Goal: Task Accomplishment & Management: Use online tool/utility

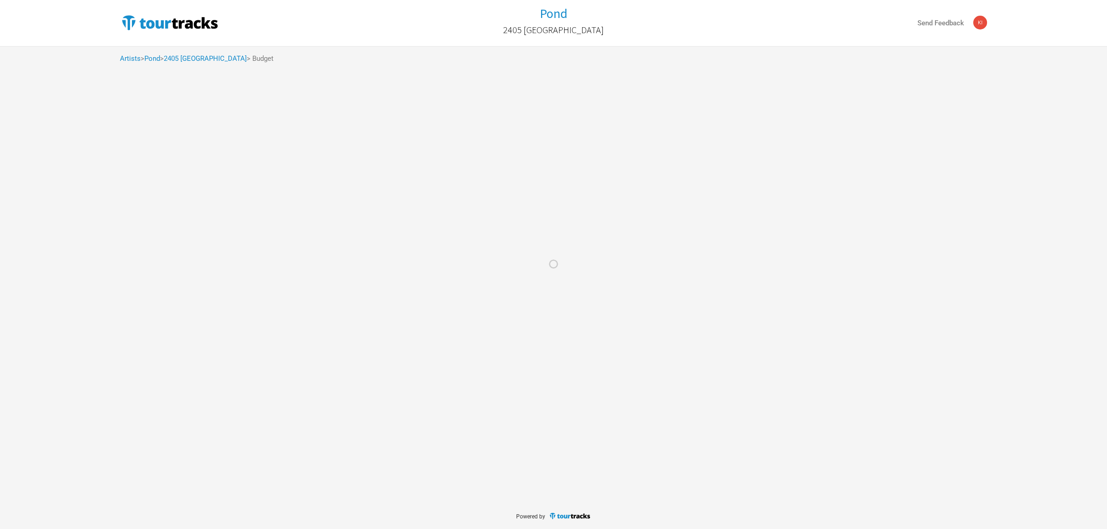
select select "Total Days"
select select "USD"
select select "Total Days"
select select "USD"
select select "Total Days"
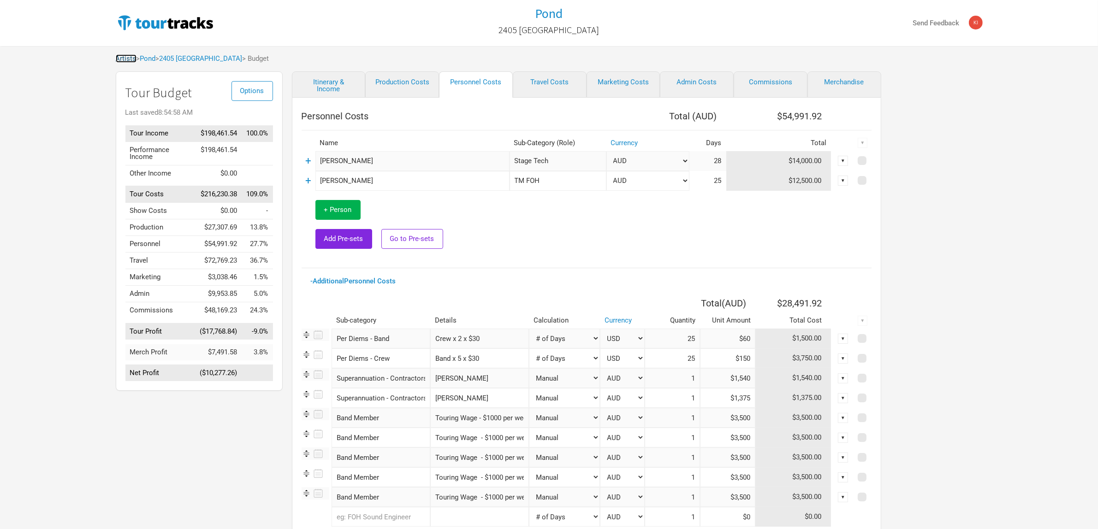
click at [124, 57] on link "Artists" at bounding box center [126, 58] width 21 height 8
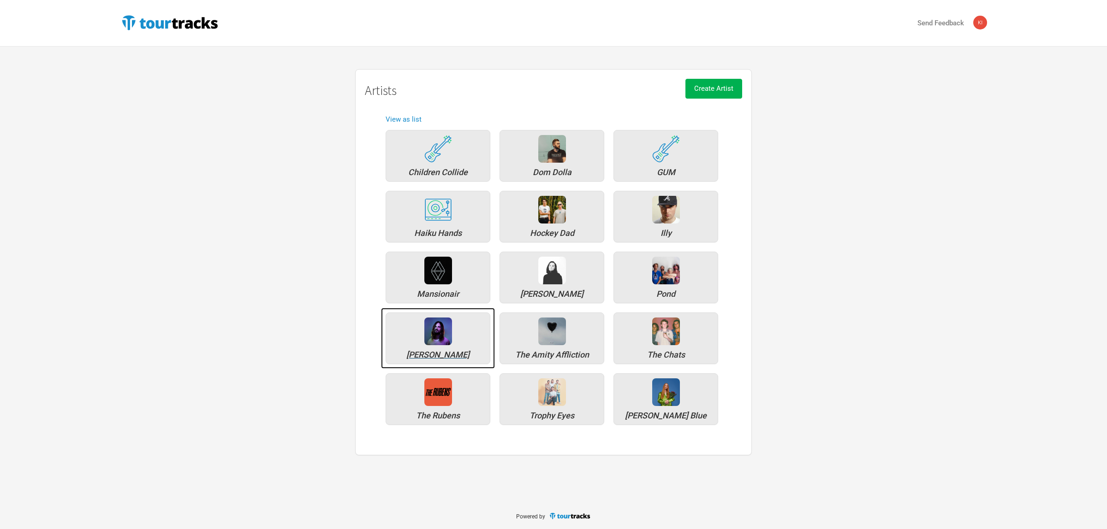
click at [438, 343] on div at bounding box center [438, 332] width 28 height 28
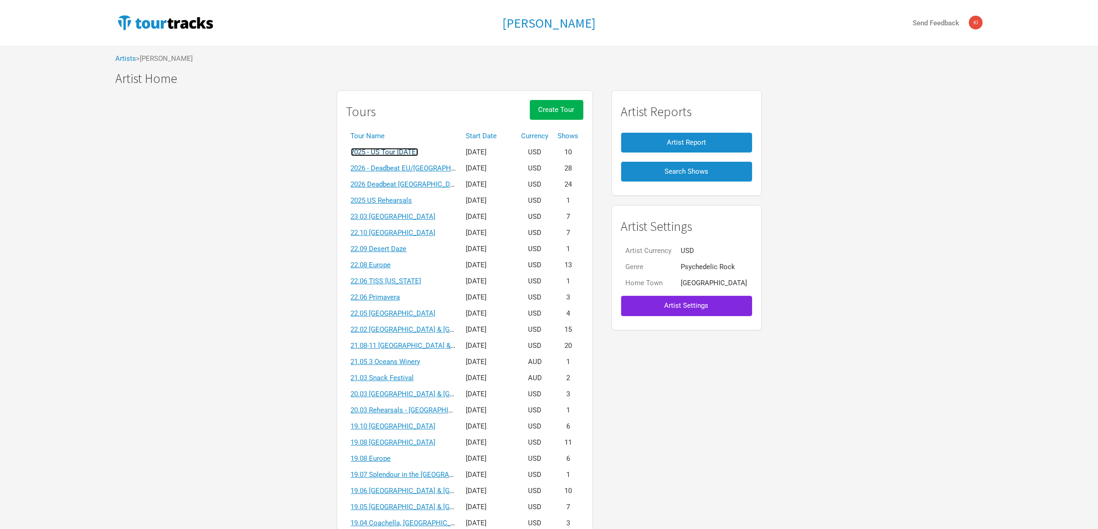
click at [418, 150] on link "2025 - US Tour [DATE]" at bounding box center [384, 152] width 67 height 8
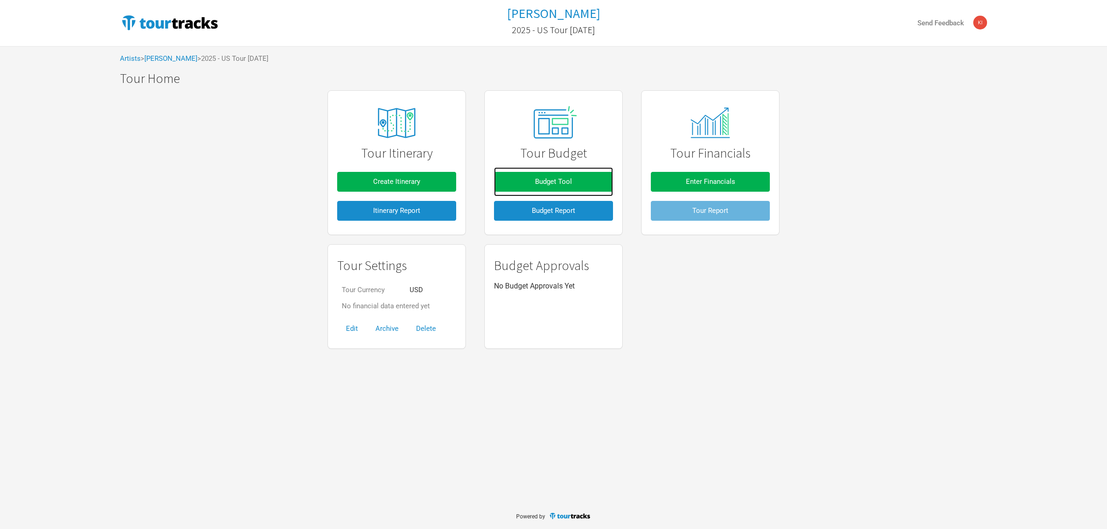
click at [556, 170] on link "Budget Tool" at bounding box center [553, 181] width 119 height 29
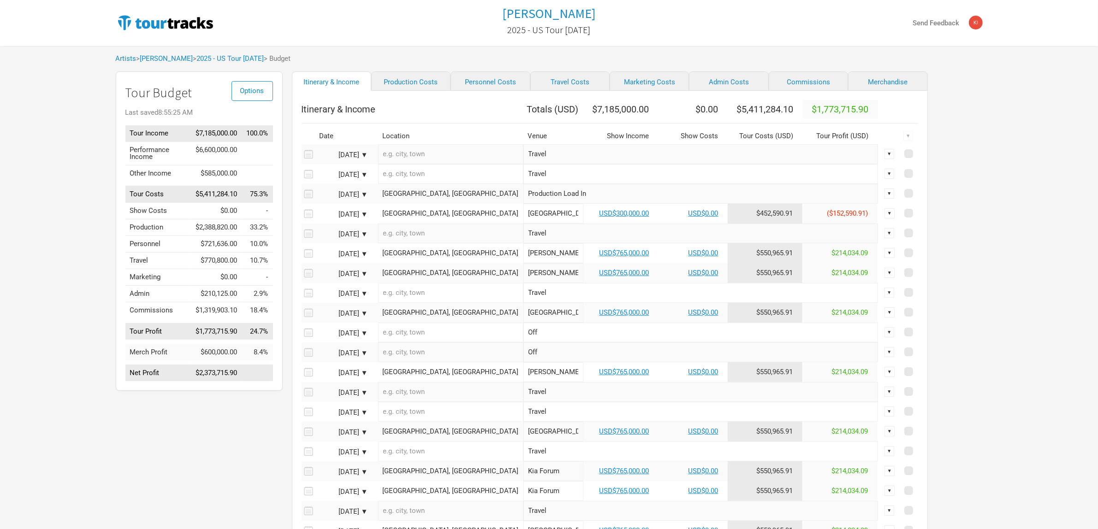
click at [953, 178] on div "Options Tour Budget Last saved 8:55:25 AM Tour Income $7,185,000.00 100.0% Perf…" at bounding box center [549, 371] width 885 height 601
click at [393, 88] on link "Production Costs" at bounding box center [410, 80] width 79 height 19
select select "Show Days"
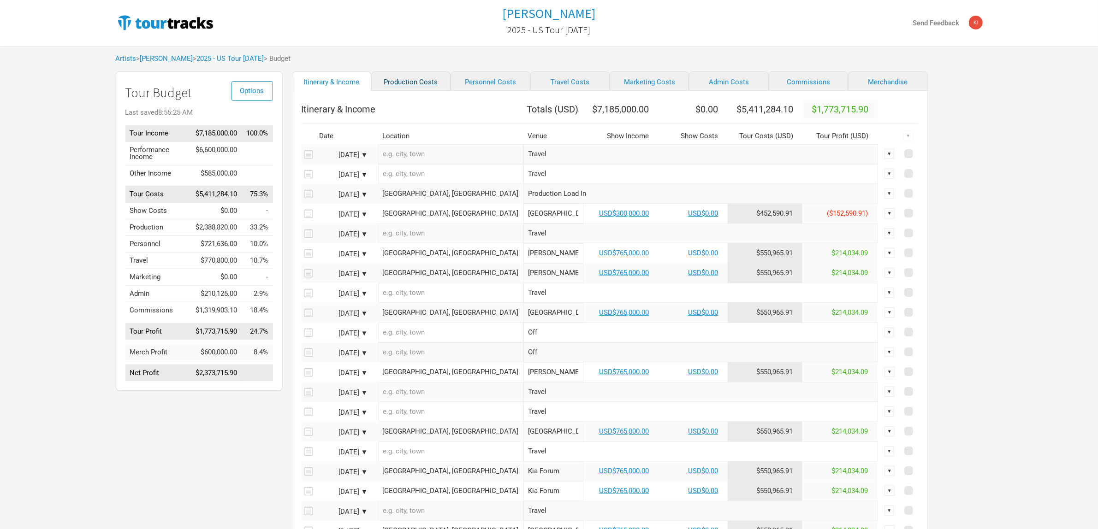
select select "Show Days"
select select "Shows"
select select "Show Days"
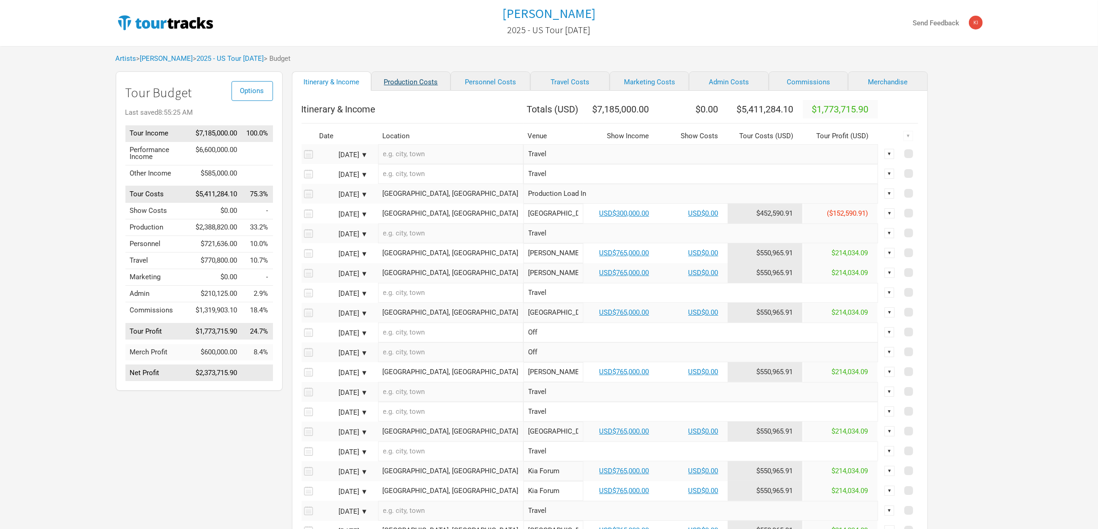
select select "Shows"
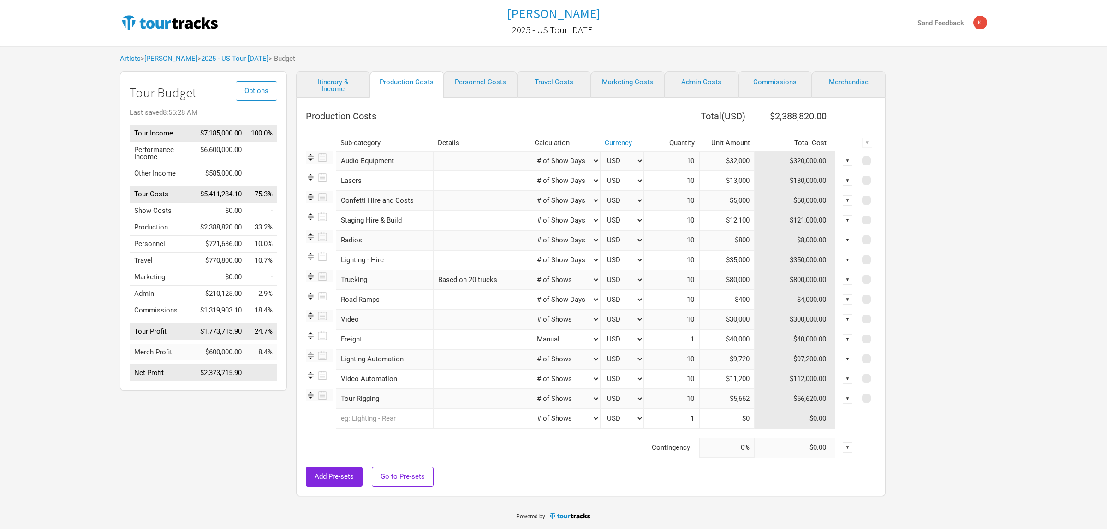
click at [954, 230] on div "Options Tour Budget Last saved 8:55:28 AM Tour Income $7,185,000.00 100.0% Perf…" at bounding box center [553, 286] width 885 height 430
click at [1015, 266] on div "Tame Impala 2025 - US Tour October 2025 Send Feedback Artists > Tame Impala > 2…" at bounding box center [553, 250] width 1107 height 501
click at [336, 86] on link "Itinerary & Income" at bounding box center [333, 84] width 74 height 26
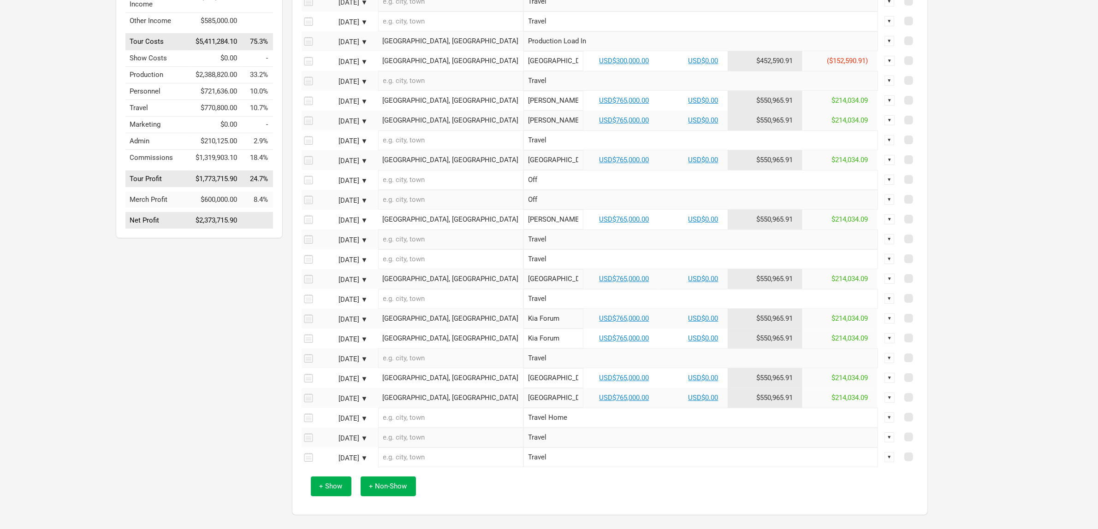
scroll to position [173, 0]
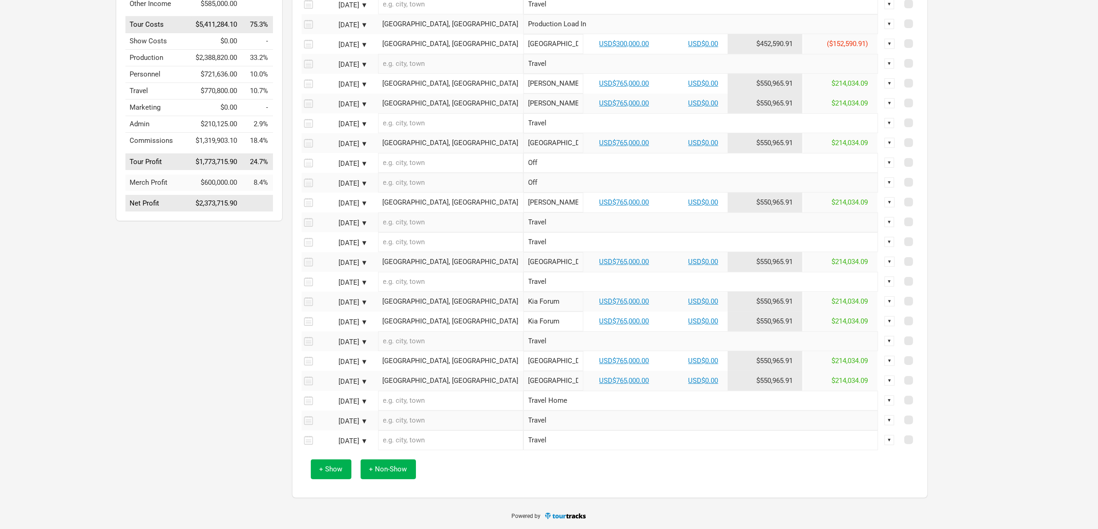
click at [551, 489] on div "+ Show + Non-Show" at bounding box center [609, 469] width 607 height 38
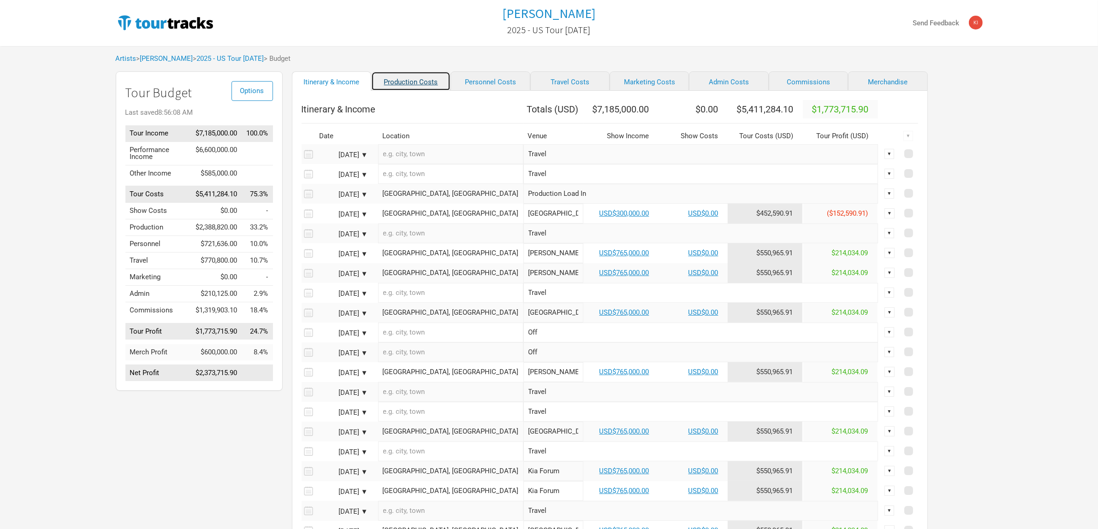
click at [422, 81] on link "Production Costs" at bounding box center [410, 80] width 79 height 19
select select "Show Days"
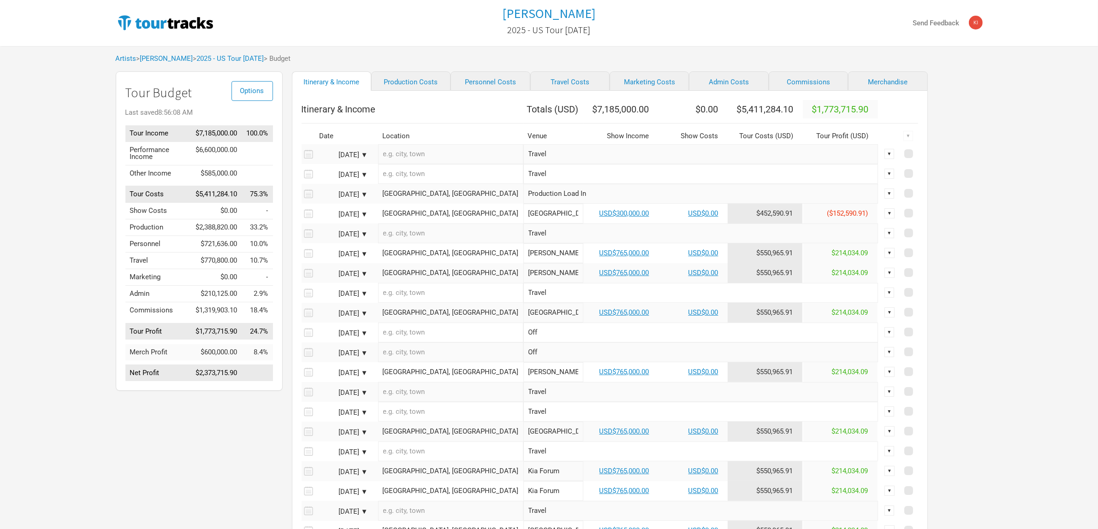
select select "Show Days"
select select "Shows"
select select "Show Days"
select select "Shows"
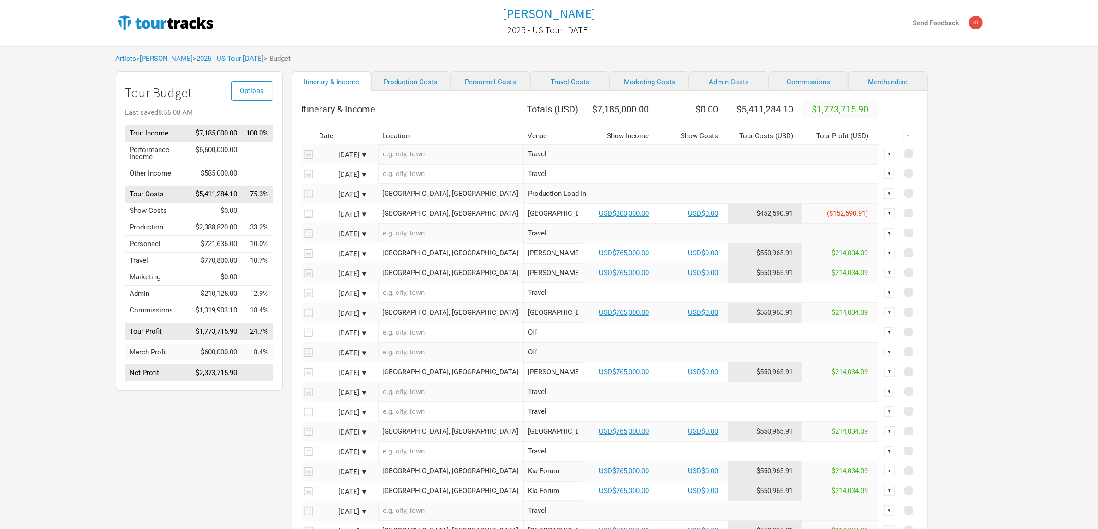
select select "Shows"
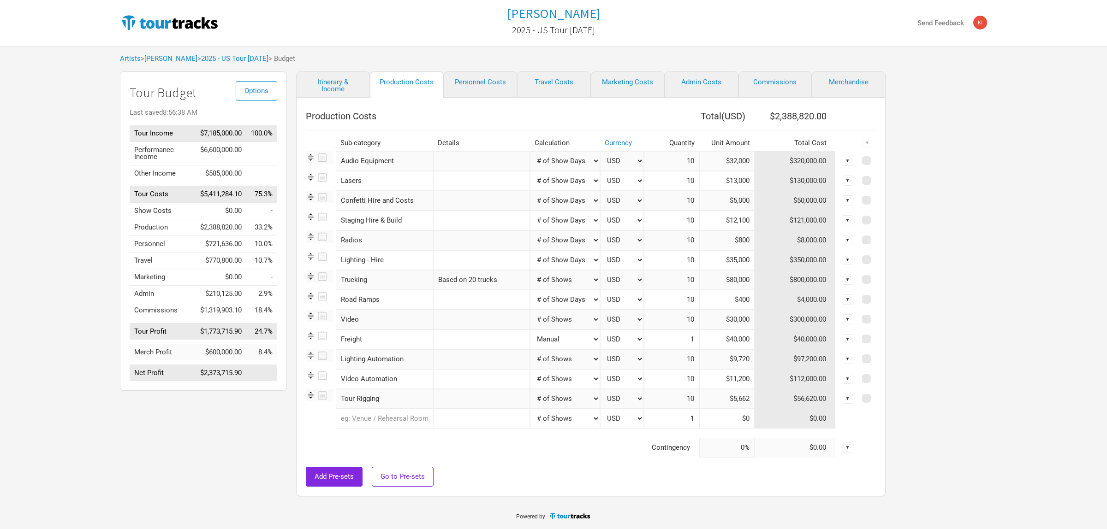
click at [928, 227] on div "Options Tour Budget Last saved 8:56:38 AM Tour Income $7,185,000.00 100.0% Perf…" at bounding box center [553, 286] width 885 height 430
click at [725, 157] on input "$32,000" at bounding box center [726, 161] width 55 height 20
click at [556, 162] on select "Manual # of Shows # of Show Days # of Non-Show Days # of Days # of Tickets Sold…" at bounding box center [565, 161] width 70 height 20
click at [530, 151] on select "Manual # of Shows # of Show Days # of Non-Show Days # of Days # of Tickets Sold…" at bounding box center [565, 161] width 70 height 20
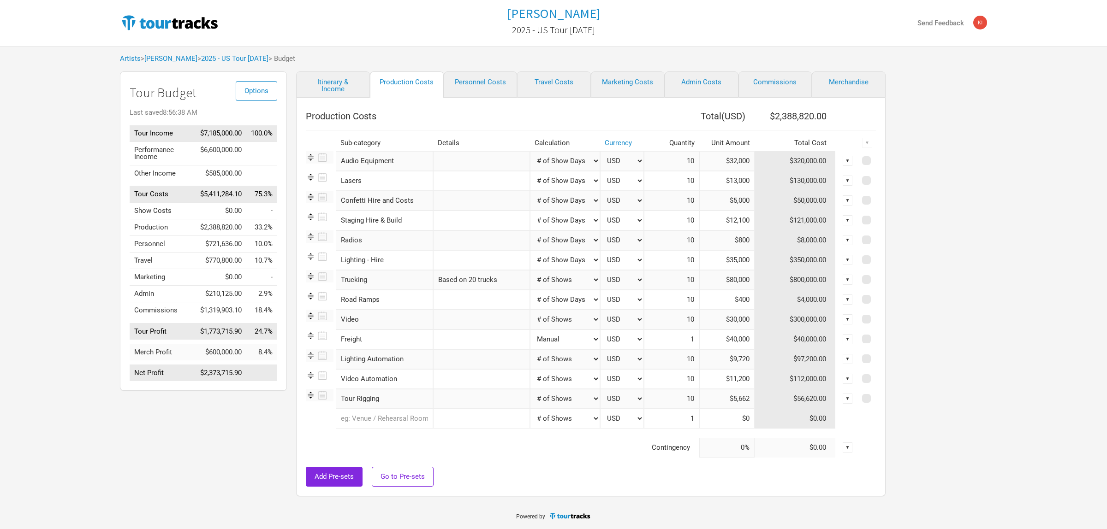
click at [612, 157] on select "USD New ..." at bounding box center [622, 161] width 44 height 20
click at [600, 151] on select "USD New ..." at bounding box center [622, 161] width 44 height 20
click at [480, 167] on input "text" at bounding box center [481, 161] width 97 height 20
click at [660, 484] on div "Add Pre-sets Go to Pre-sets" at bounding box center [591, 477] width 570 height 20
click at [739, 162] on input "$32,000" at bounding box center [726, 161] width 55 height 20
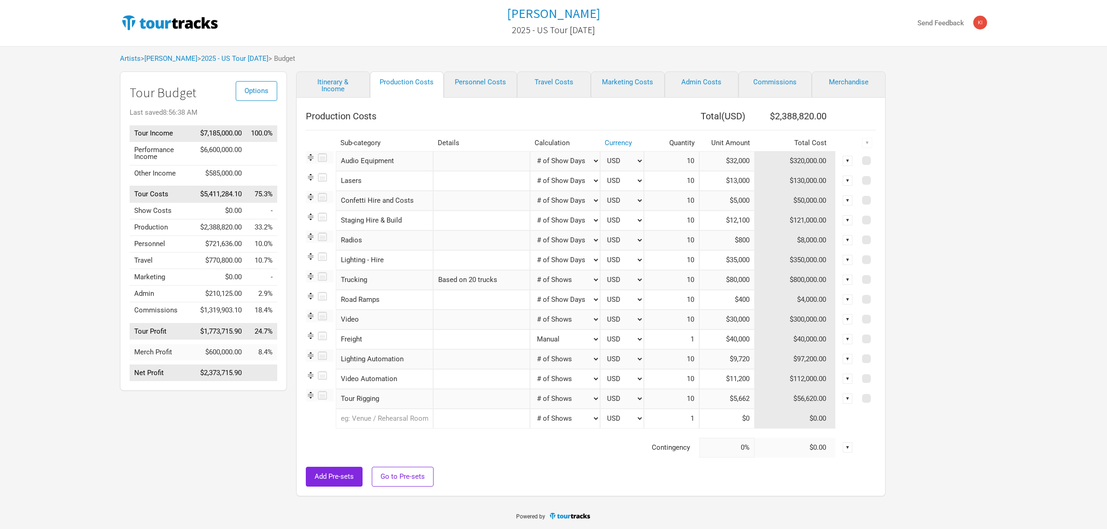
click at [739, 162] on input "$32,000" at bounding box center [726, 161] width 55 height 20
click at [911, 216] on div "Options Tour Budget Last saved 8:56:38 AM Tour Income $7,185,000.00 100.0% Perf…" at bounding box center [553, 286] width 885 height 430
click at [939, 188] on div "Options Tour Budget Last saved 8:56:38 AM Tour Income $7,185,000.00 100.0% Perf…" at bounding box center [553, 286] width 885 height 430
click at [334, 85] on link "Itinerary & Income" at bounding box center [333, 84] width 74 height 26
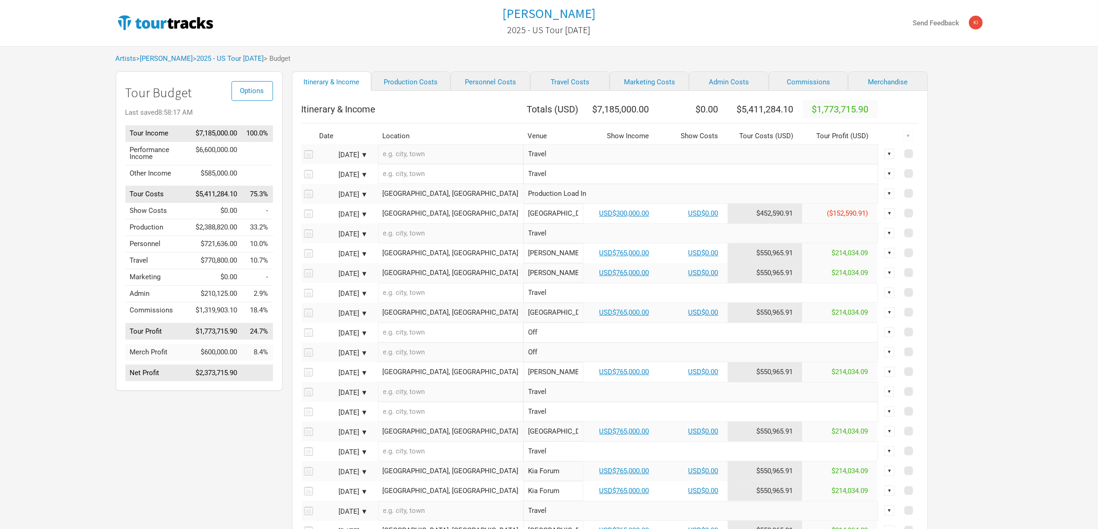
click at [960, 175] on div "Options Tour Budget Last saved 8:58:17 AM Tour Income $7,185,000.00 100.0% Perf…" at bounding box center [549, 371] width 885 height 601
drag, startPoint x: 975, startPoint y: 288, endPoint x: 275, endPoint y: 7, distance: 754.1
click at [964, 277] on div "Options Tour Budget Last saved 8:58:17 AM Tour Income $7,185,000.00 100.0% Perf…" at bounding box center [549, 371] width 885 height 601
click at [404, 77] on link "Production Costs" at bounding box center [410, 80] width 79 height 19
select select "Show Days"
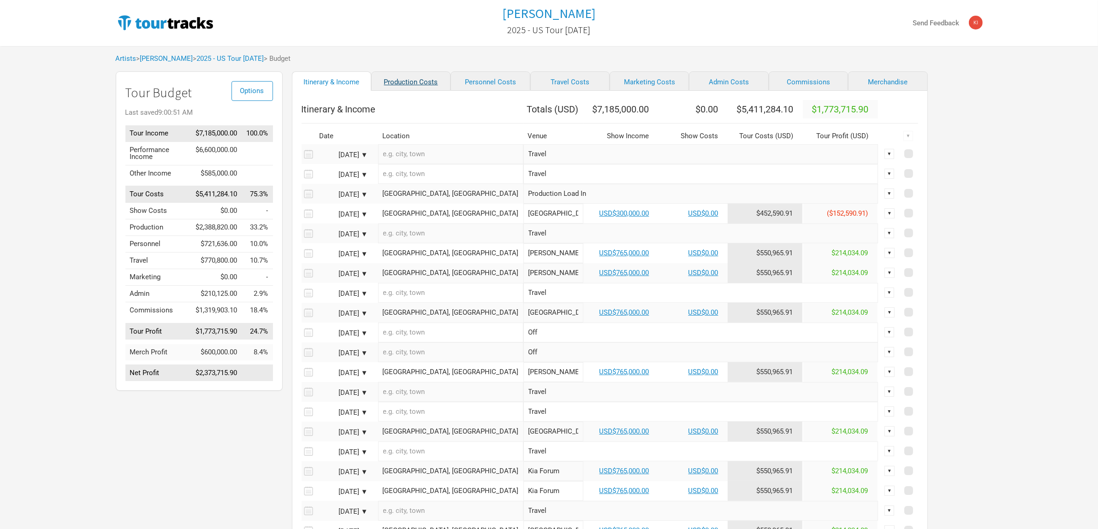
select select "Show Days"
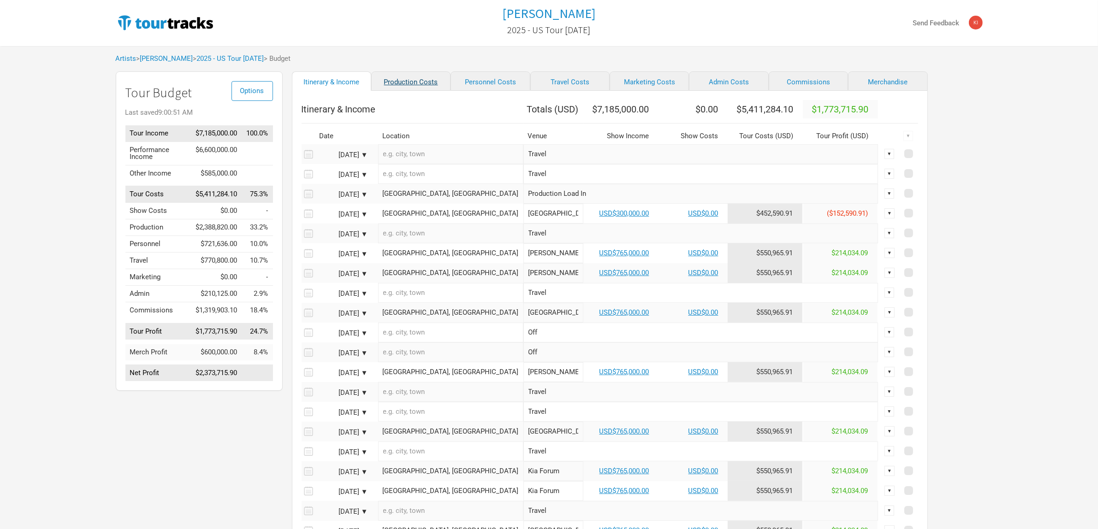
select select "Shows"
select select "Show Days"
select select "Shows"
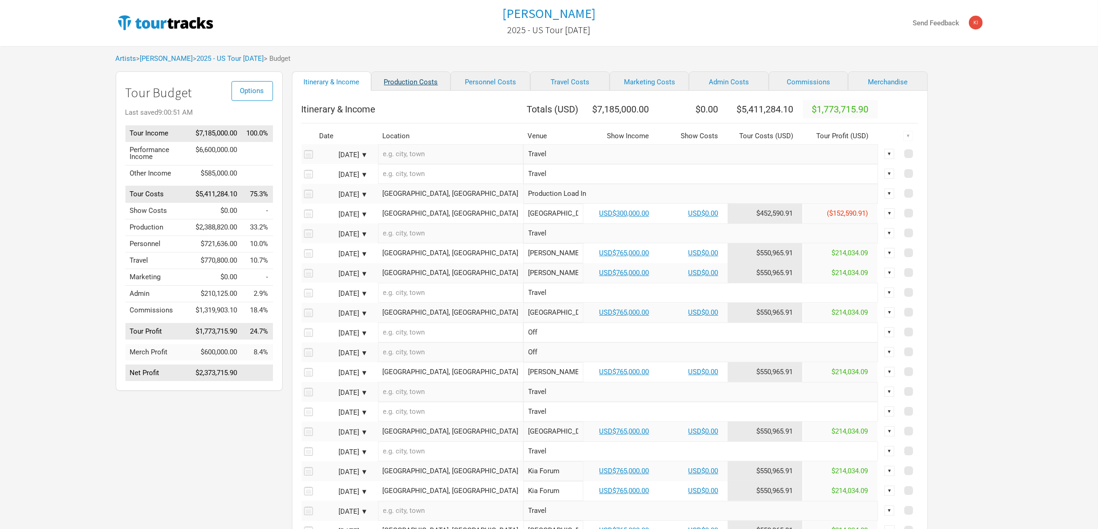
select select "Shows"
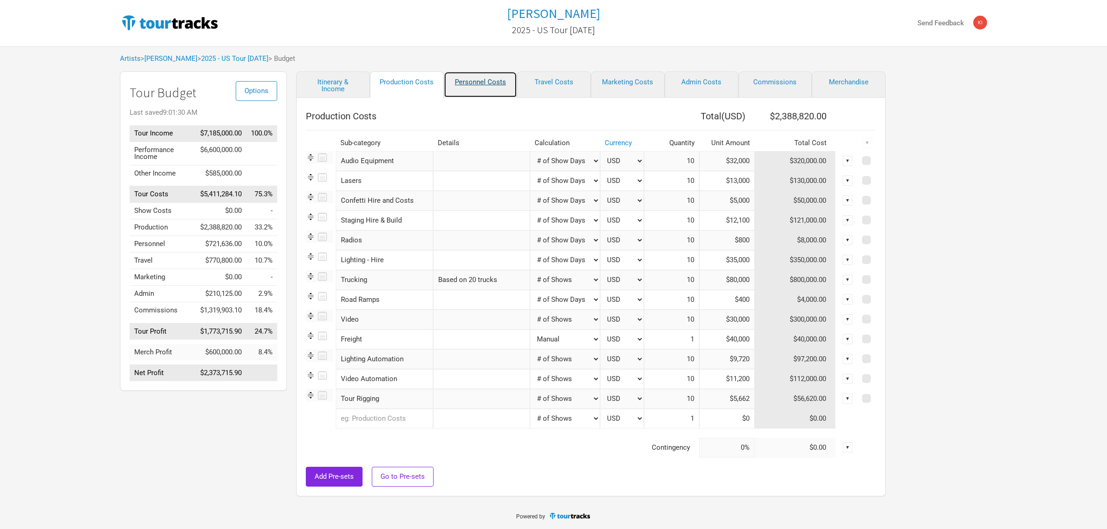
click at [473, 80] on link "Personnel Costs" at bounding box center [481, 84] width 74 height 26
select select "Total Days"
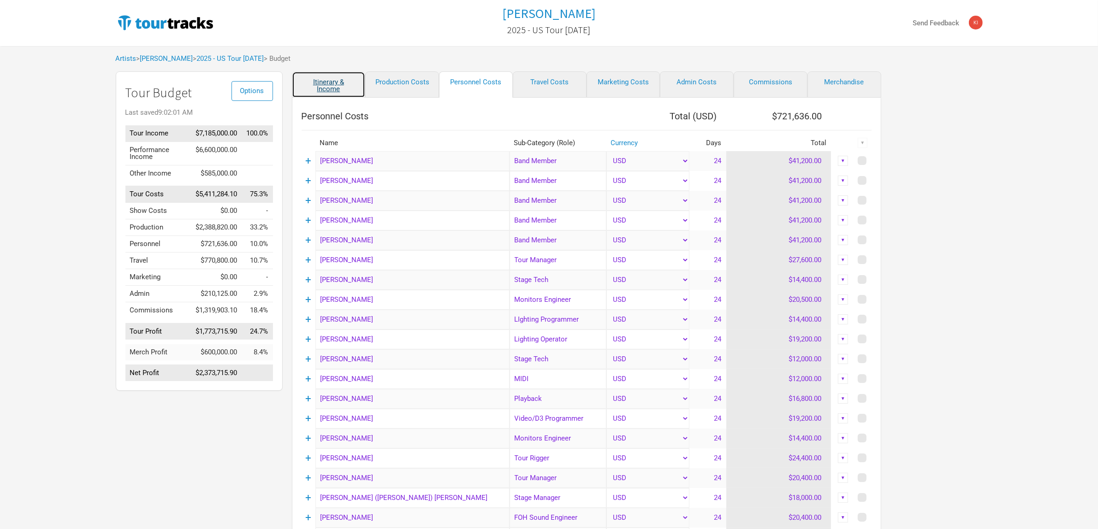
click at [340, 88] on link "Itinerary & Income" at bounding box center [329, 84] width 74 height 26
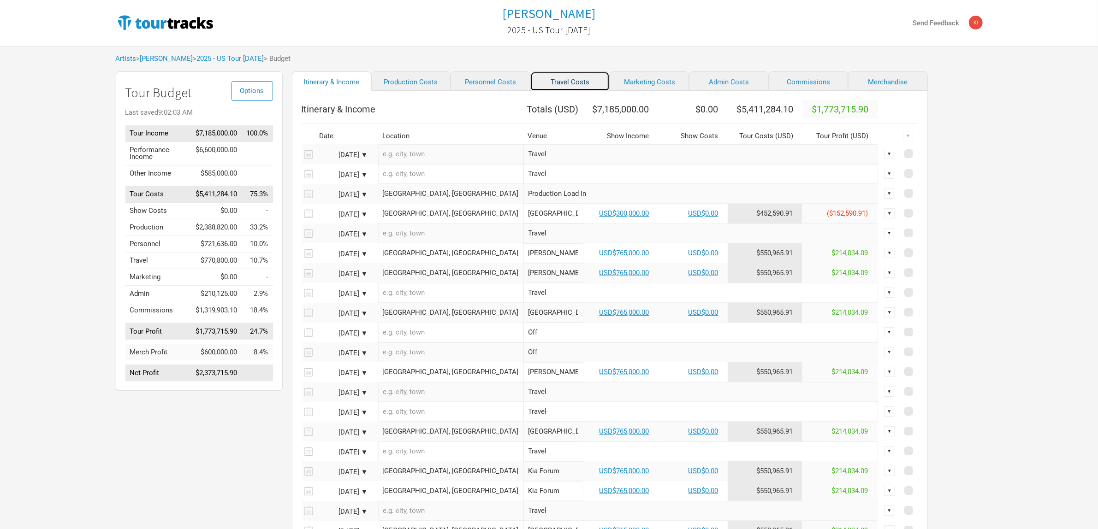
click at [547, 80] on link "Travel Costs" at bounding box center [569, 80] width 79 height 19
select select "Total Days"
select select "NonShow Days"
select select "Total Days"
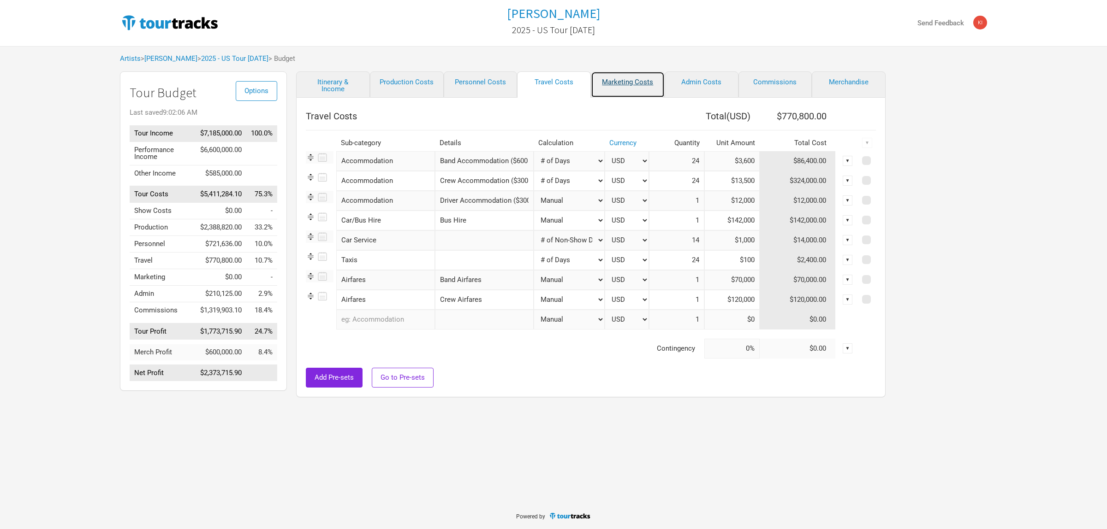
click at [617, 77] on link "Marketing Costs" at bounding box center [628, 84] width 74 height 26
select select "% of Gross"
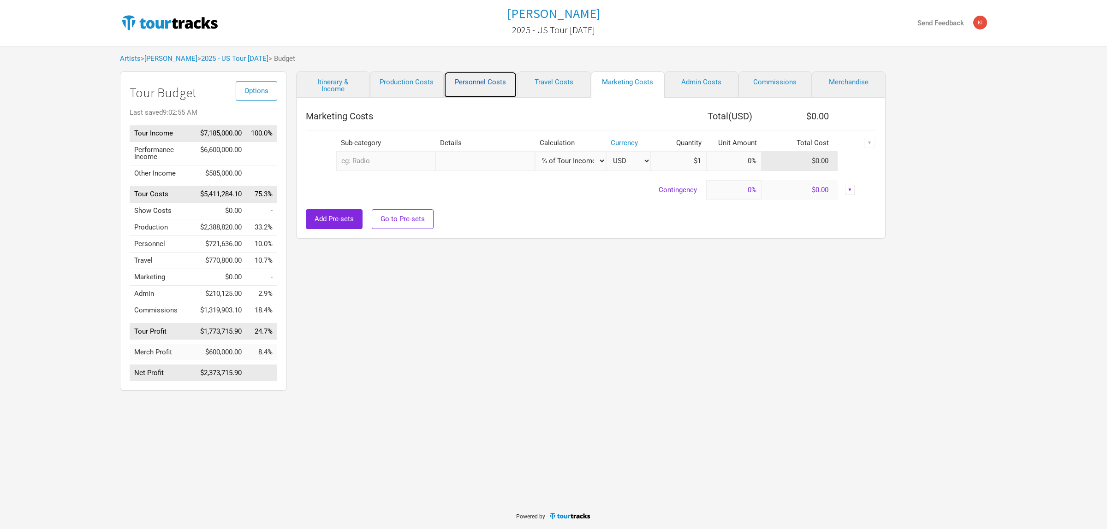
click at [463, 79] on link "Personnel Costs" at bounding box center [481, 84] width 74 height 26
select select "Total Days"
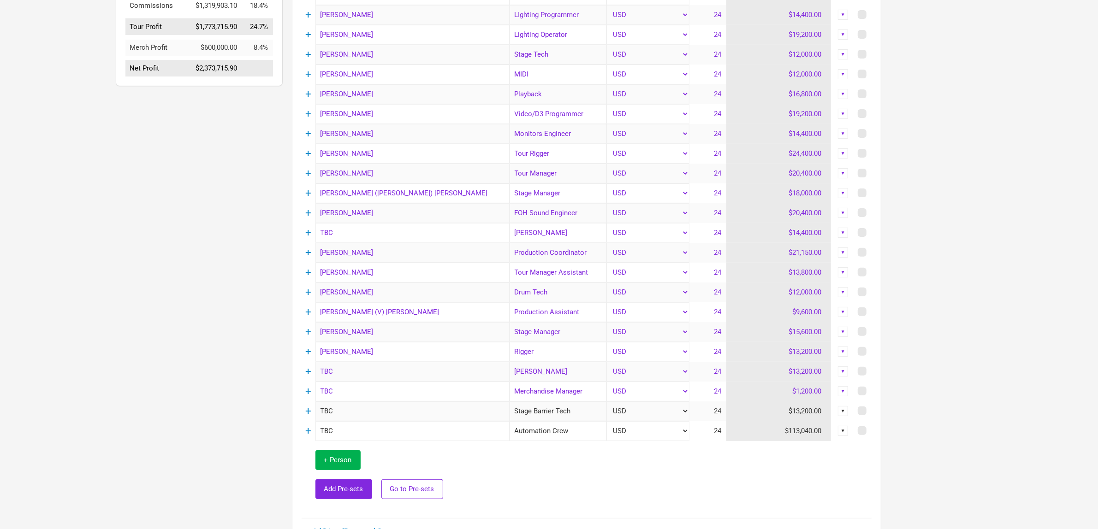
scroll to position [17, 0]
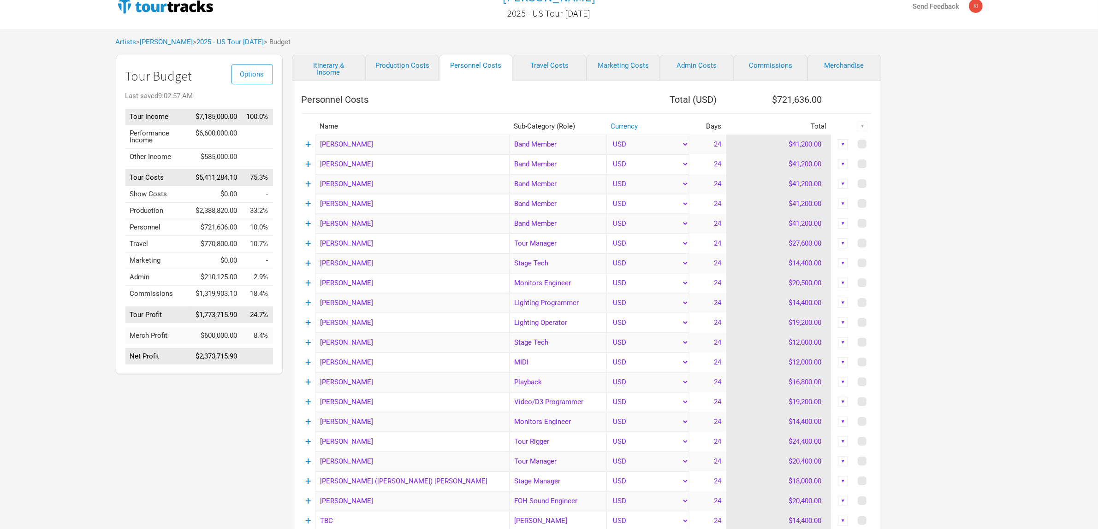
click at [711, 144] on td "24" at bounding box center [707, 145] width 37 height 20
click at [712, 148] on td "24" at bounding box center [707, 145] width 37 height 20
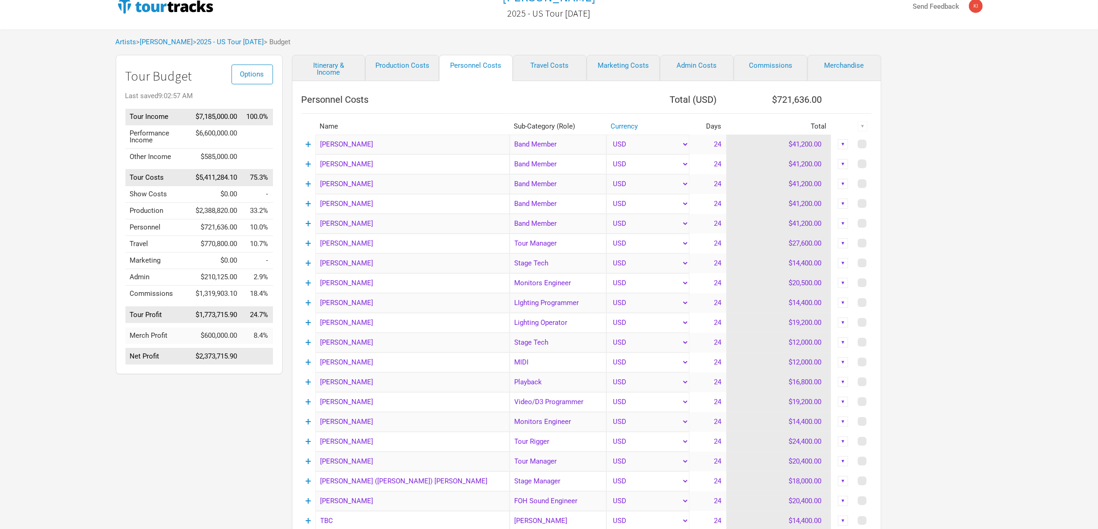
click at [805, 145] on td "$41,200.00" at bounding box center [778, 145] width 105 height 20
drag, startPoint x: 625, startPoint y: 141, endPoint x: 644, endPoint y: 142, distance: 18.5
click at [625, 141] on select "USD New ..." at bounding box center [647, 145] width 83 height 20
click at [708, 142] on td "24" at bounding box center [707, 145] width 37 height 20
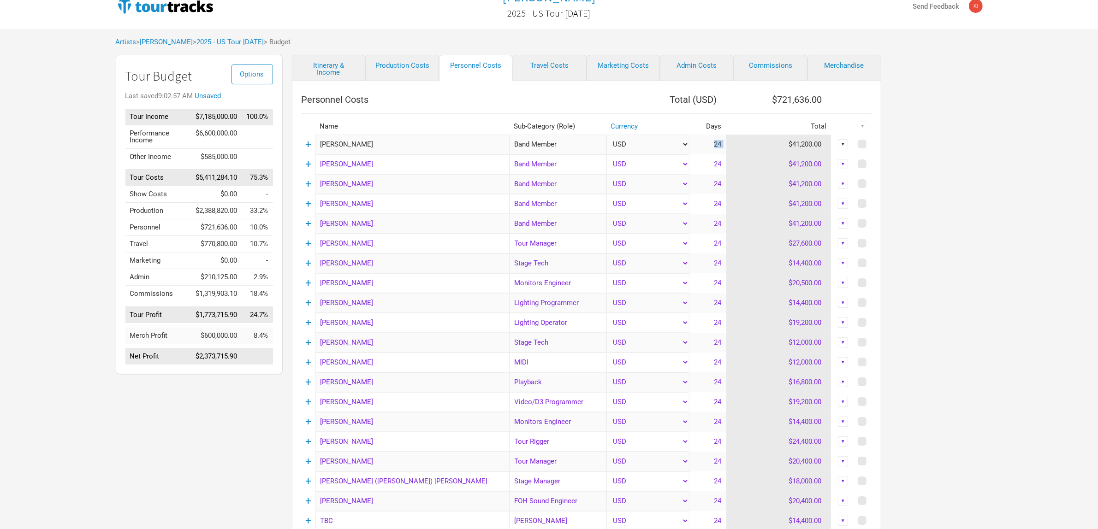
click at [708, 142] on td "24" at bounding box center [707, 145] width 37 height 20
click at [996, 189] on div "Tame Impala 2025 - US Tour [DATE] Send Feedback Artists > Tame Impala > 2025 - …" at bounding box center [549, 530] width 1098 height 1095
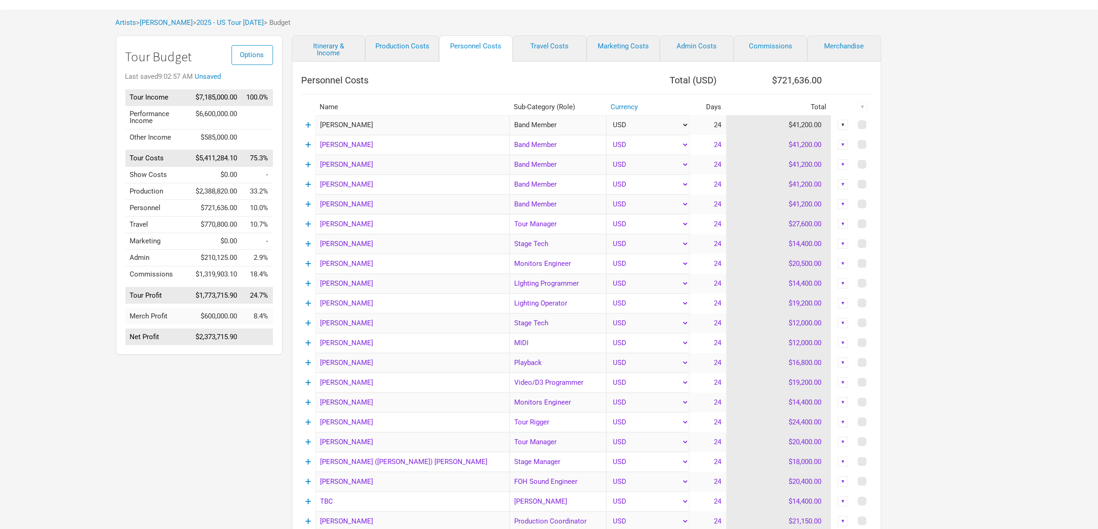
scroll to position [0, 0]
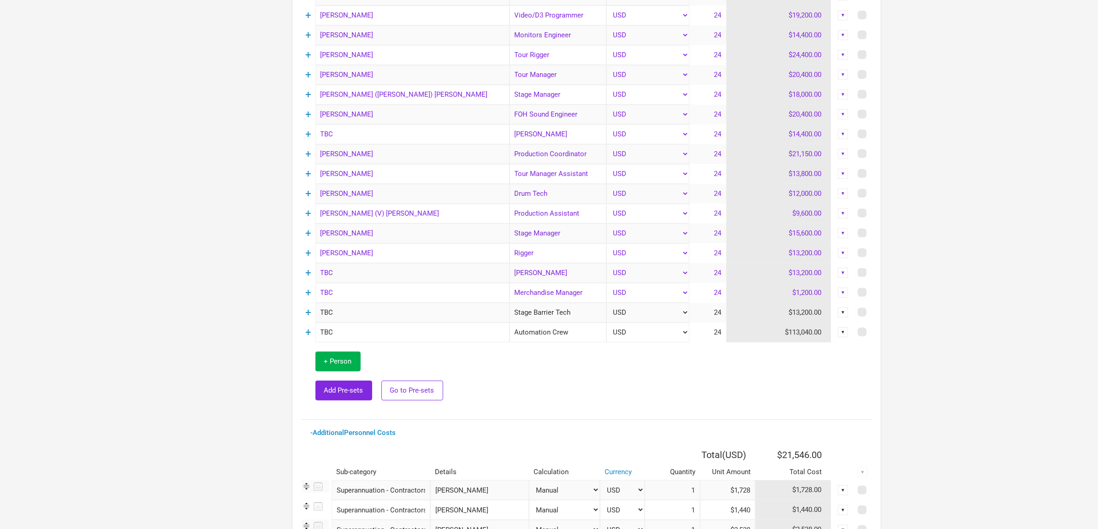
click at [953, 190] on div "Options Tour Budget Last saved 9:03:10 AM Tour Income $7,185,000.00 100.0% Perf…" at bounding box center [549, 180] width 885 height 1024
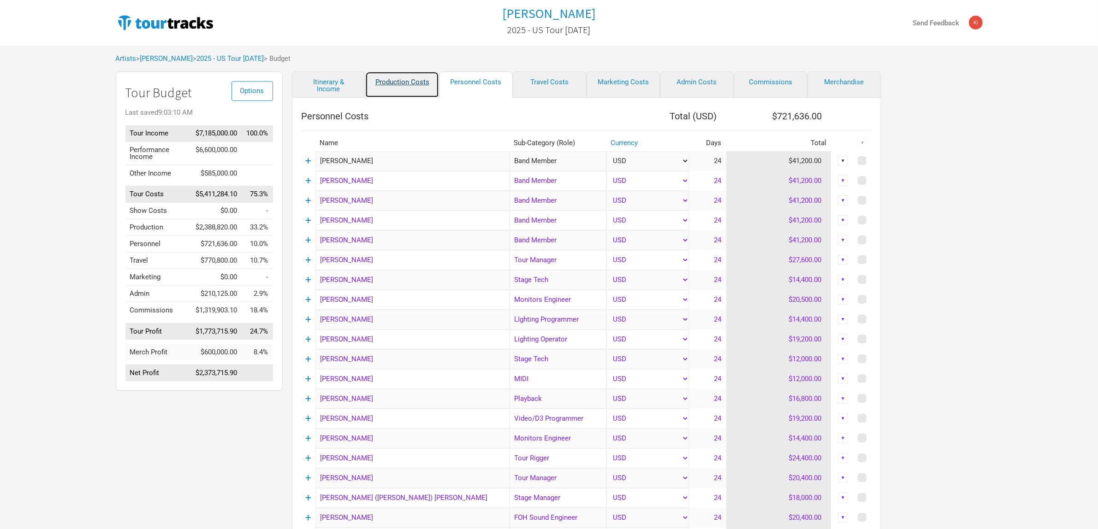
click at [400, 75] on link "Production Costs" at bounding box center [402, 84] width 74 height 26
select select "Show Days"
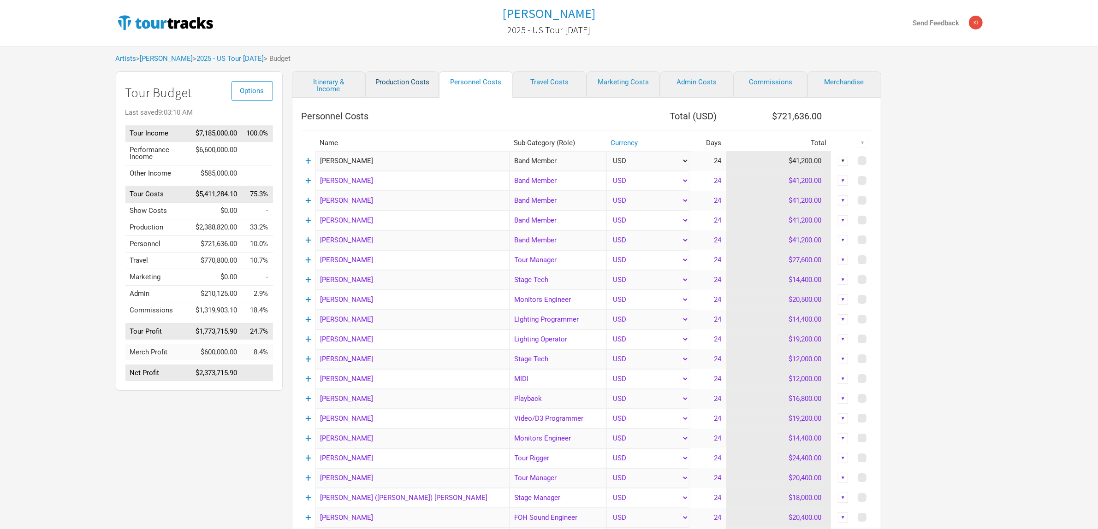
select select "Show Days"
select select "Shows"
select select "Show Days"
select select "Shows"
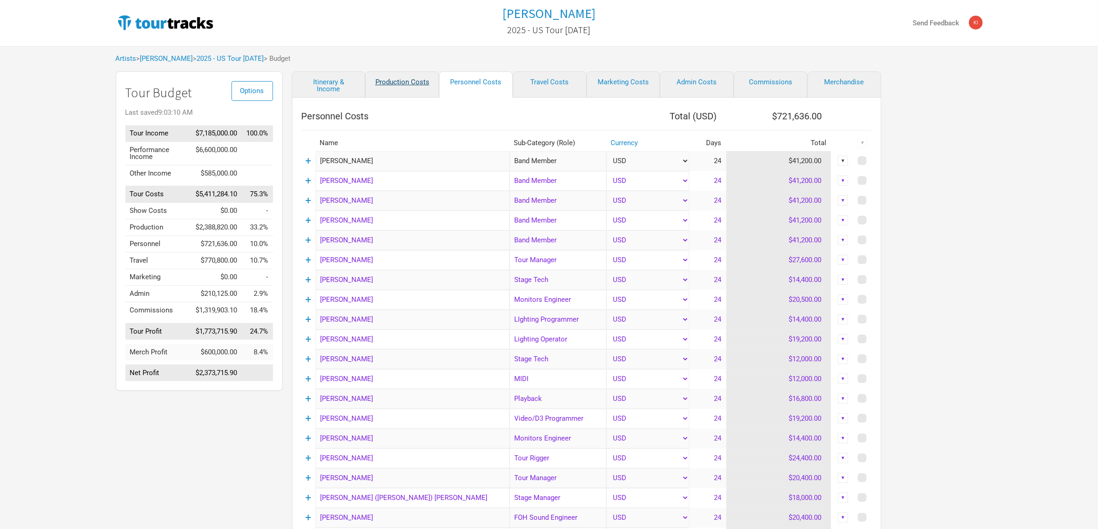
select select "Shows"
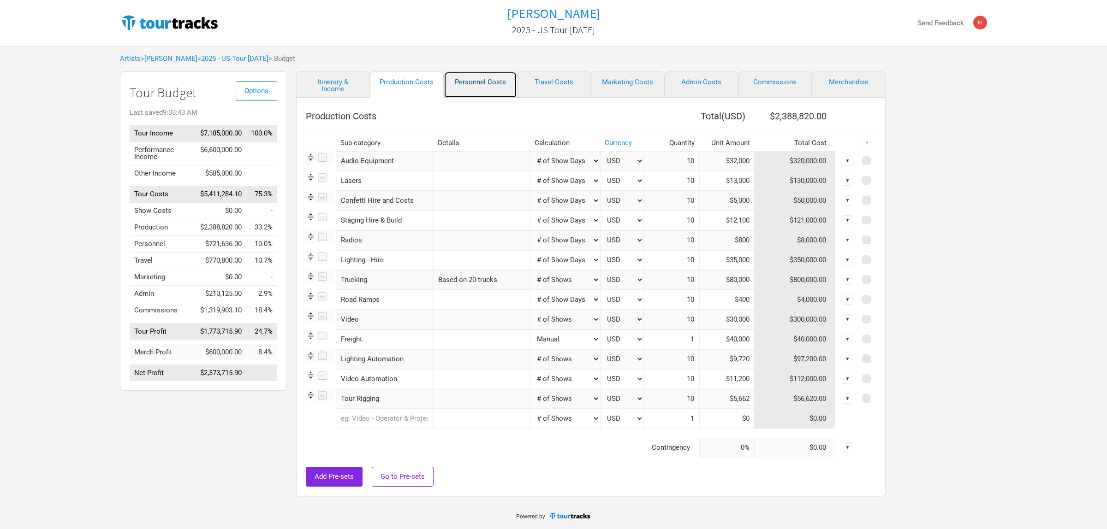
click at [468, 80] on link "Personnel Costs" at bounding box center [481, 84] width 74 height 26
select select "Total Days"
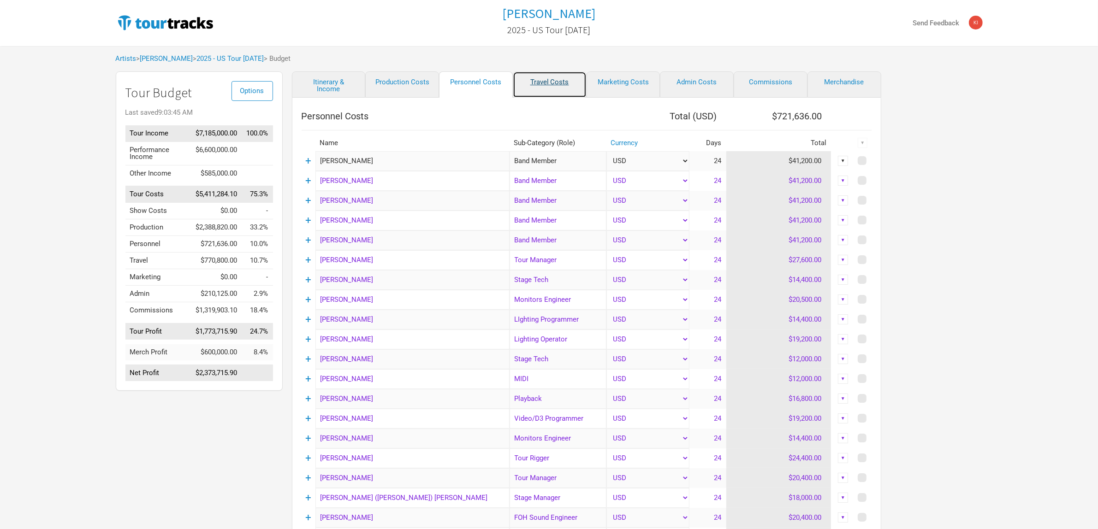
click at [568, 84] on link "Travel Costs" at bounding box center [550, 84] width 74 height 26
select select "Total Days"
select select "NonShow Days"
select select "Total Days"
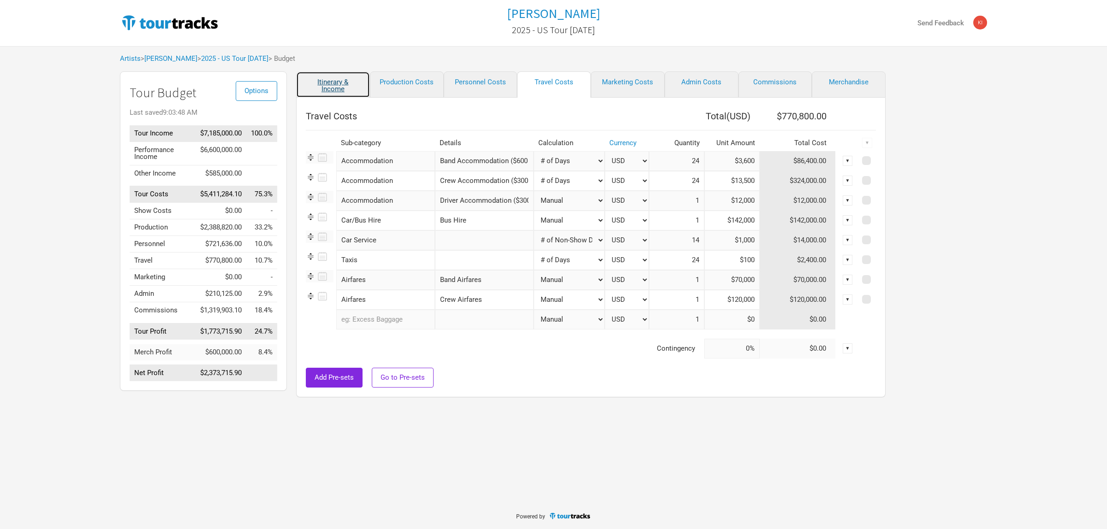
click at [342, 82] on link "Itinerary & Income" at bounding box center [333, 84] width 74 height 26
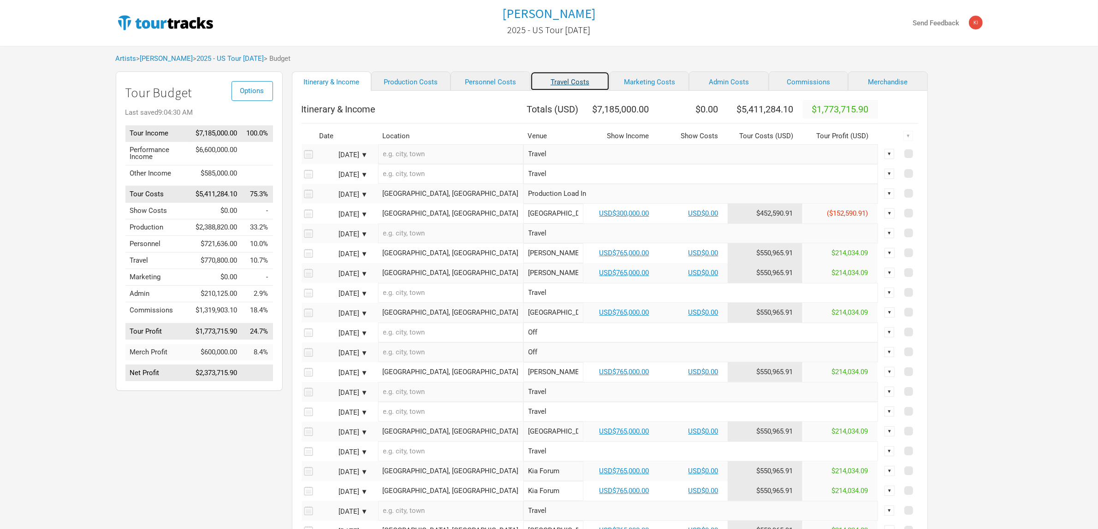
click at [557, 84] on link "Travel Costs" at bounding box center [569, 80] width 79 height 19
select select "Total Days"
select select "NonShow Days"
select select "Total Days"
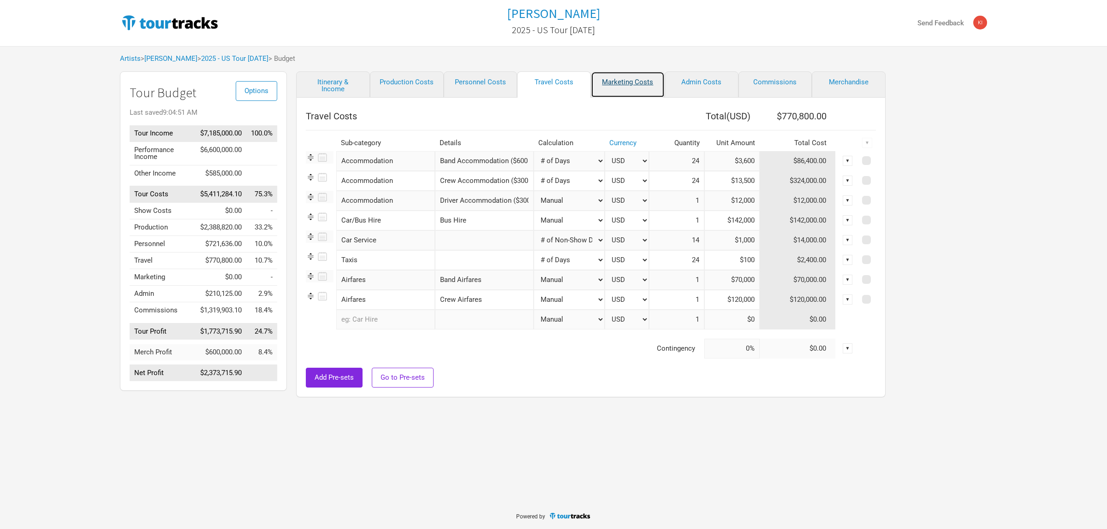
click at [639, 84] on link "Marketing Costs" at bounding box center [628, 84] width 74 height 26
select select "% of Gross"
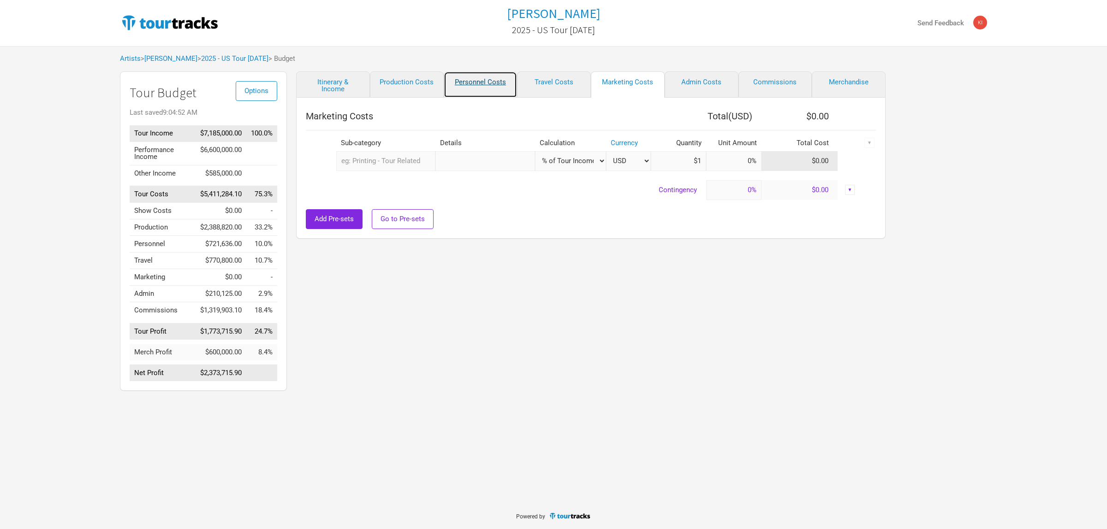
click at [490, 83] on link "Personnel Costs" at bounding box center [481, 84] width 74 height 26
select select "Total Days"
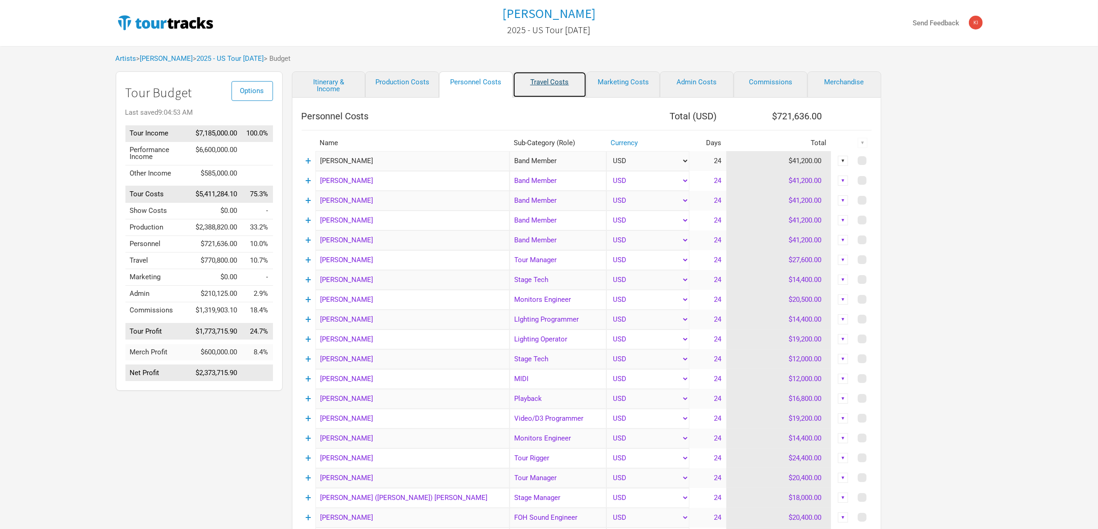
click at [530, 86] on link "Travel Costs" at bounding box center [550, 84] width 74 height 26
select select "Total Days"
select select "NonShow Days"
select select "Total Days"
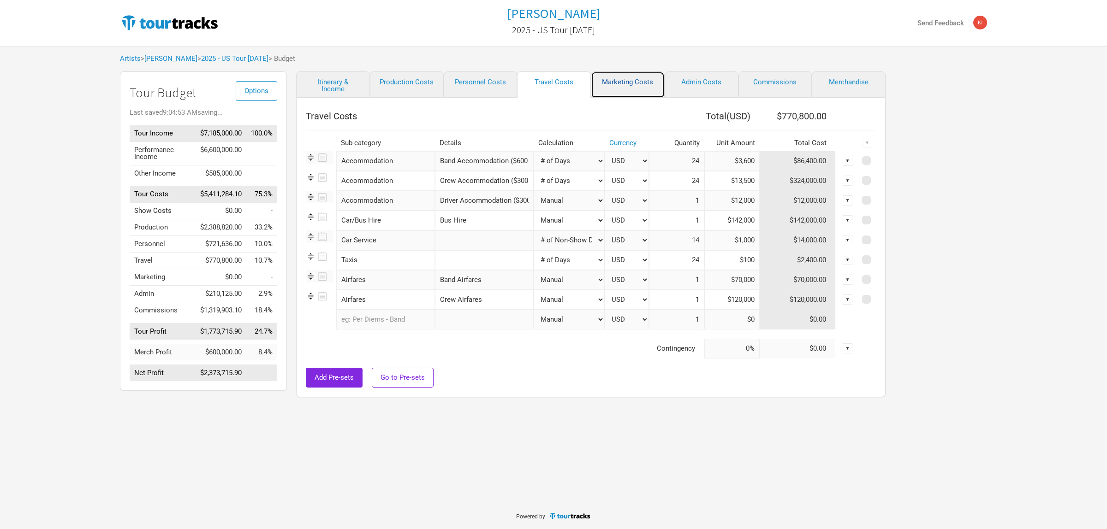
click at [612, 79] on link "Marketing Costs" at bounding box center [628, 84] width 74 height 26
select select "% of Gross"
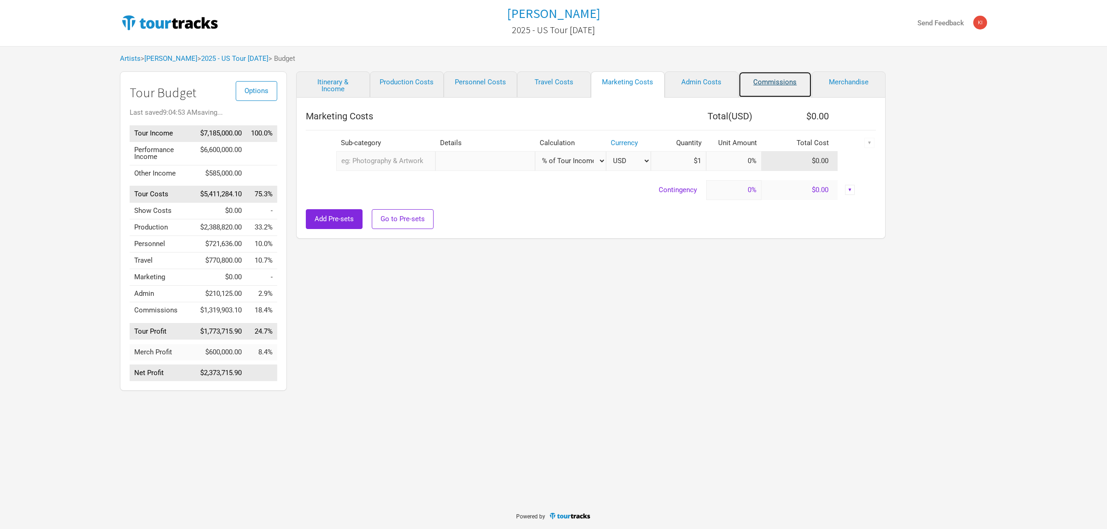
click at [770, 82] on link "Commissions" at bounding box center [775, 84] width 74 height 26
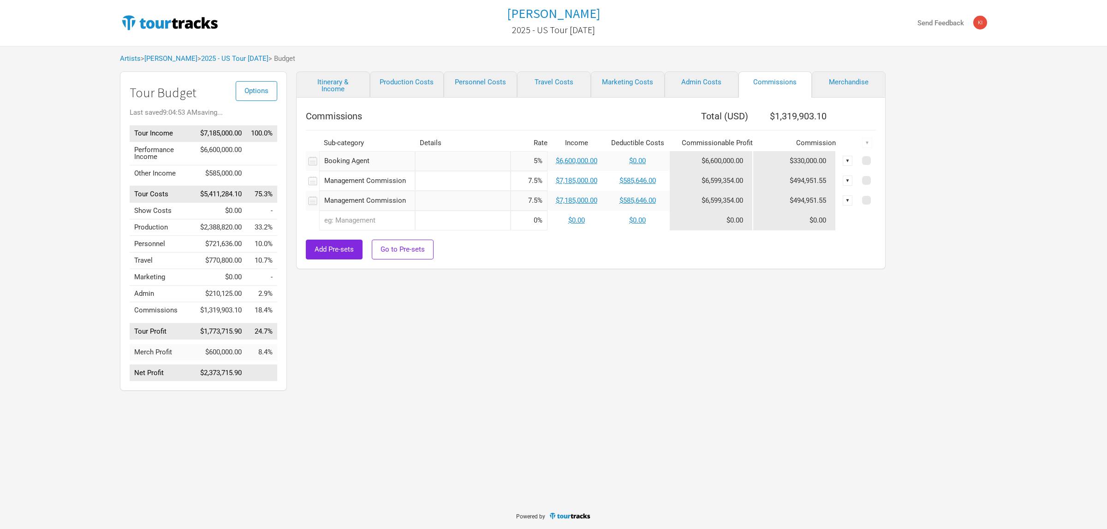
click at [701, 367] on div "Itinerary & Income Production Costs Personnel Costs Travel Costs Marketing Cost…" at bounding box center [581, 233] width 589 height 324
click at [699, 301] on div "Itinerary & Income Production Costs Personnel Costs Travel Costs Marketing Cost…" at bounding box center [581, 233] width 589 height 324
click at [411, 84] on link "Production Costs" at bounding box center [407, 84] width 74 height 26
select select "Show Days"
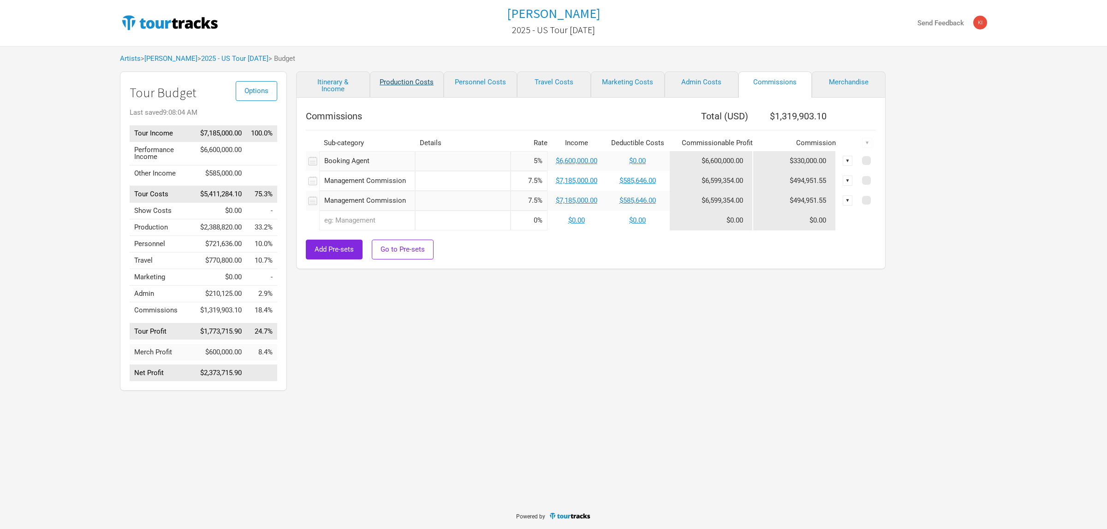
select select "Show Days"
select select "Shows"
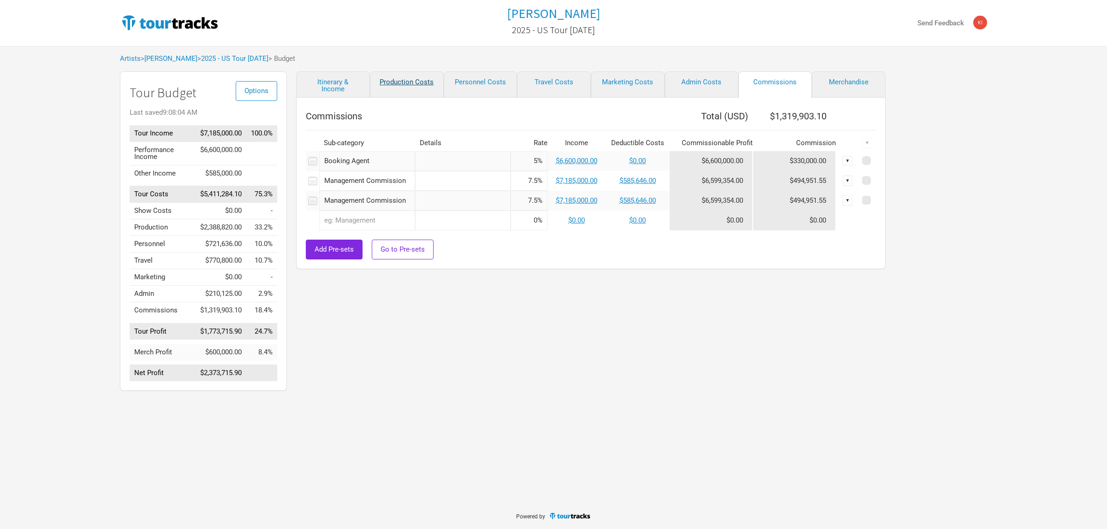
select select "Show Days"
select select "Shows"
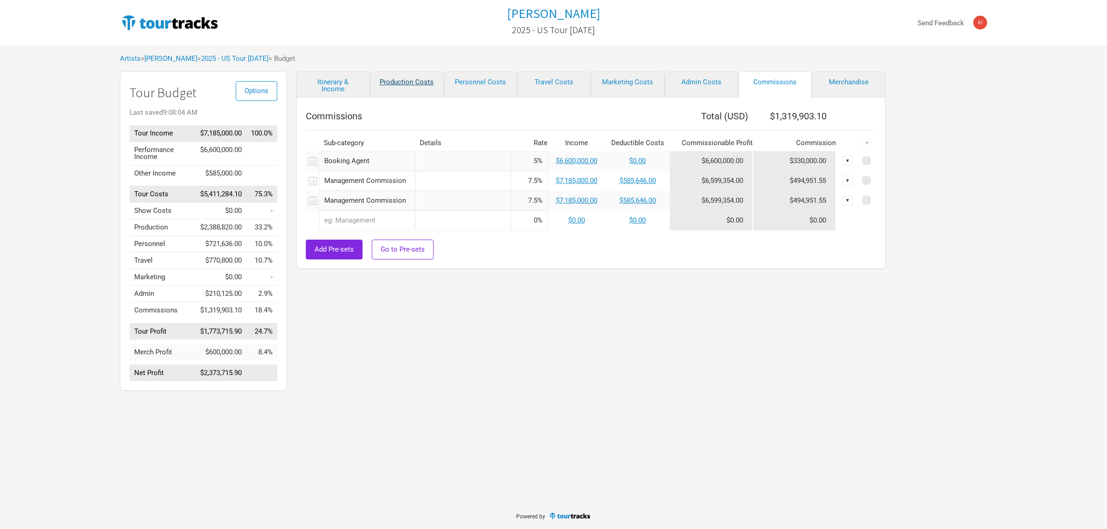
select select "Shows"
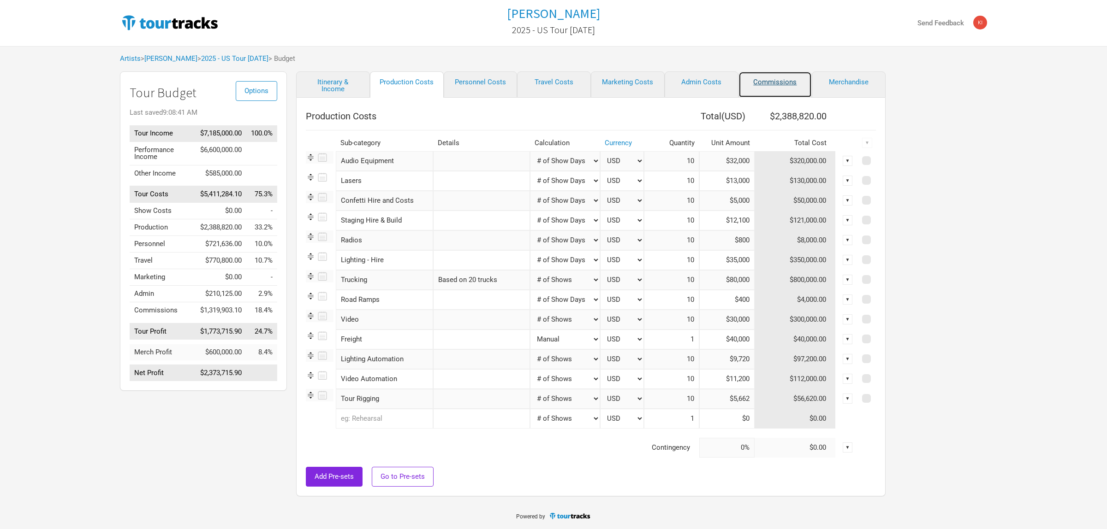
click at [764, 85] on link "Commissions" at bounding box center [775, 84] width 74 height 26
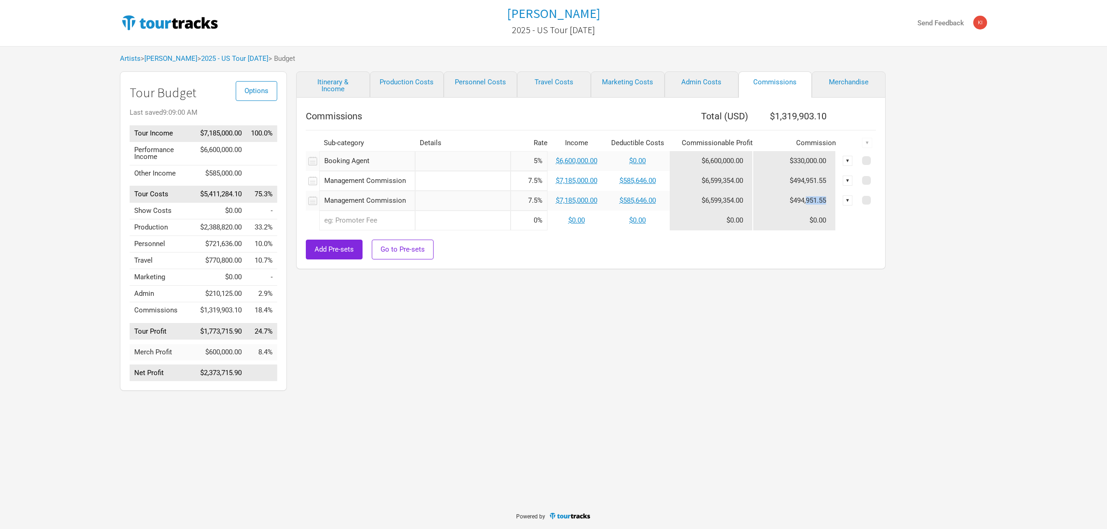
drag, startPoint x: 827, startPoint y: 199, endPoint x: 805, endPoint y: 197, distance: 21.7
click at [805, 197] on td "$494,951.55" at bounding box center [793, 201] width 83 height 20
click at [671, 407] on div "Tame Impala 2025 - US Tour [DATE] Send Feedback Artists > [GEOGRAPHIC_DATA] > 2…" at bounding box center [553, 251] width 1107 height 503
click at [571, 396] on div "Itinerary & Income Production Costs Personnel Costs Travel Costs Marketing Cost…" at bounding box center [581, 233] width 589 height 324
click at [725, 291] on div "Itinerary & Income Production Costs Personnel Costs Travel Costs Marketing Cost…" at bounding box center [581, 233] width 589 height 324
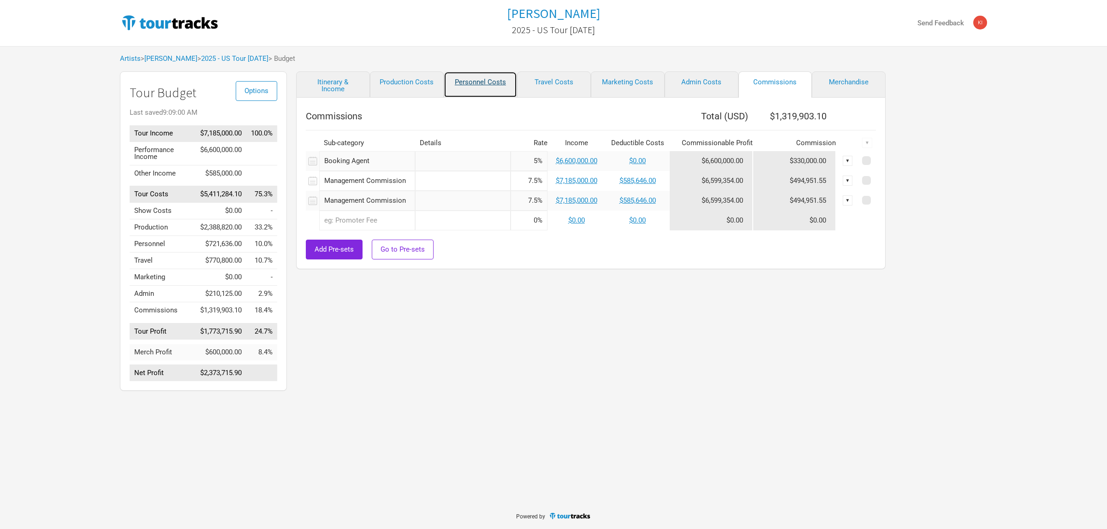
click at [503, 77] on link "Personnel Costs" at bounding box center [481, 84] width 74 height 26
select select "Total Days"
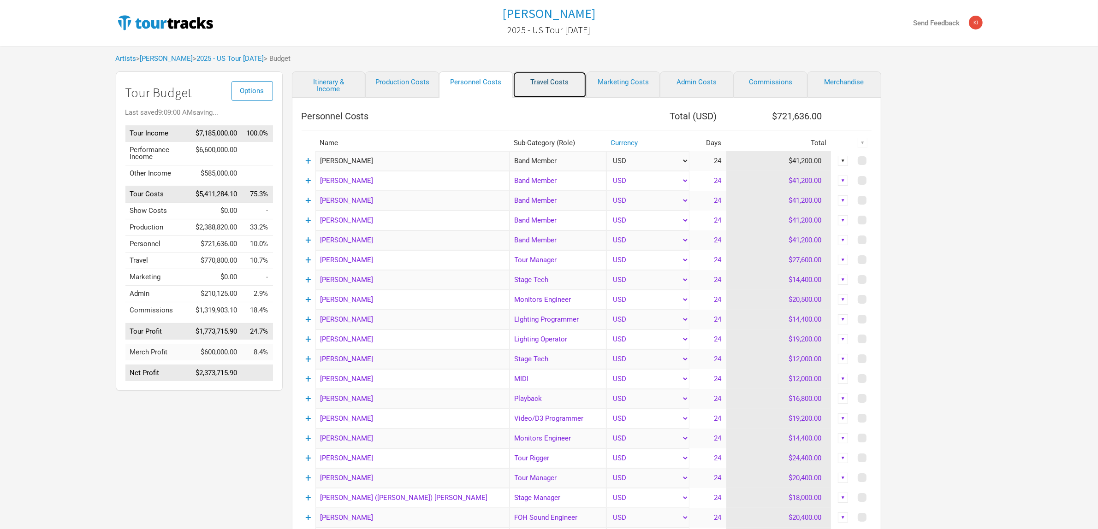
click at [533, 86] on link "Travel Costs" at bounding box center [550, 84] width 74 height 26
select select "Total Days"
select select "NonShow Days"
select select "Total Days"
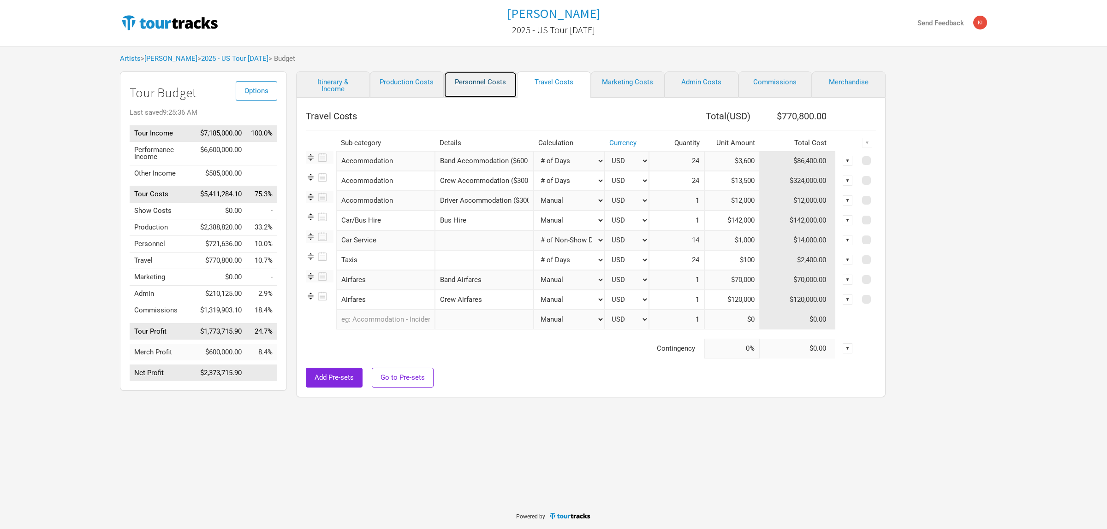
click at [452, 77] on link "Personnel Costs" at bounding box center [481, 84] width 74 height 26
select select "Total Days"
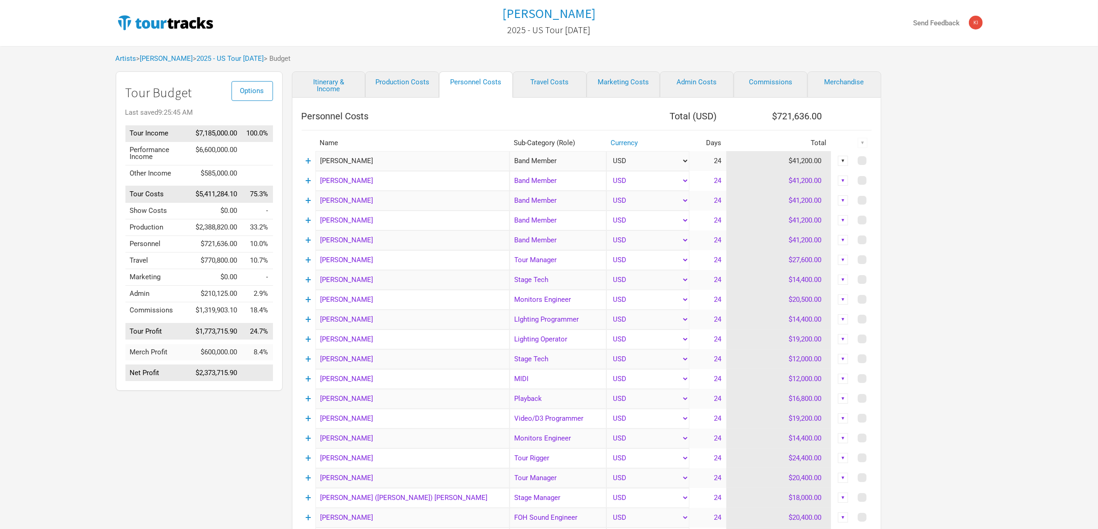
click at [413, 77] on link "Production Costs" at bounding box center [402, 84] width 74 height 26
select select "Show Days"
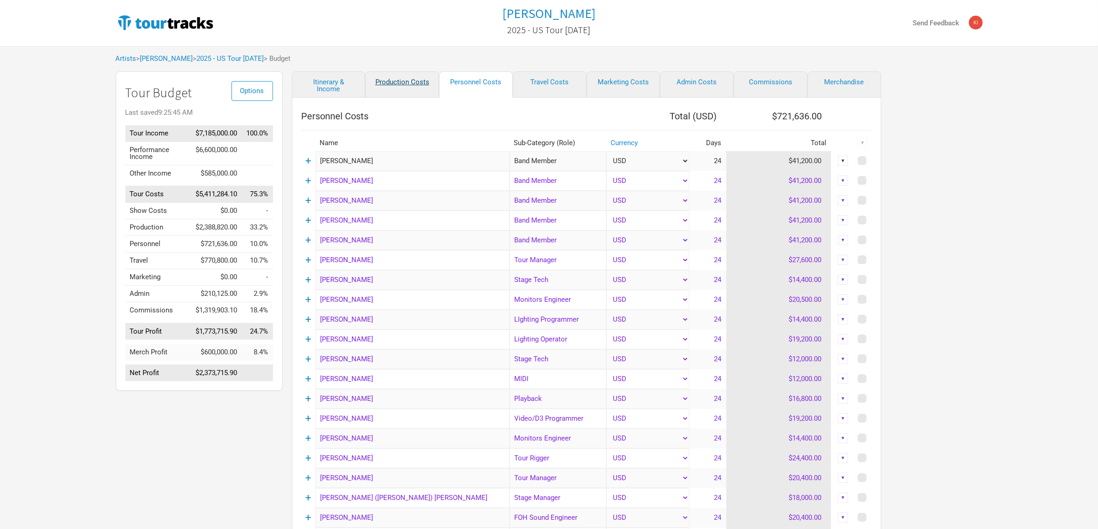
select select "Show Days"
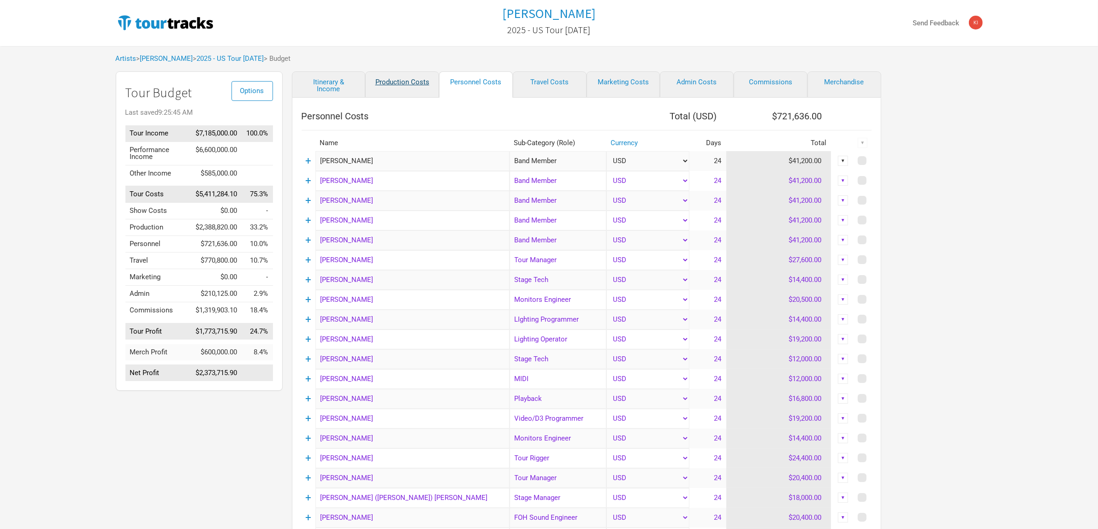
select select "Shows"
select select "Show Days"
select select "Shows"
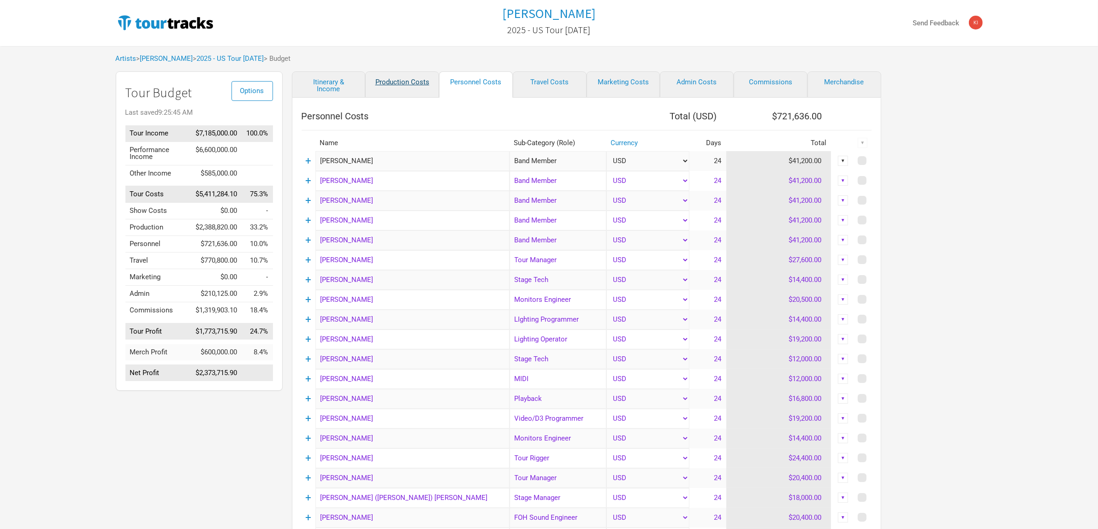
select select "Shows"
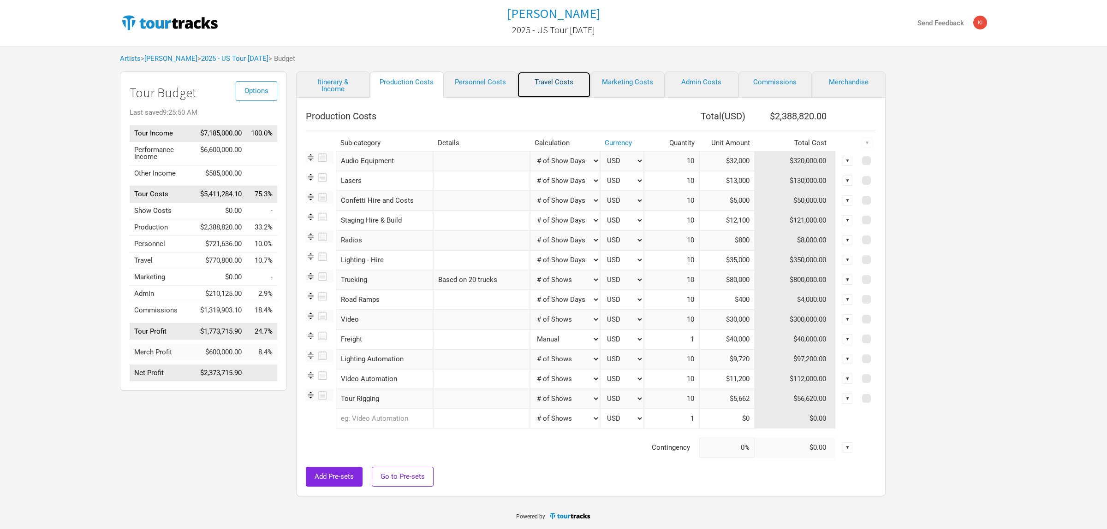
click at [549, 86] on link "Travel Costs" at bounding box center [554, 84] width 74 height 26
select select "Total Days"
select select "NonShow Days"
select select "Total Days"
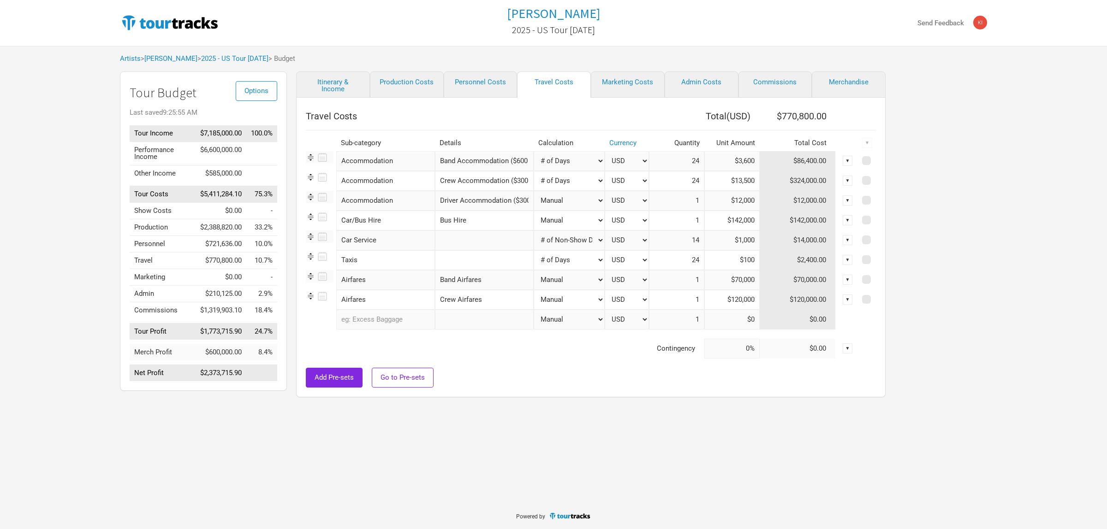
click at [982, 151] on div "Options Tour Budget Last saved 9:25:55 AM Tour Income $7,185,000.00 100.0% Perf…" at bounding box center [553, 236] width 885 height 331
click at [485, 82] on link "Personnel Costs" at bounding box center [481, 84] width 74 height 26
select select "Total Days"
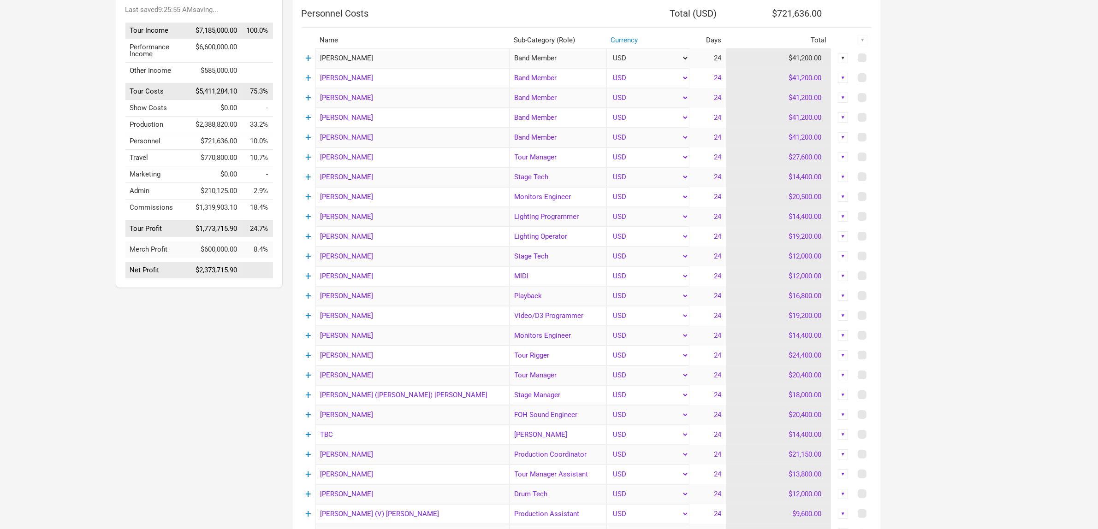
scroll to position [58, 0]
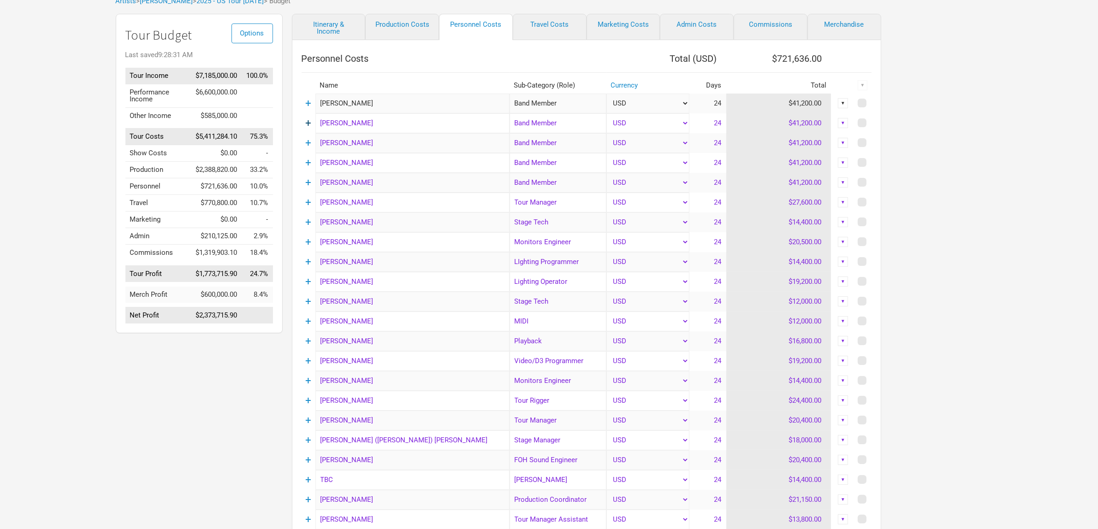
click at [307, 124] on link "+" at bounding box center [308, 123] width 6 height 12
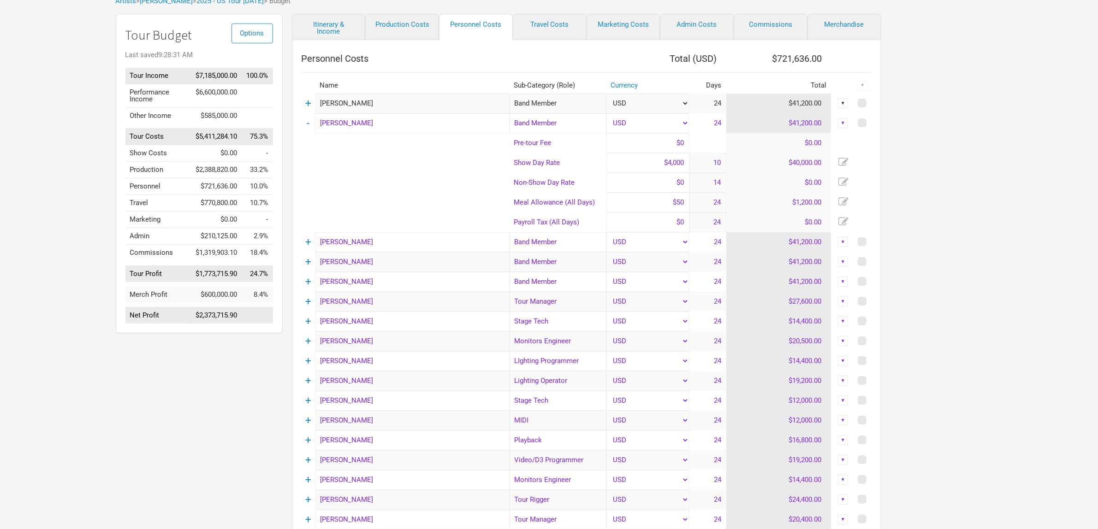
click at [312, 125] on td "-" at bounding box center [309, 123] width 14 height 20
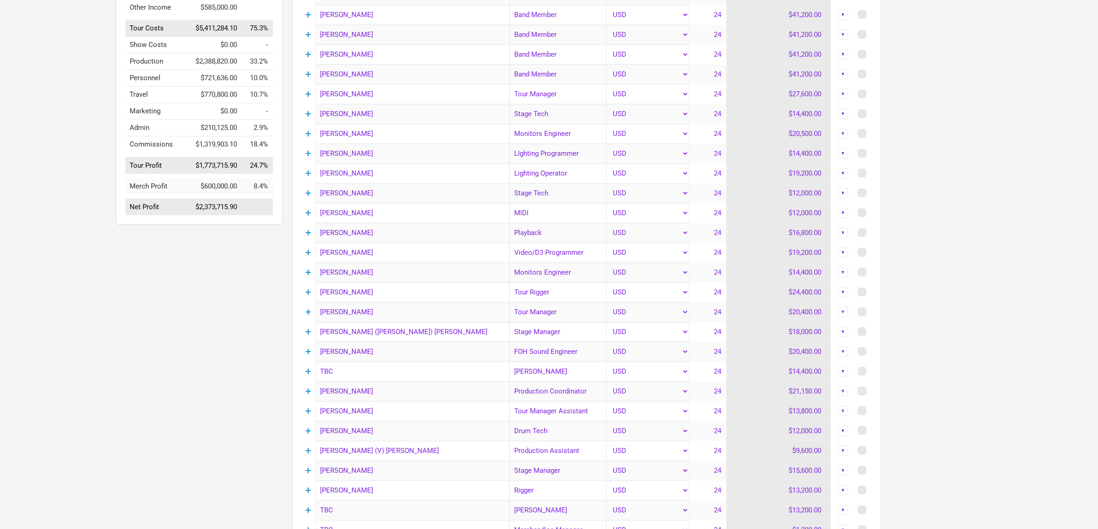
scroll to position [173, 0]
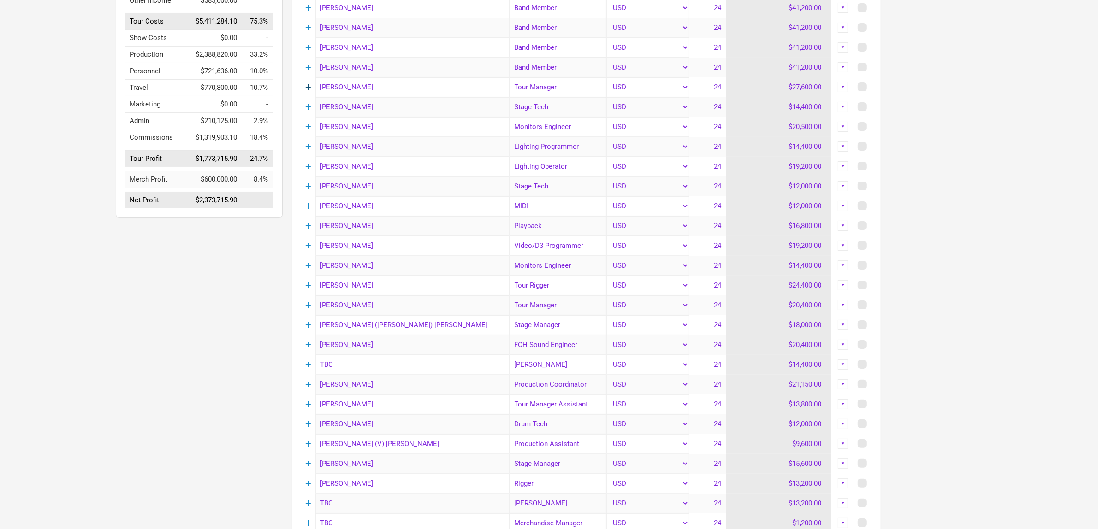
click at [310, 86] on link "+" at bounding box center [308, 87] width 6 height 12
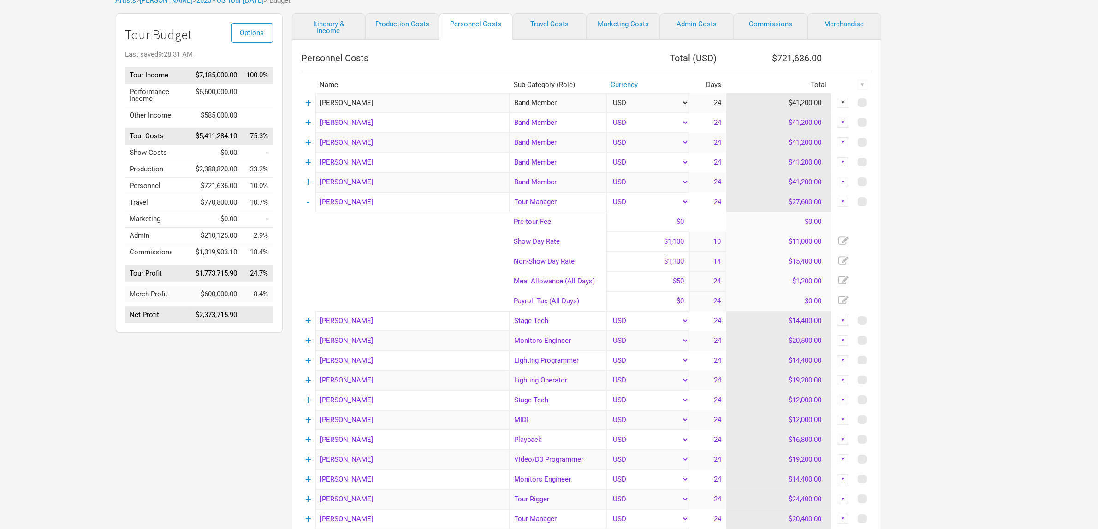
scroll to position [116, 0]
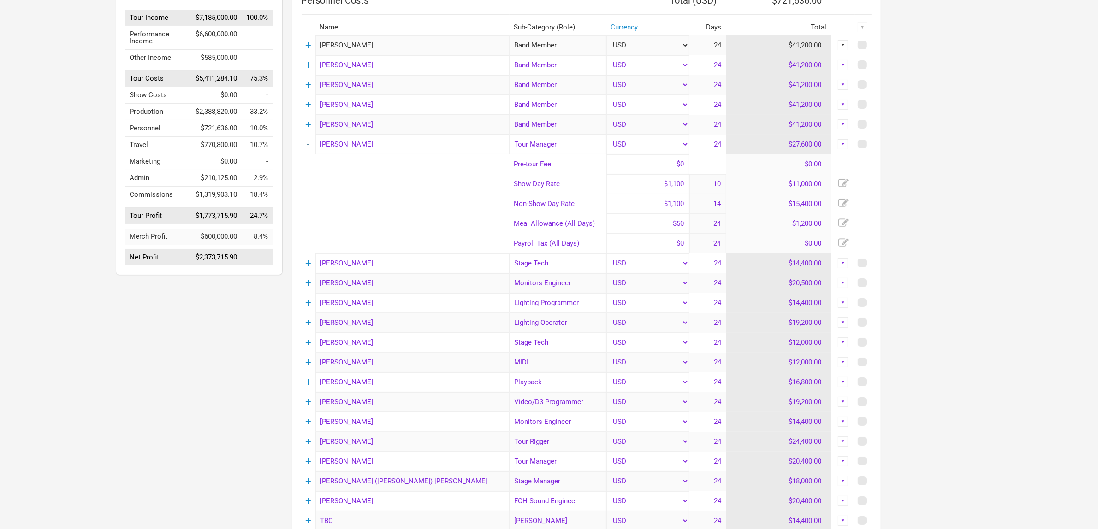
click at [311, 142] on td "-" at bounding box center [309, 145] width 14 height 20
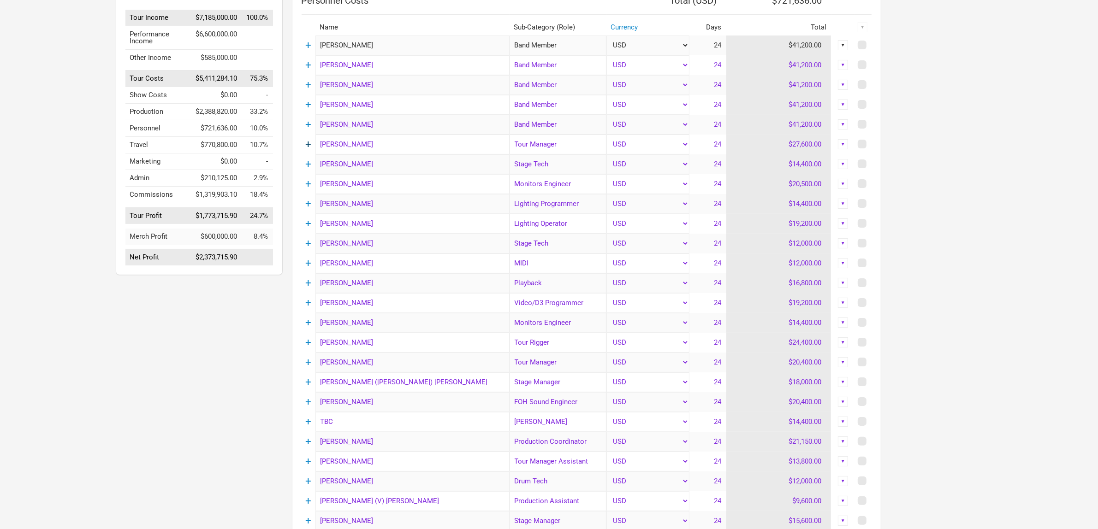
scroll to position [173, 0]
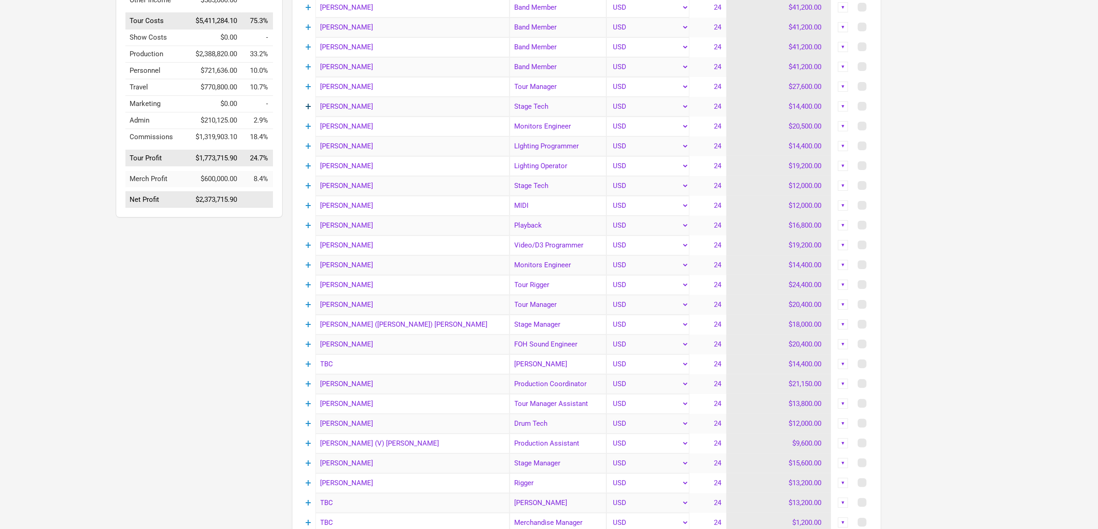
click at [310, 107] on link "+" at bounding box center [308, 107] width 6 height 12
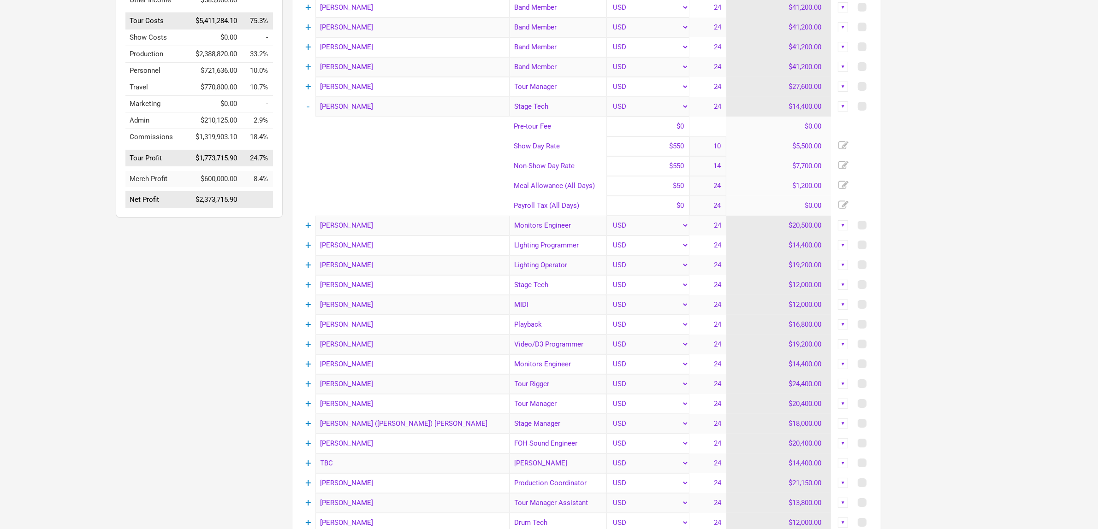
click at [310, 107] on td "-" at bounding box center [309, 107] width 14 height 20
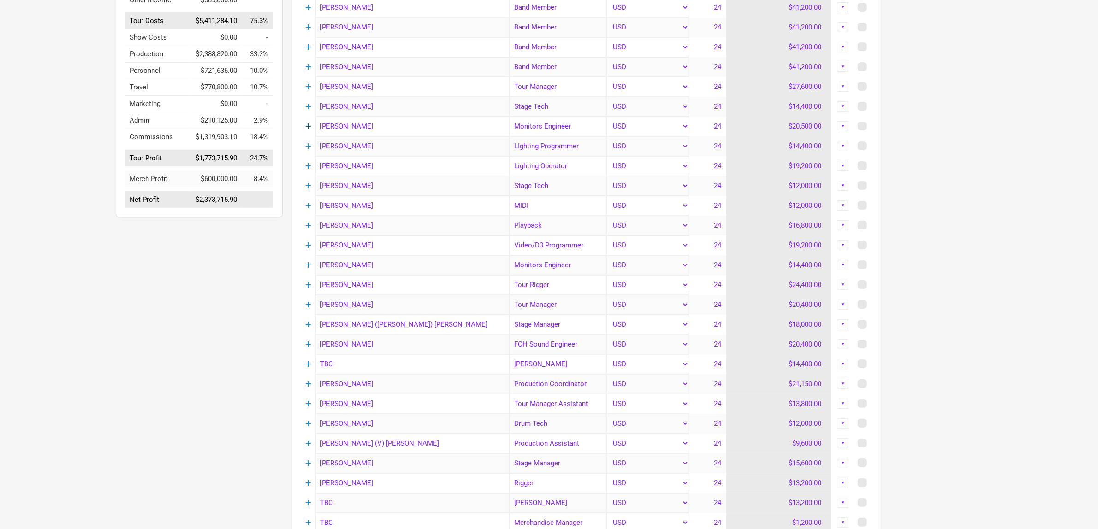
click at [309, 124] on link "+" at bounding box center [308, 126] width 6 height 12
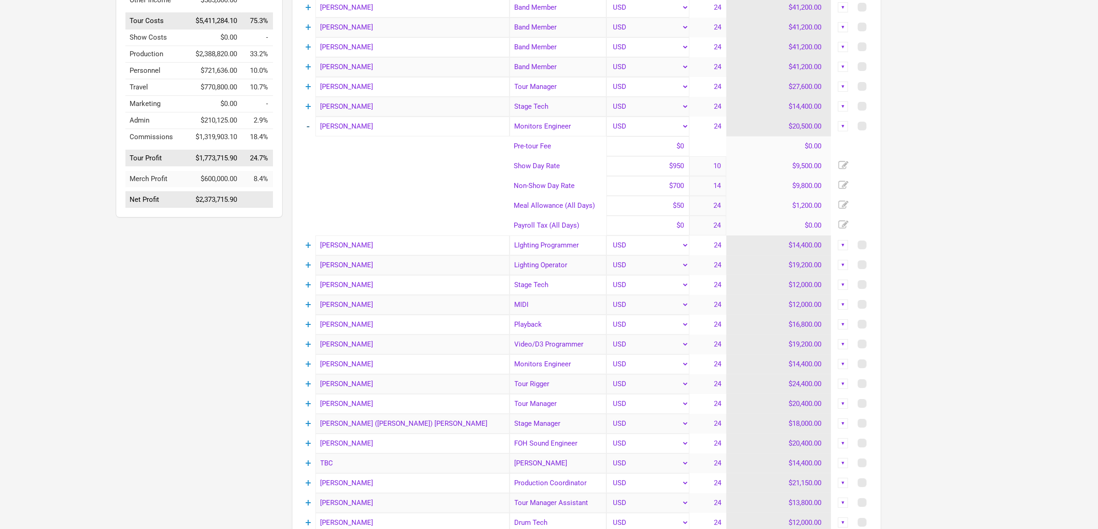
click at [308, 126] on link "-" at bounding box center [308, 126] width 3 height 12
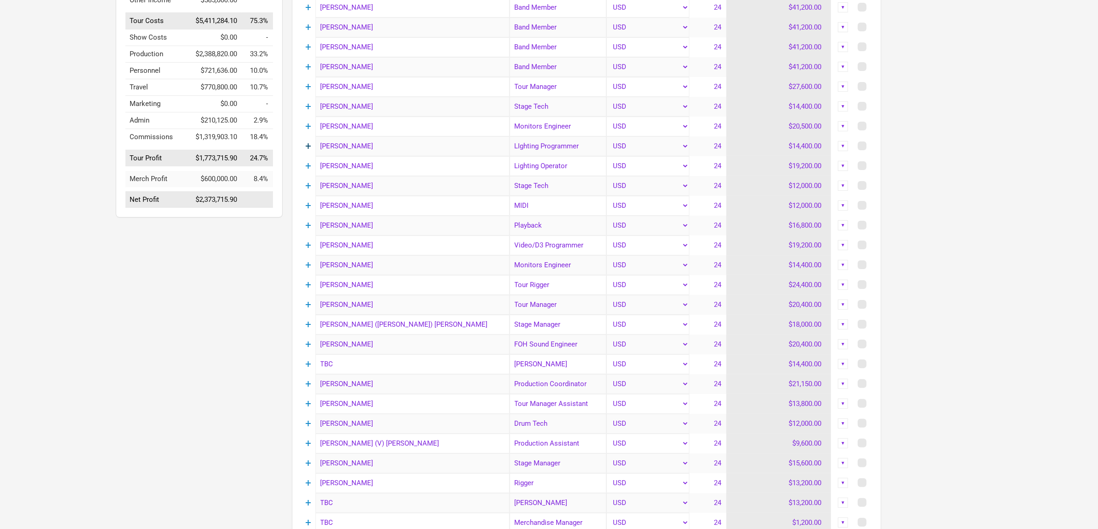
click at [308, 146] on link "+" at bounding box center [308, 146] width 6 height 12
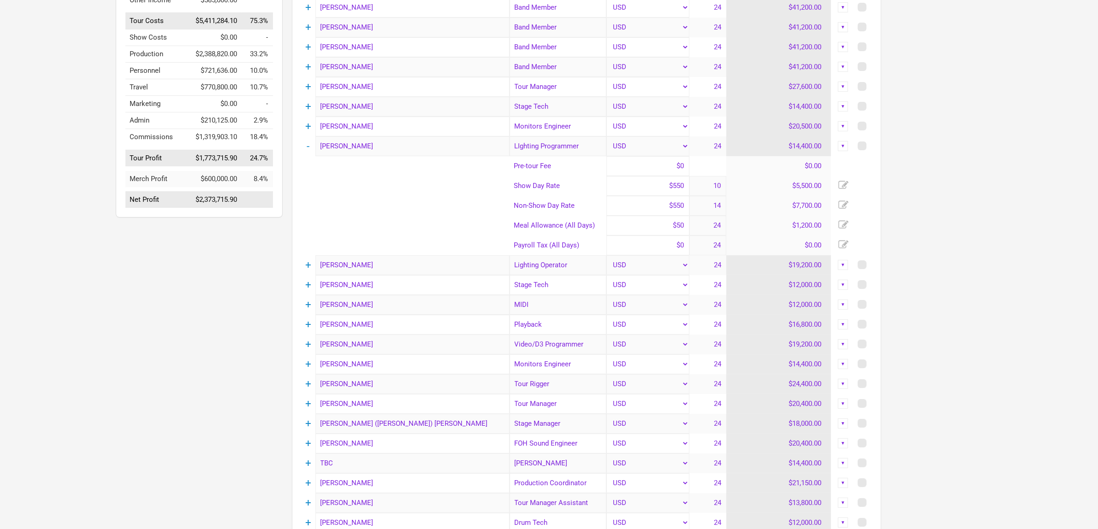
click at [311, 146] on td "-" at bounding box center [309, 146] width 14 height 20
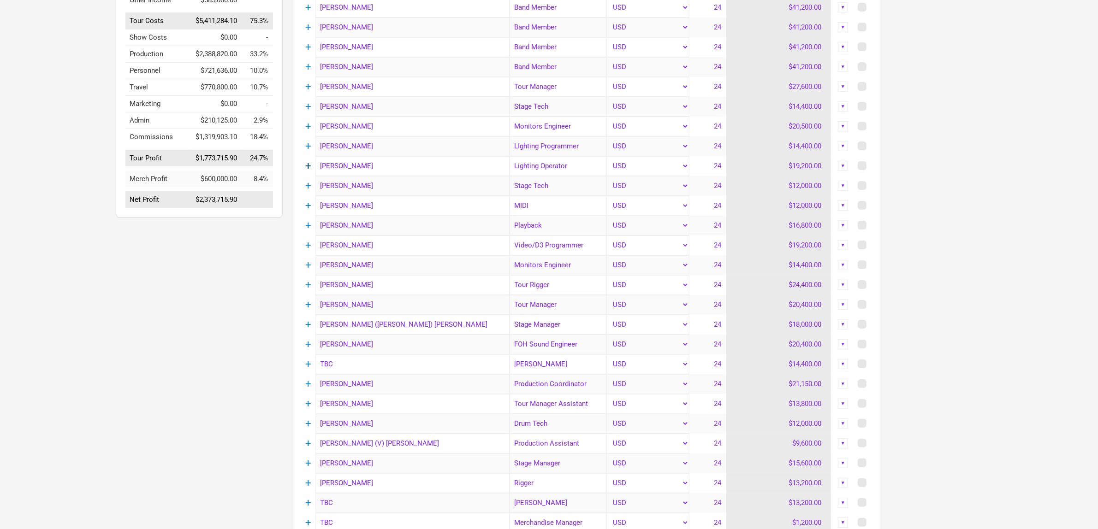
click at [307, 166] on link "+" at bounding box center [308, 166] width 6 height 12
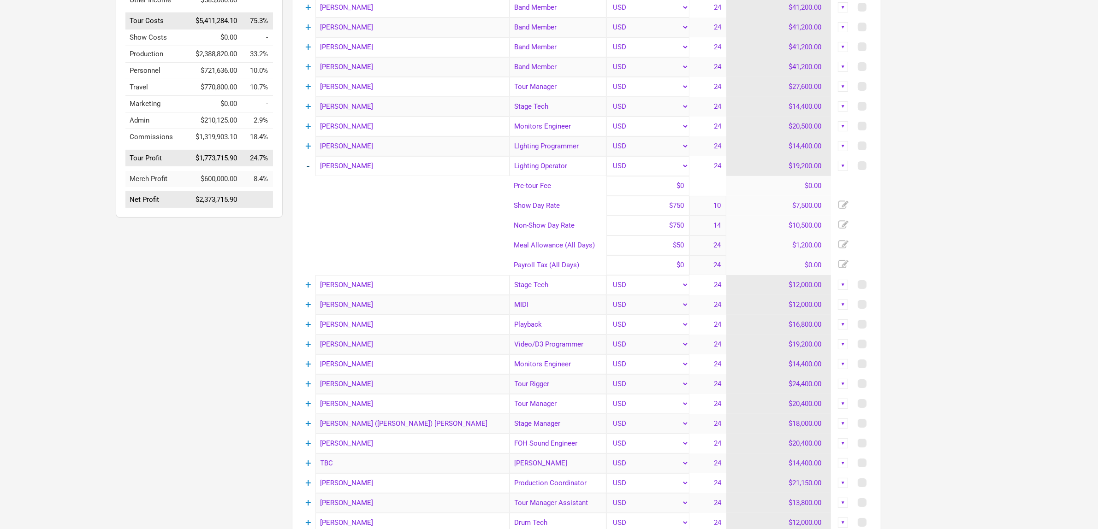
click at [309, 166] on link "-" at bounding box center [308, 166] width 3 height 12
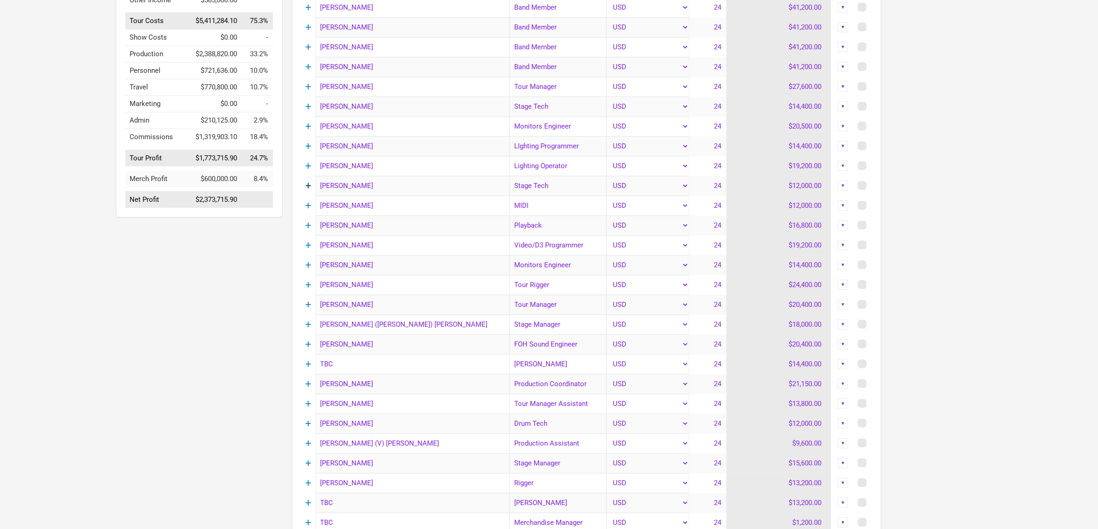
click at [308, 183] on link "+" at bounding box center [308, 186] width 6 height 12
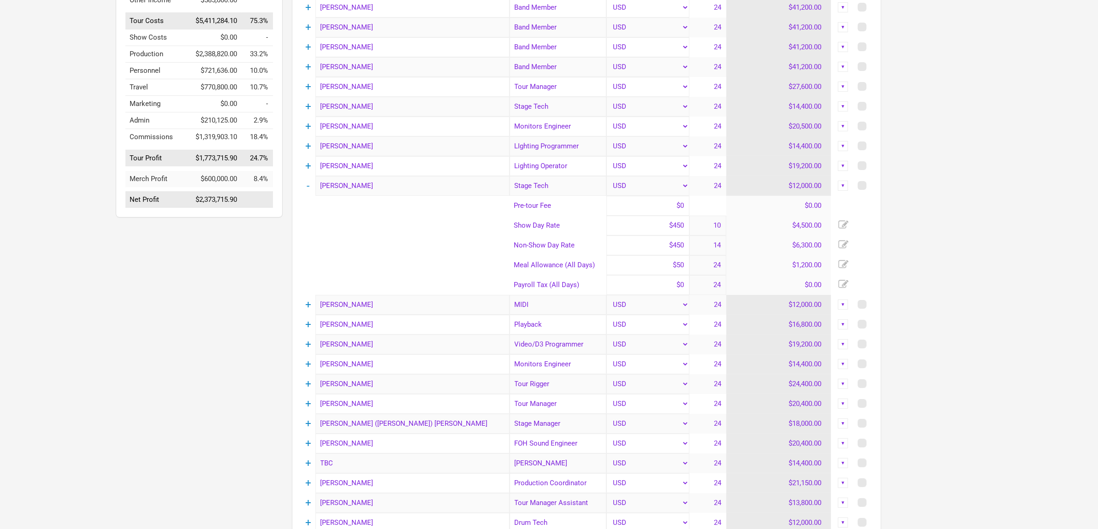
drag, startPoint x: 304, startPoint y: 185, endPoint x: 305, endPoint y: 178, distance: 7.0
click at [304, 185] on td "-" at bounding box center [309, 186] width 14 height 20
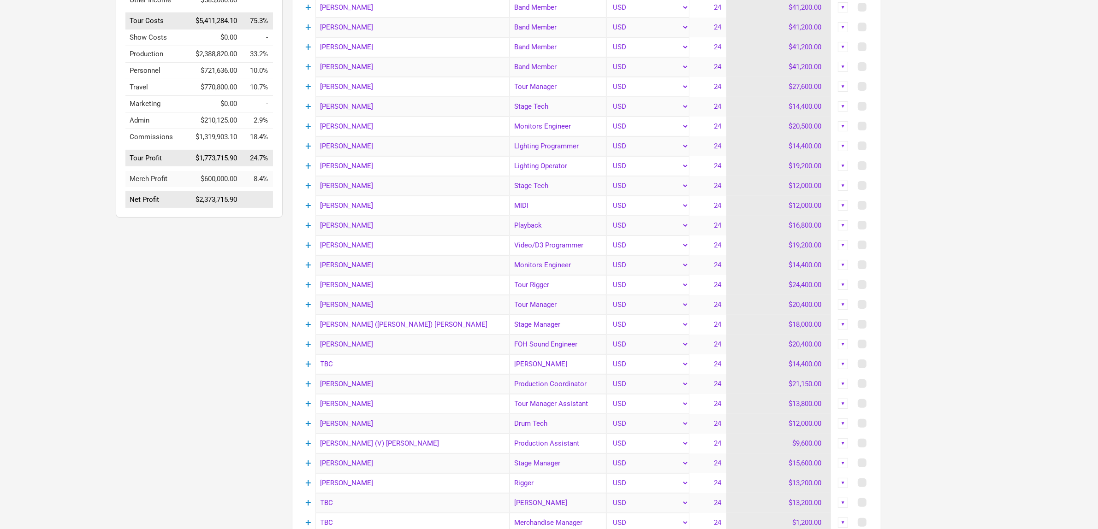
scroll to position [289, 0]
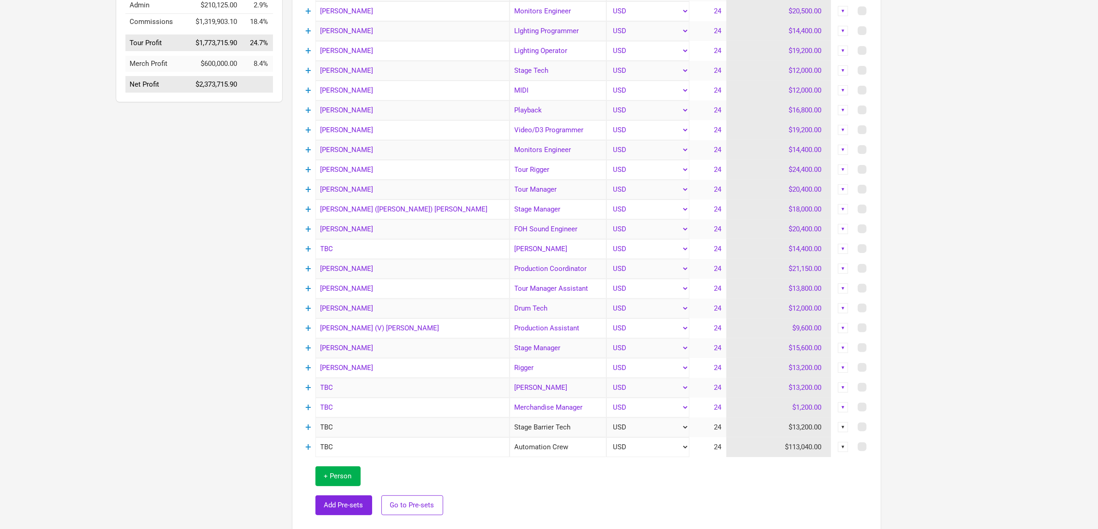
click at [313, 89] on td "+" at bounding box center [309, 91] width 14 height 20
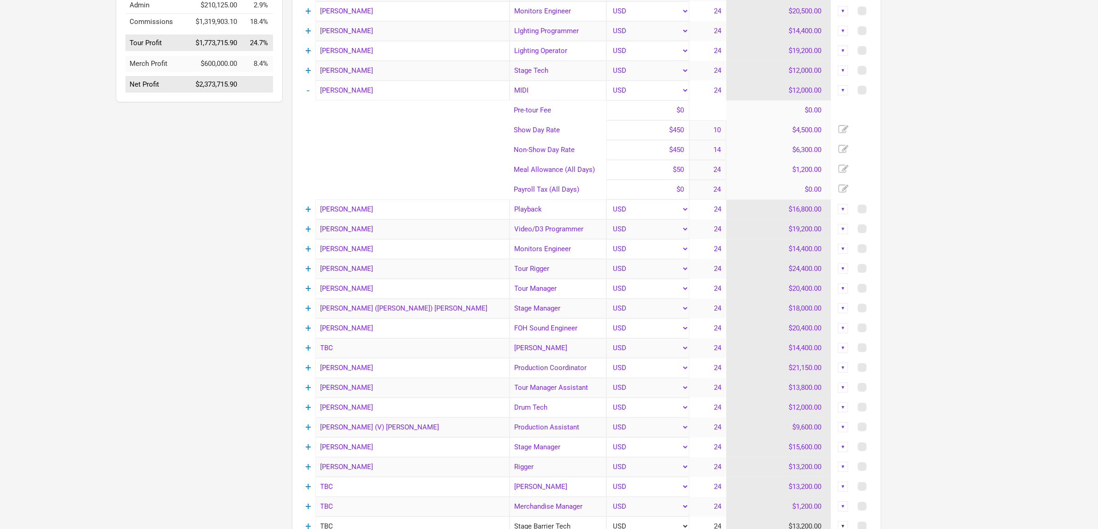
click at [310, 89] on td "-" at bounding box center [309, 91] width 14 height 20
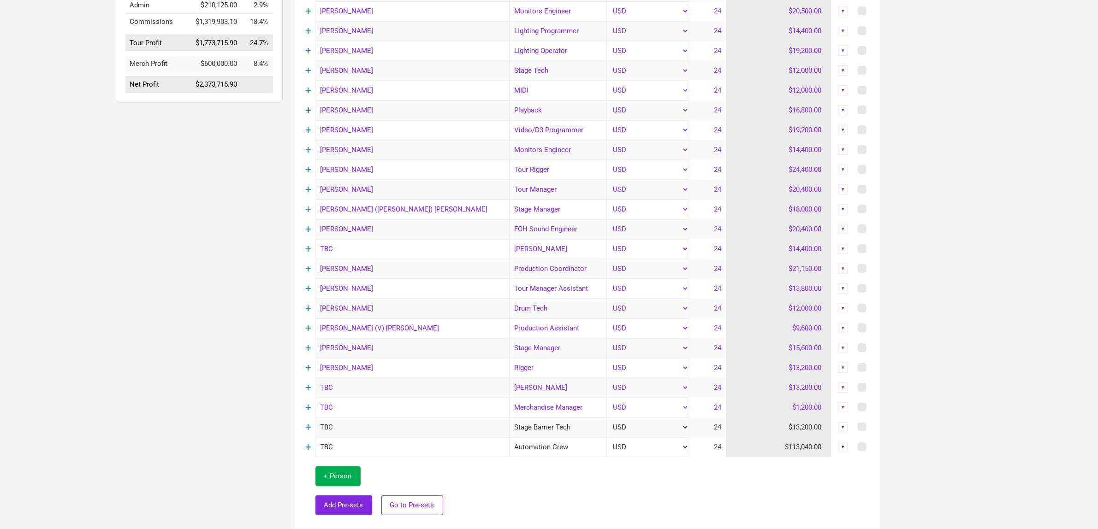
click at [308, 107] on link "+" at bounding box center [308, 110] width 6 height 12
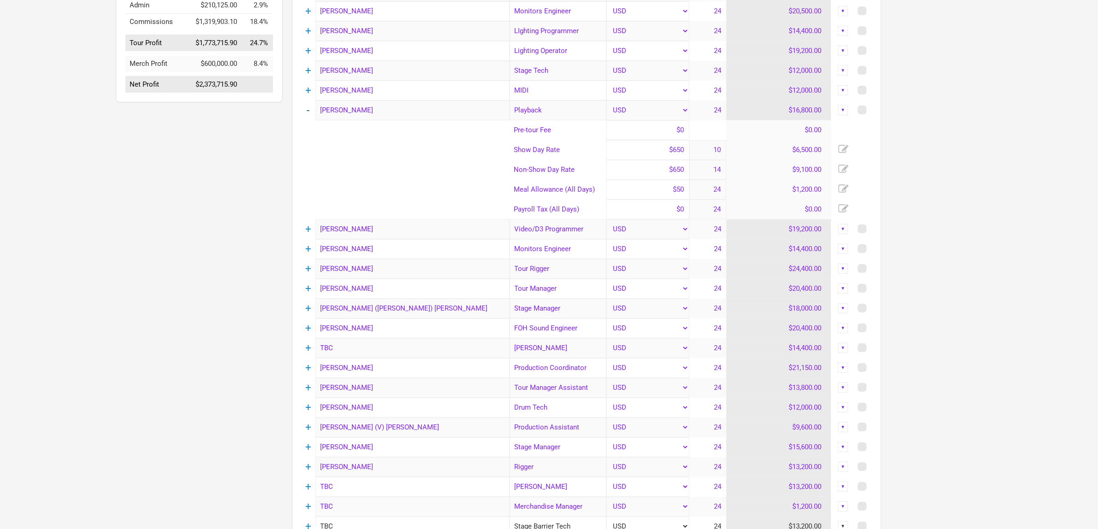
click at [309, 107] on link "-" at bounding box center [308, 110] width 3 height 12
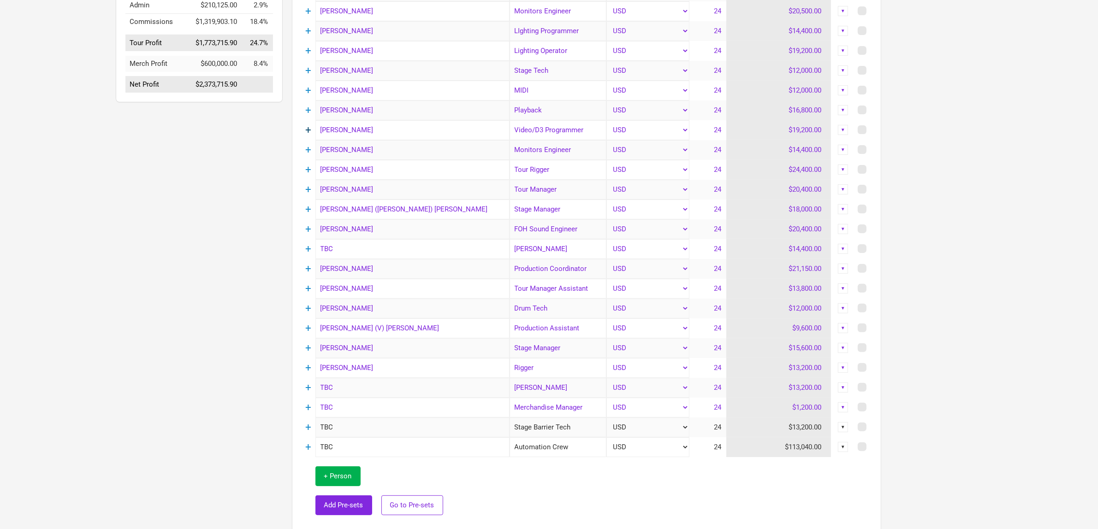
click at [307, 130] on link "+" at bounding box center [308, 130] width 6 height 12
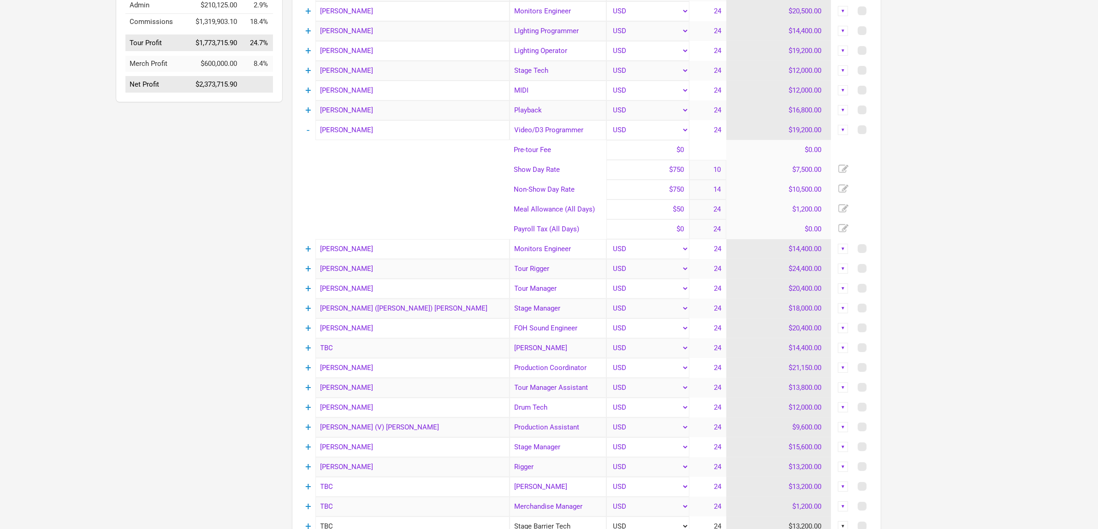
drag, startPoint x: 307, startPoint y: 130, endPoint x: 313, endPoint y: 131, distance: 5.6
click at [307, 130] on link "-" at bounding box center [308, 130] width 3 height 12
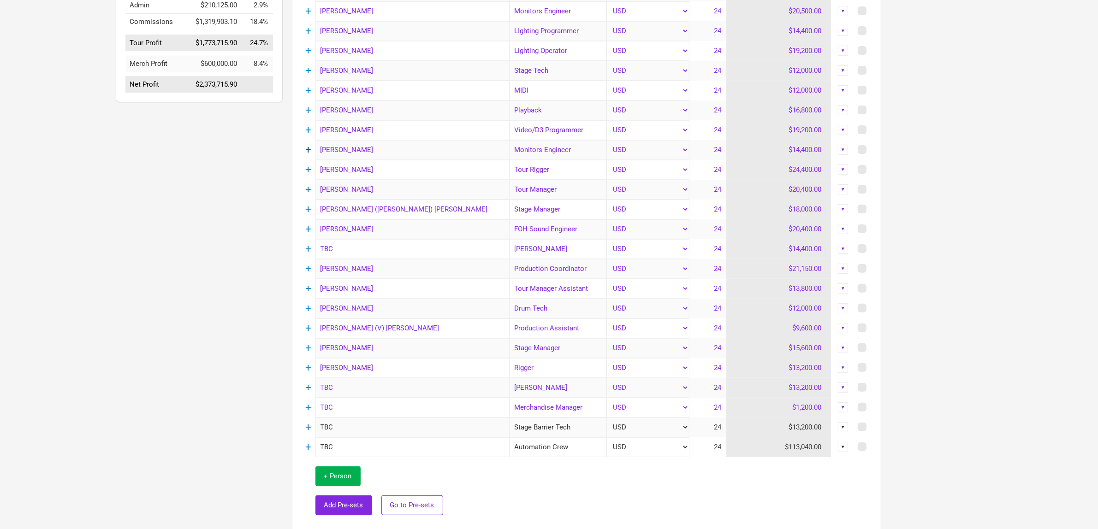
click at [308, 148] on link "+" at bounding box center [308, 150] width 6 height 12
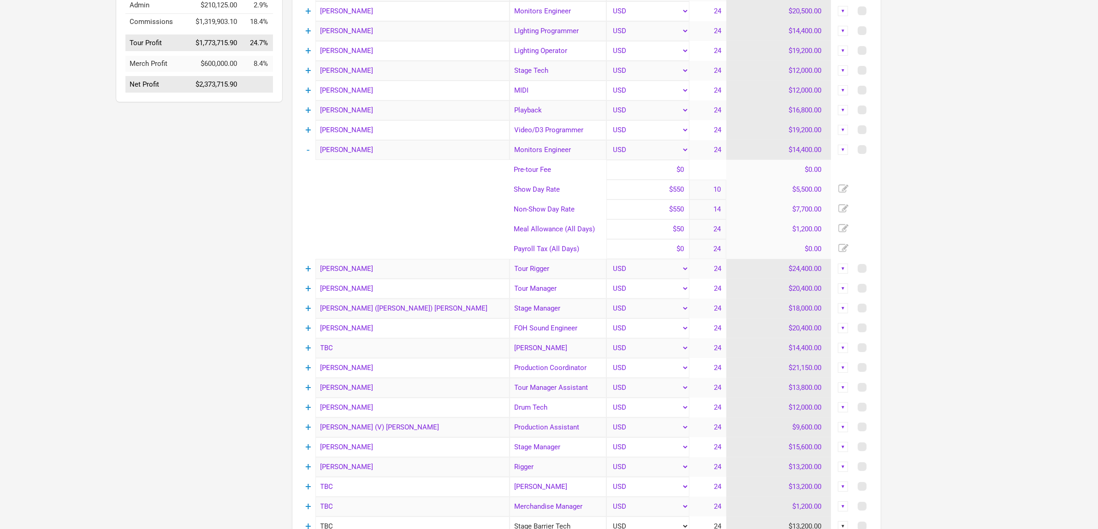
click at [310, 151] on td "-" at bounding box center [309, 150] width 14 height 20
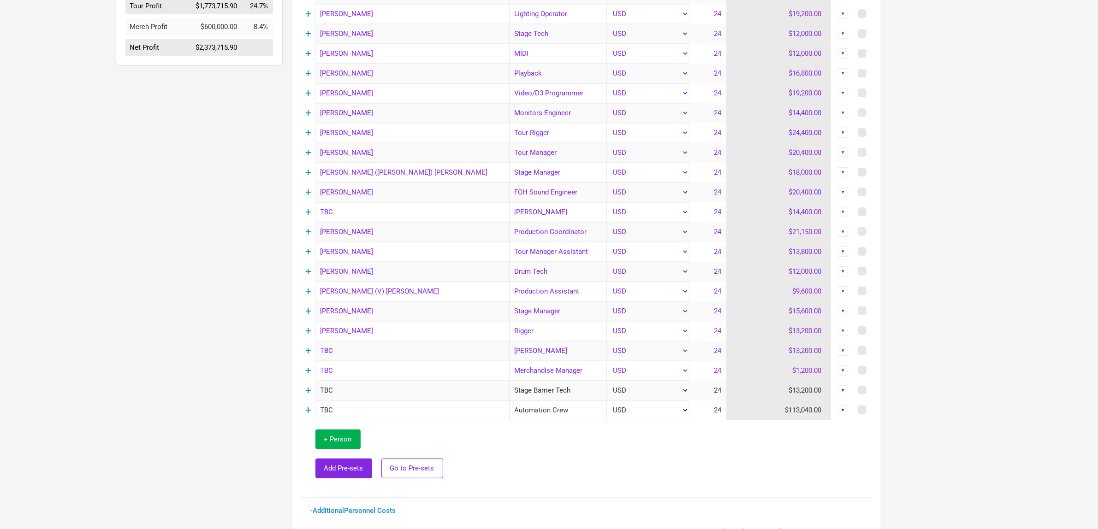
scroll to position [346, 0]
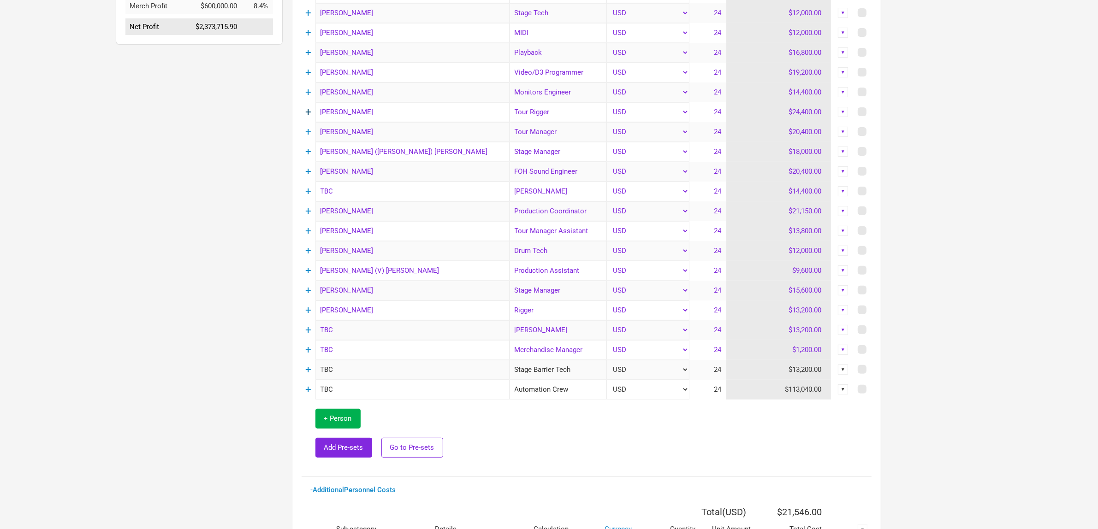
click at [307, 112] on link "+" at bounding box center [308, 112] width 6 height 12
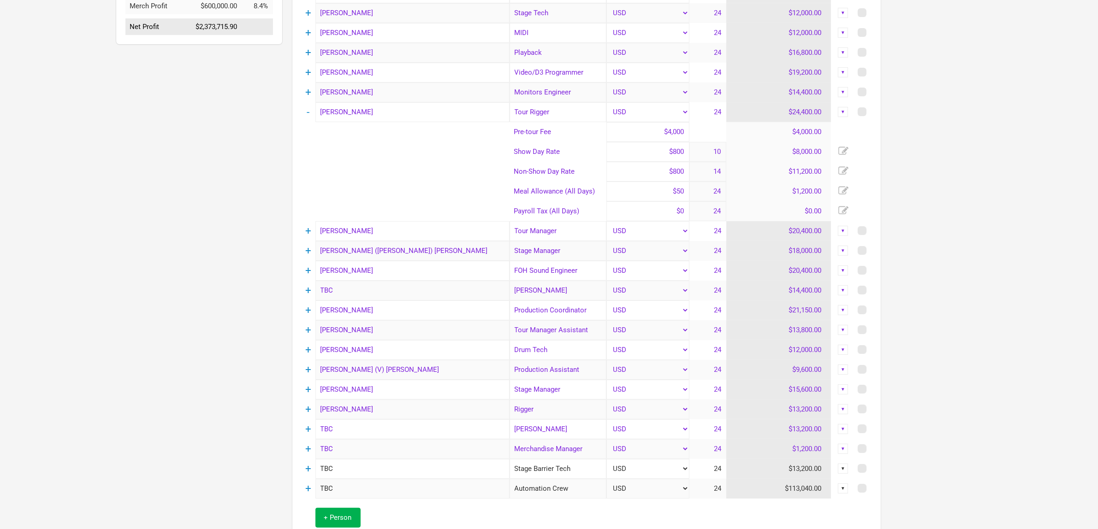
click at [310, 111] on td "-" at bounding box center [309, 112] width 14 height 20
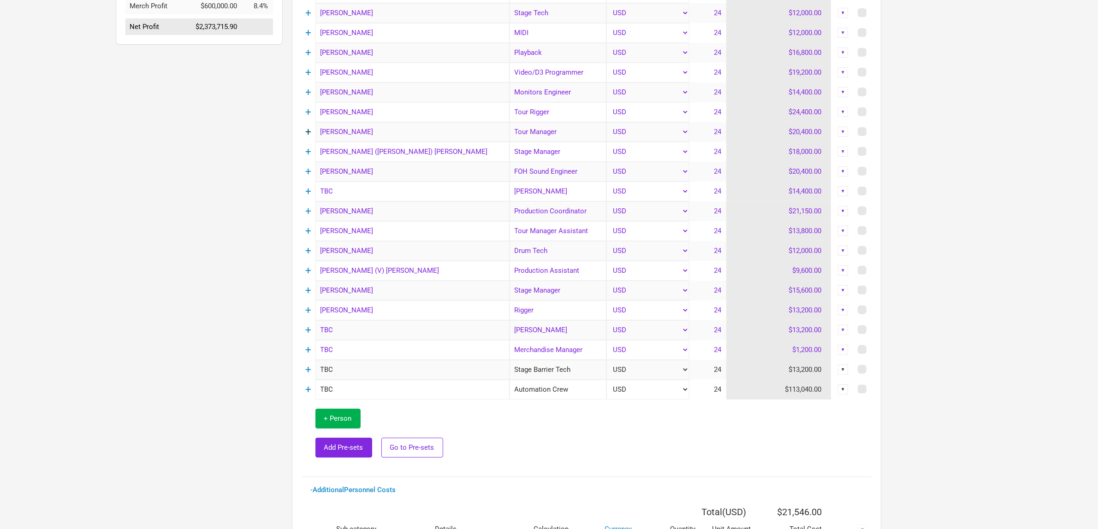
click at [309, 130] on link "+" at bounding box center [308, 132] width 6 height 12
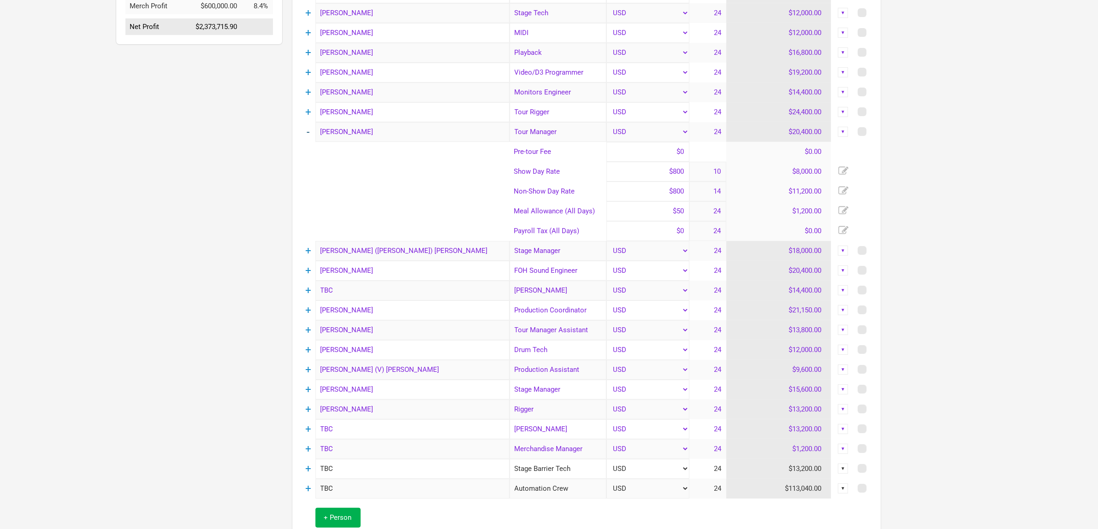
click at [307, 130] on link "-" at bounding box center [308, 132] width 3 height 12
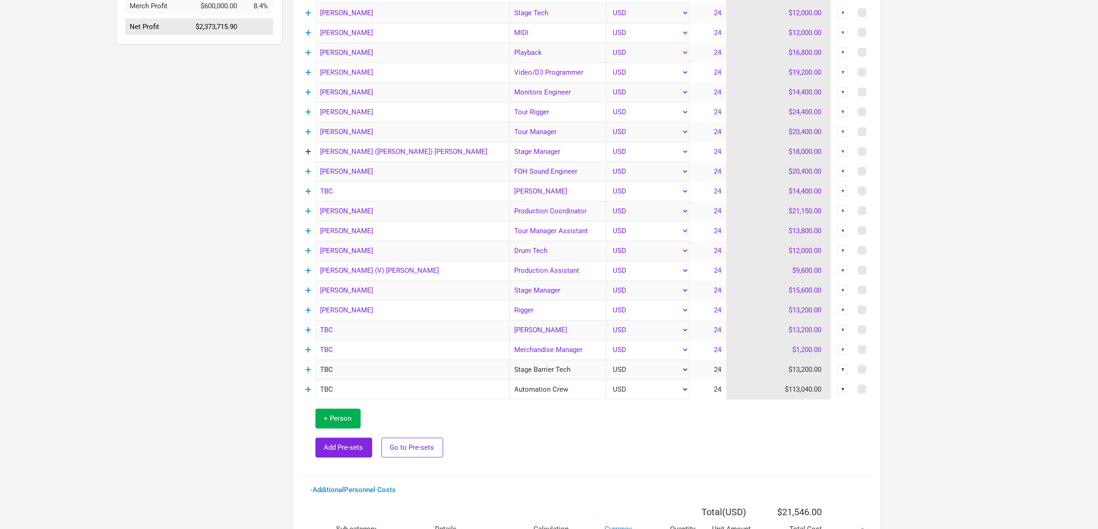
click at [311, 152] on link "+" at bounding box center [308, 152] width 6 height 12
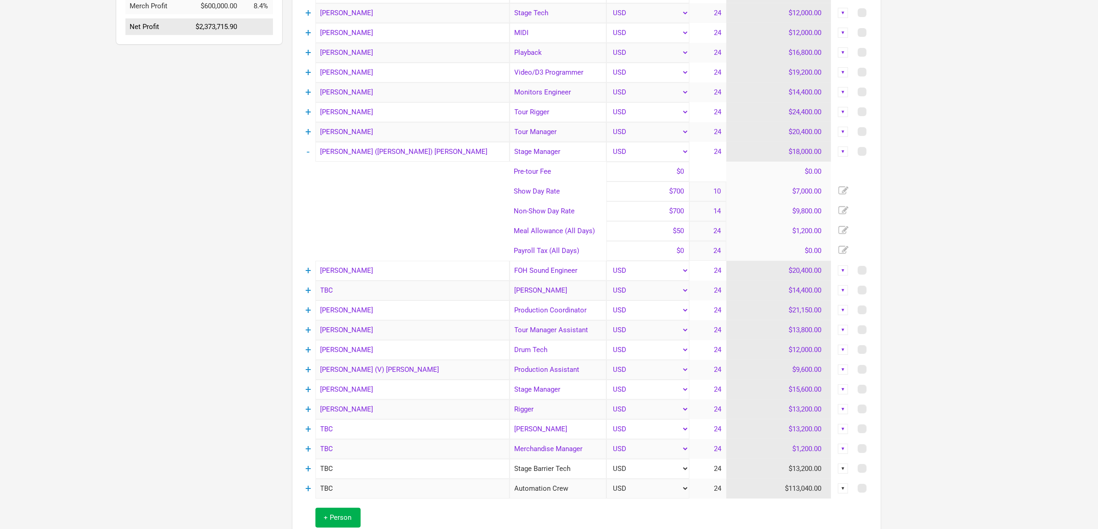
click at [306, 150] on td "-" at bounding box center [309, 152] width 14 height 20
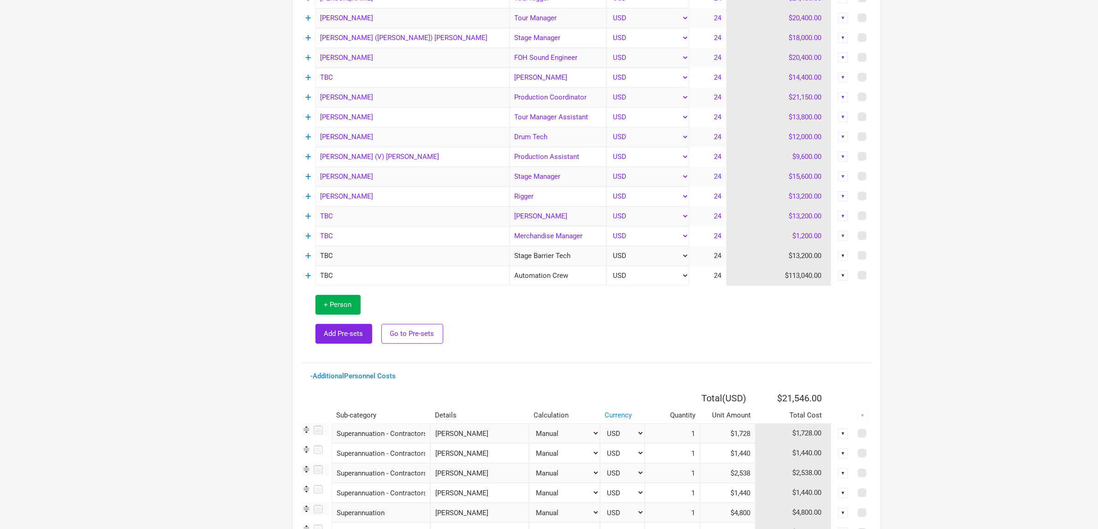
scroll to position [462, 0]
click at [307, 55] on link "+" at bounding box center [308, 56] width 6 height 12
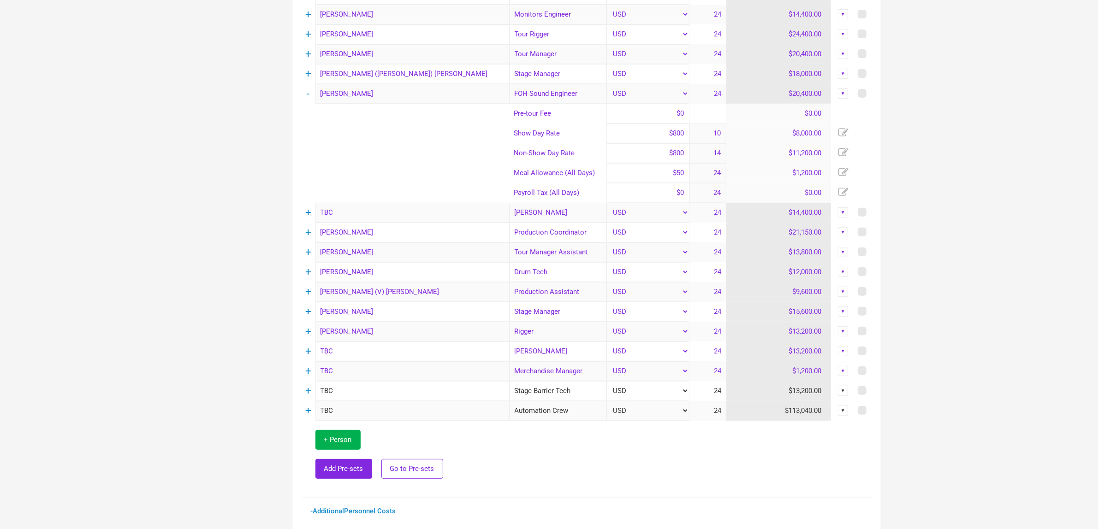
scroll to position [404, 0]
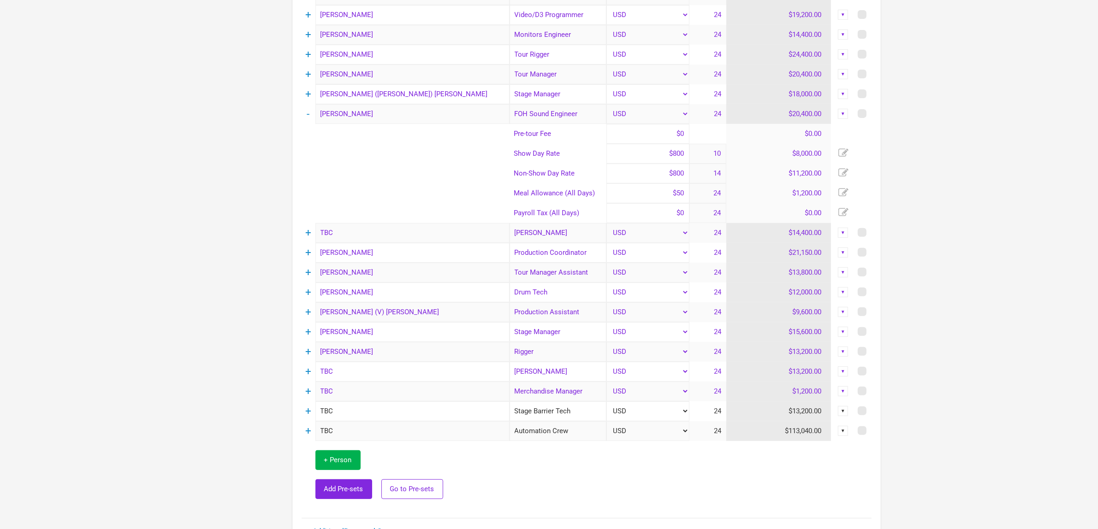
click at [307, 112] on td "-" at bounding box center [309, 114] width 14 height 20
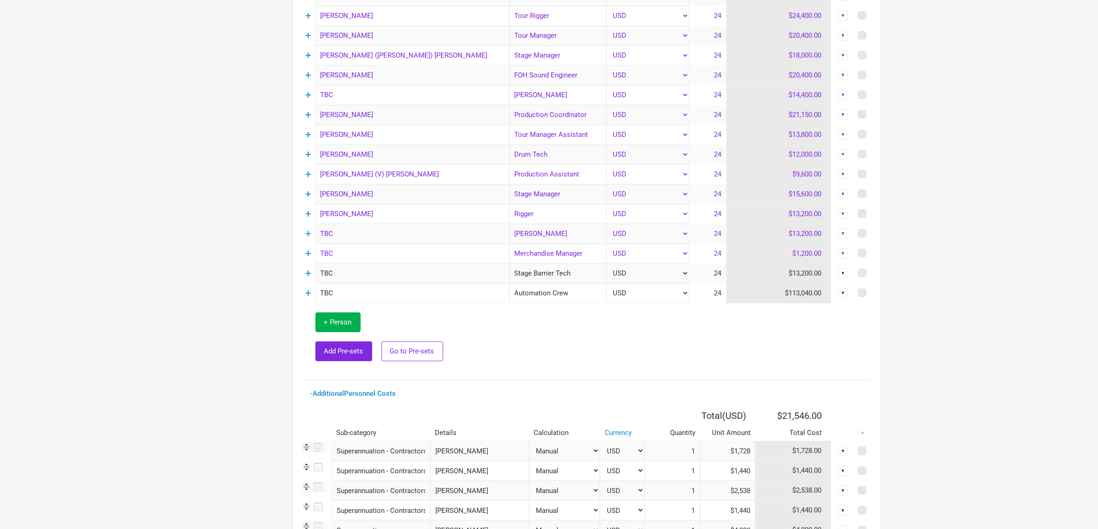
scroll to position [462, 0]
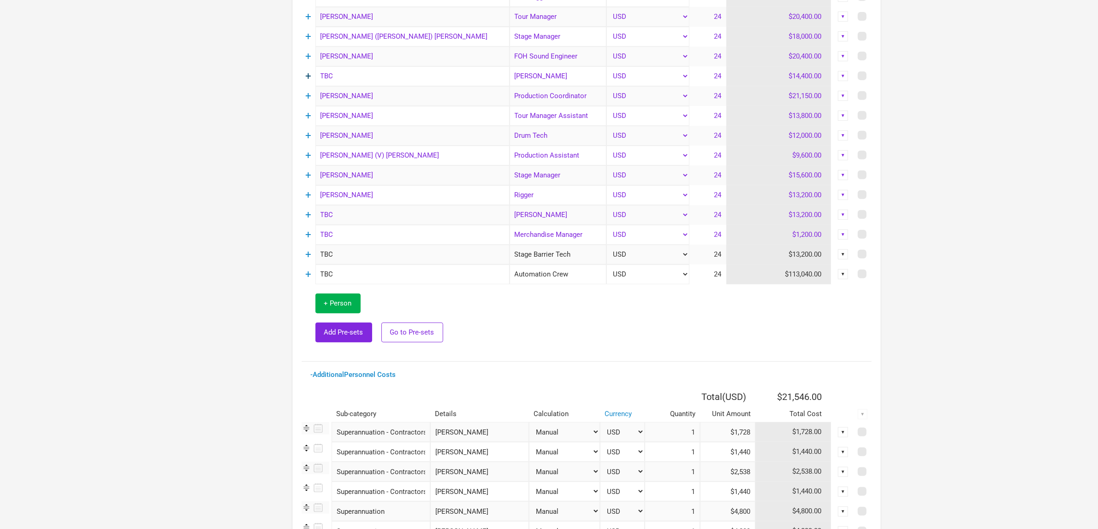
click at [308, 75] on link "+" at bounding box center [308, 76] width 6 height 12
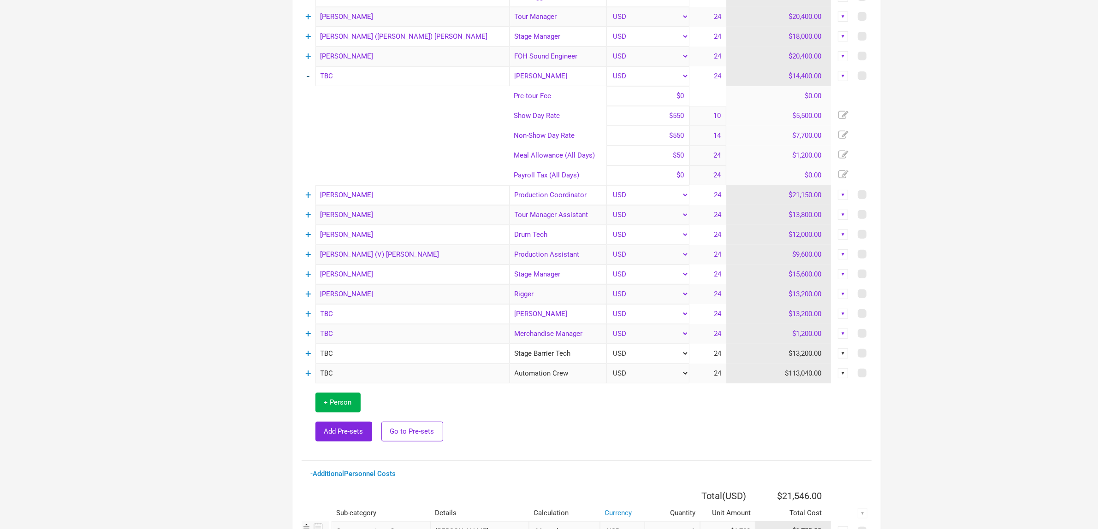
click at [309, 76] on link "-" at bounding box center [308, 76] width 3 height 12
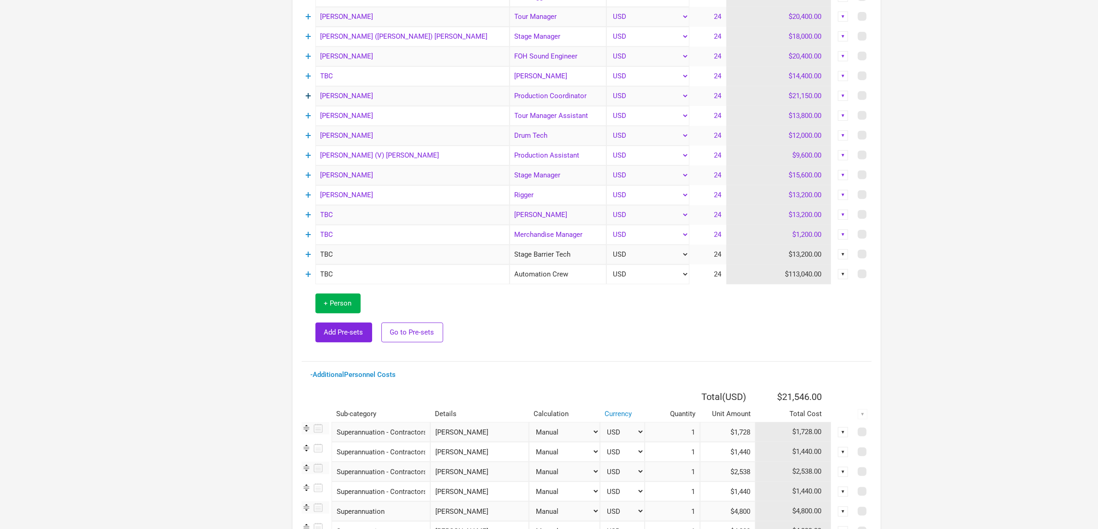
click at [309, 93] on link "+" at bounding box center [308, 96] width 6 height 12
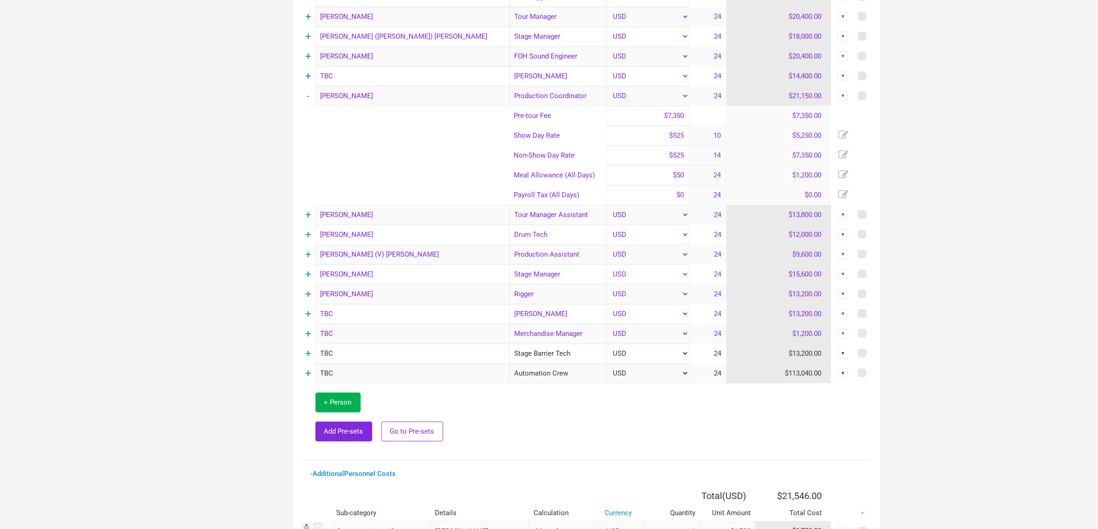
click at [306, 90] on td "-" at bounding box center [309, 96] width 14 height 20
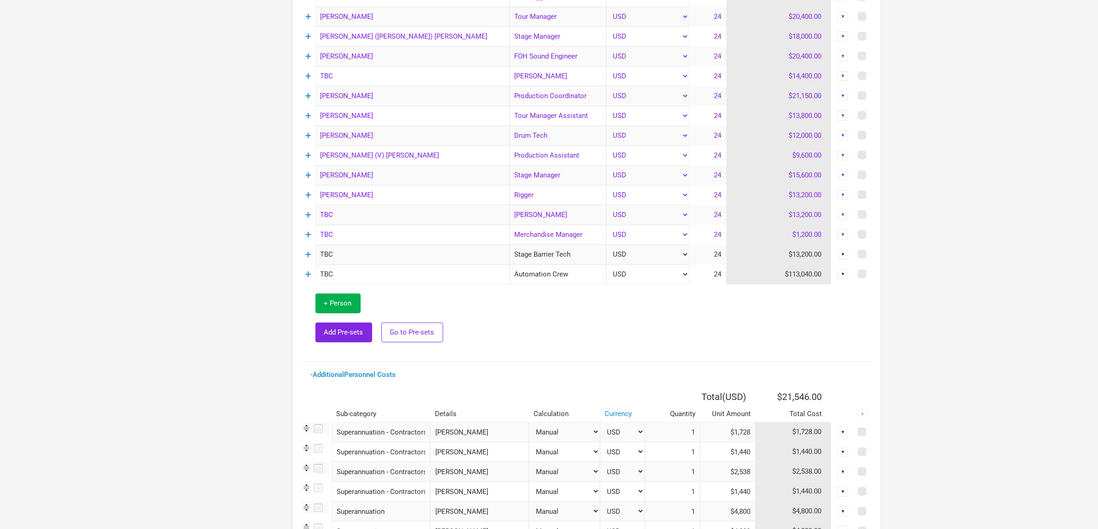
click at [312, 115] on td "+" at bounding box center [309, 116] width 14 height 20
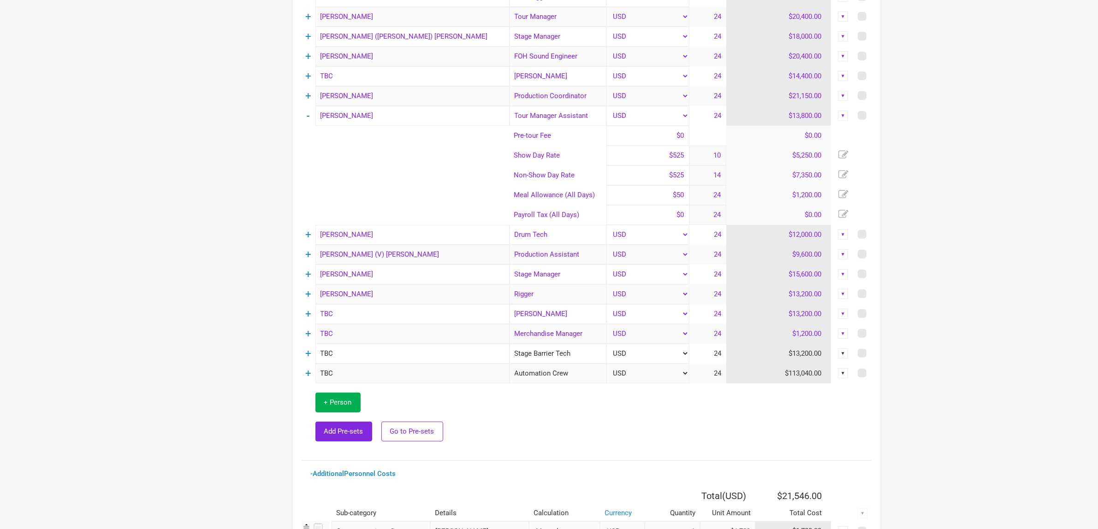
click at [309, 116] on link "-" at bounding box center [308, 116] width 3 height 12
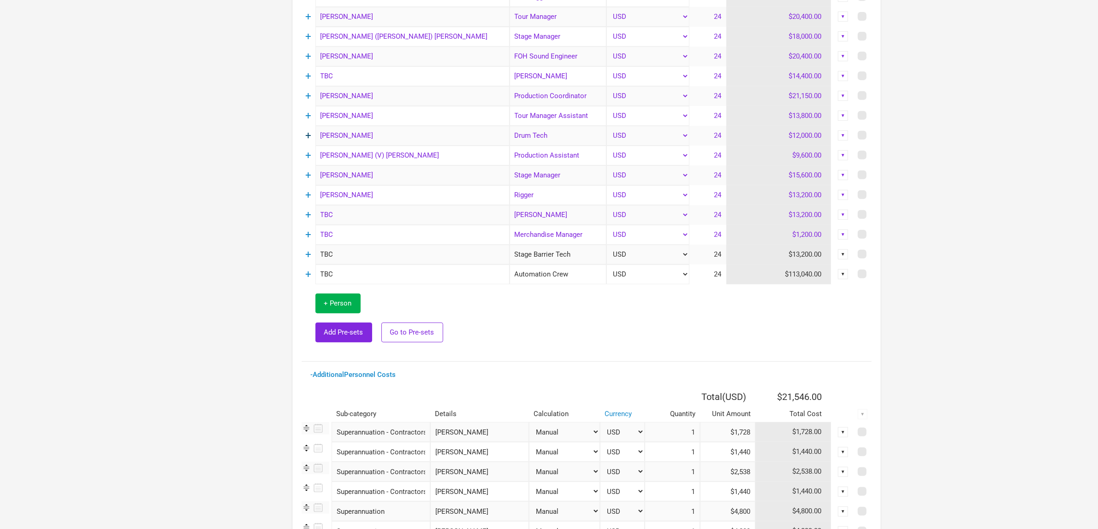
click at [308, 134] on link "+" at bounding box center [308, 136] width 6 height 12
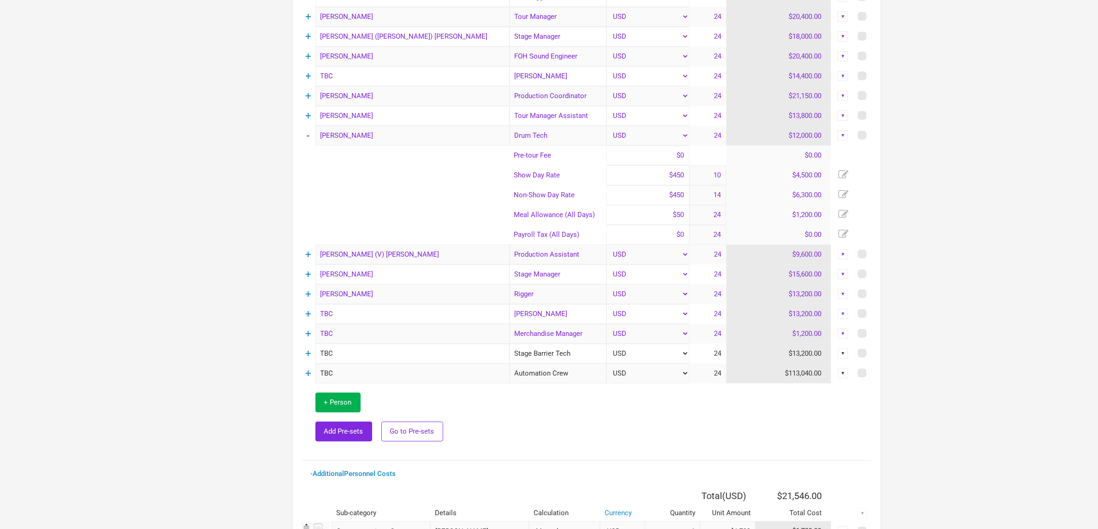
click at [309, 130] on link "-" at bounding box center [308, 136] width 3 height 12
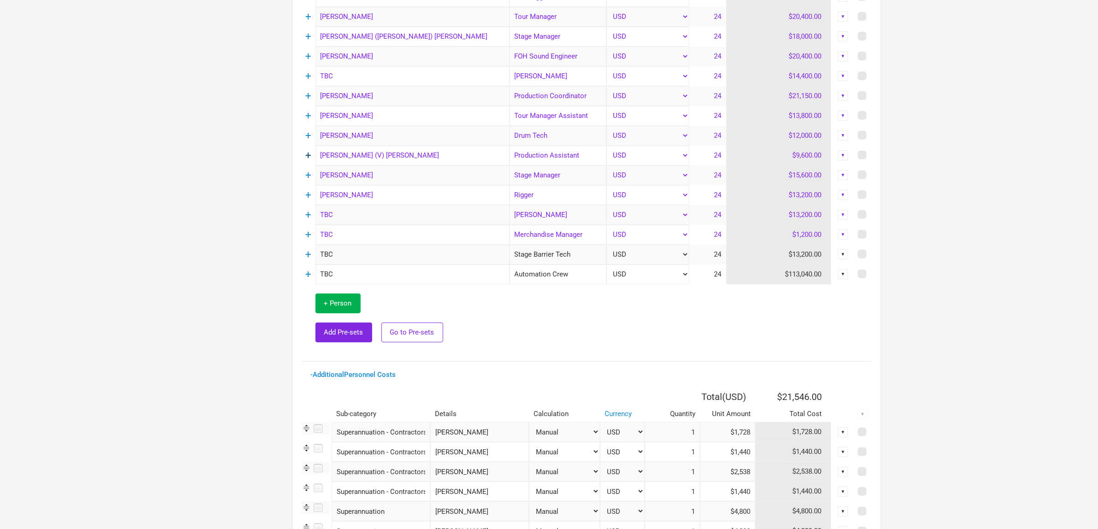
click at [308, 153] on link "+" at bounding box center [308, 155] width 6 height 12
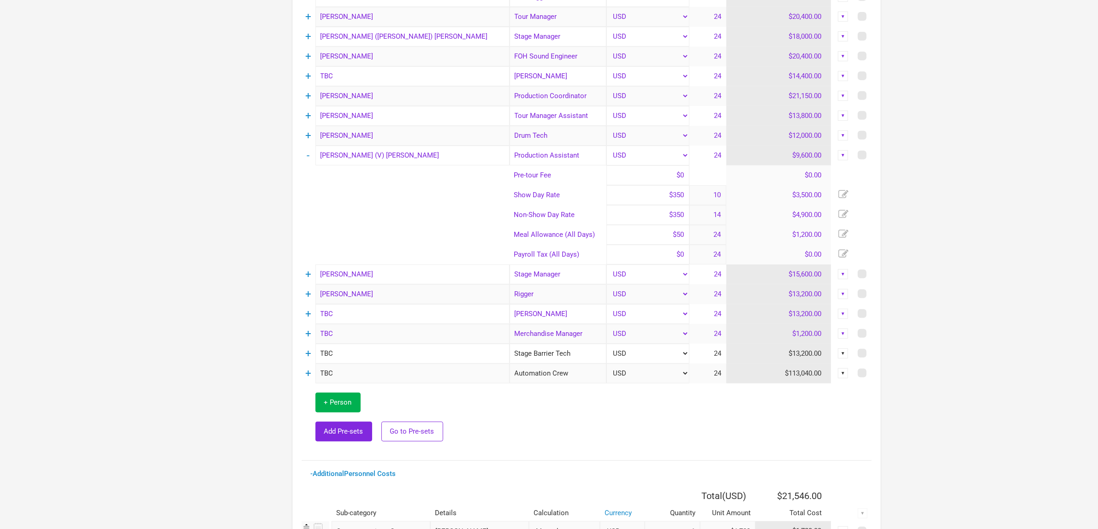
drag, startPoint x: 308, startPoint y: 154, endPoint x: 319, endPoint y: 162, distance: 13.8
click at [308, 154] on link "-" at bounding box center [308, 155] width 3 height 12
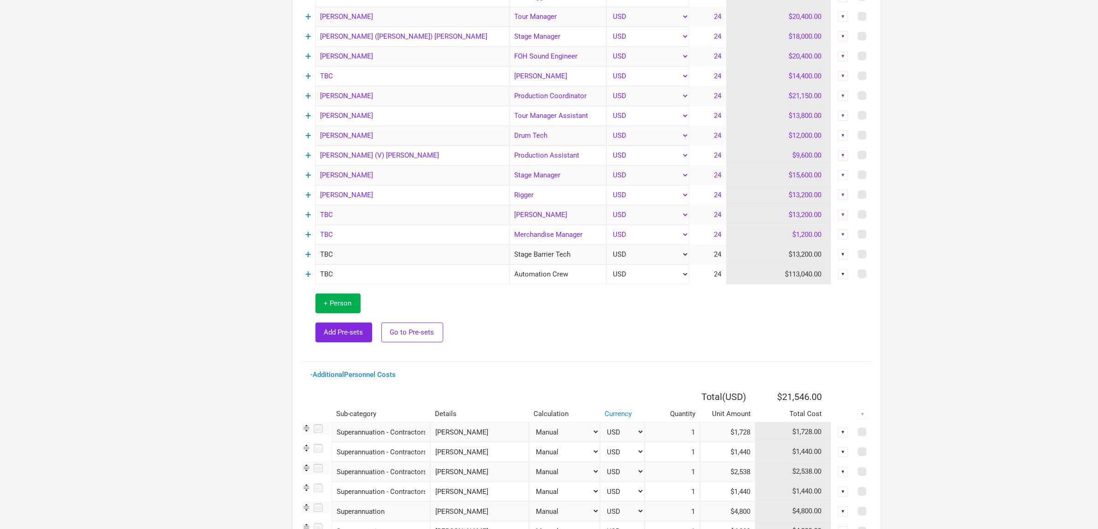
click at [310, 178] on link "+" at bounding box center [308, 175] width 6 height 12
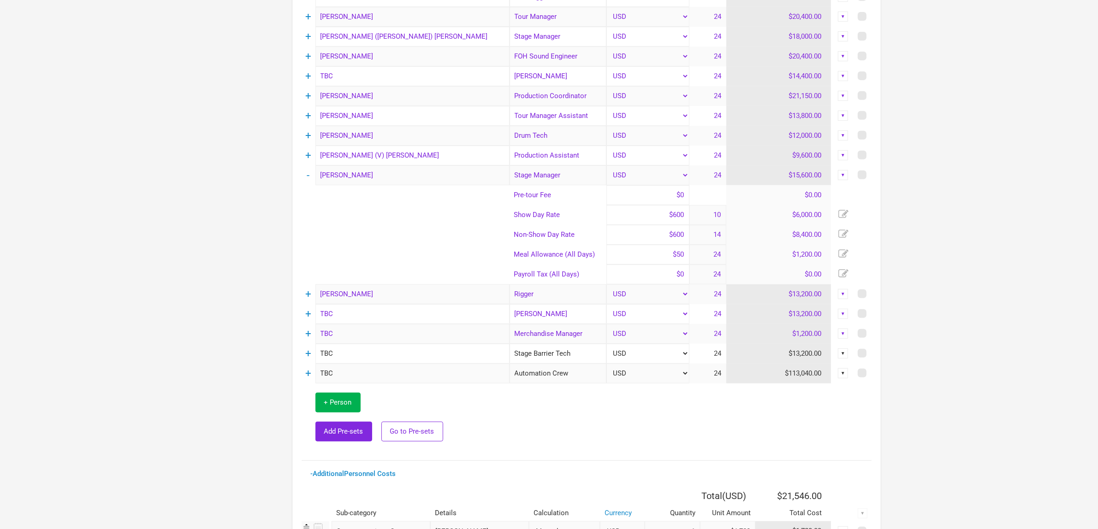
click at [312, 174] on td "-" at bounding box center [309, 176] width 14 height 20
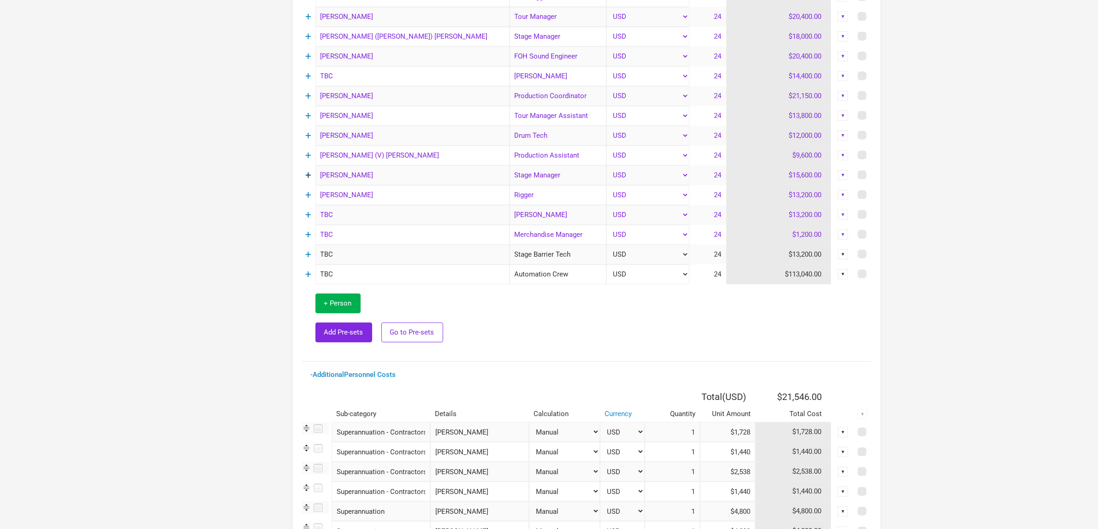
click at [307, 173] on link "+" at bounding box center [308, 175] width 6 height 12
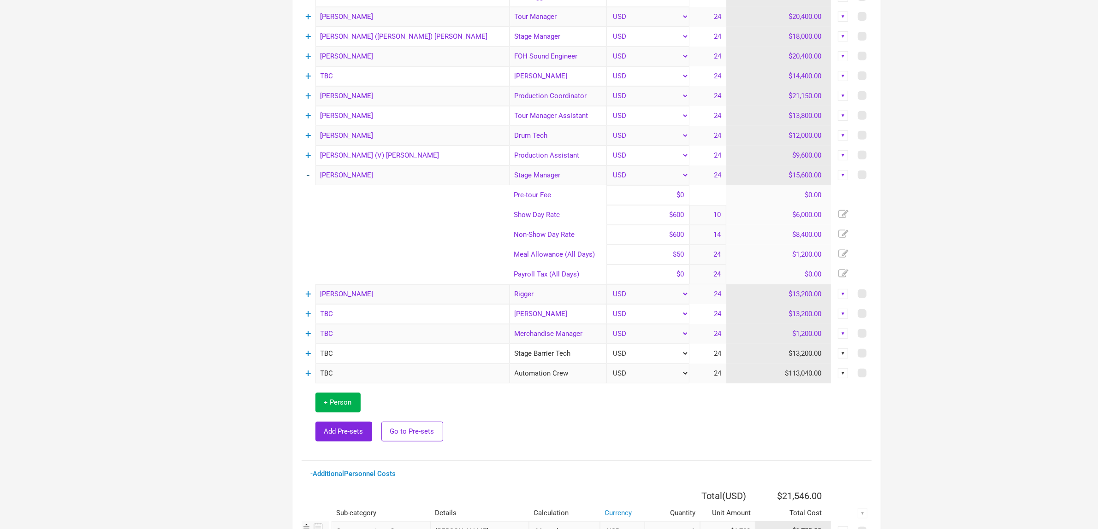
click at [307, 173] on td "-" at bounding box center [309, 176] width 14 height 20
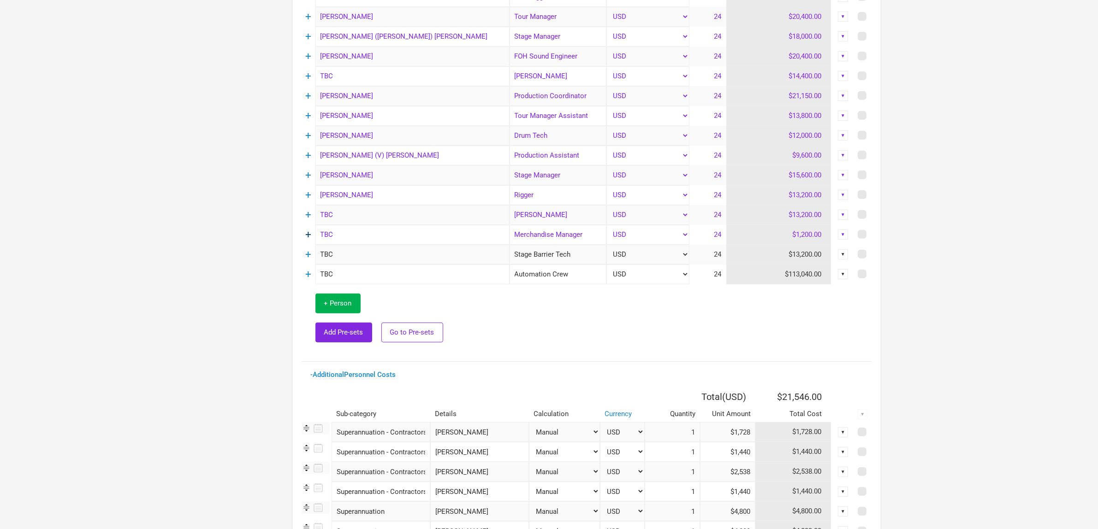
click at [310, 234] on link "+" at bounding box center [308, 235] width 6 height 12
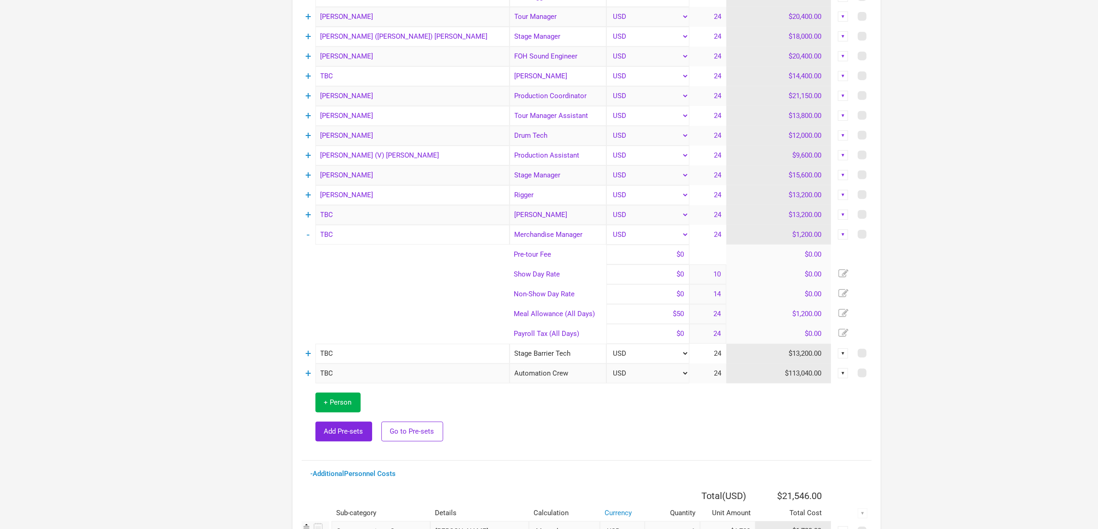
click at [958, 263] on div "Options Tour Budget Last saved 9:28:31 AM Tour Income $7,185,000.00 100.0% Perf…" at bounding box center [549, 171] width 885 height 1123
click at [306, 234] on td "-" at bounding box center [309, 235] width 14 height 20
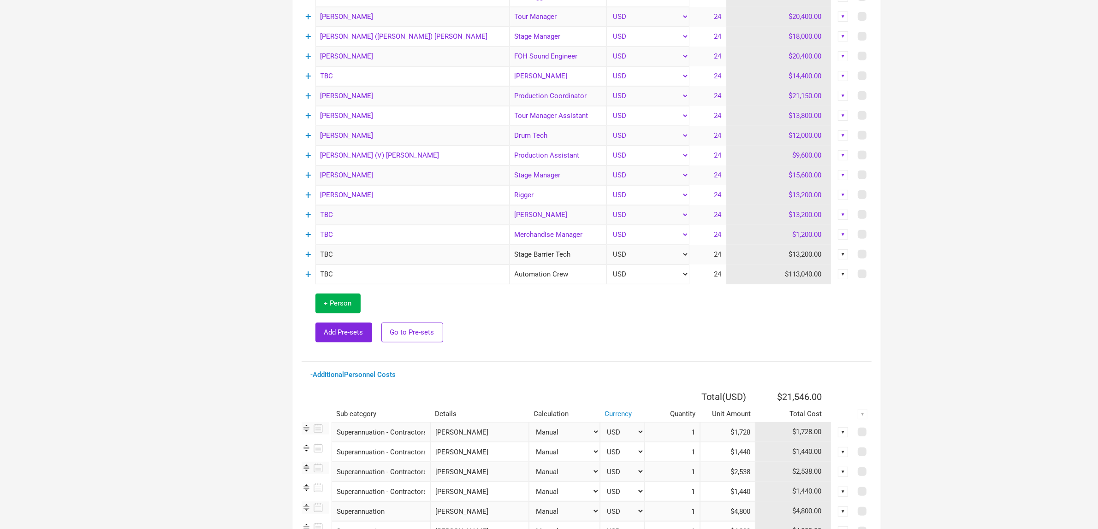
click at [952, 248] on div "Options Tour Budget Last saved 9:28:31 AM Tour Income $7,185,000.00 100.0% Perf…" at bounding box center [549, 122] width 885 height 1024
click at [311, 195] on link "+" at bounding box center [308, 195] width 6 height 12
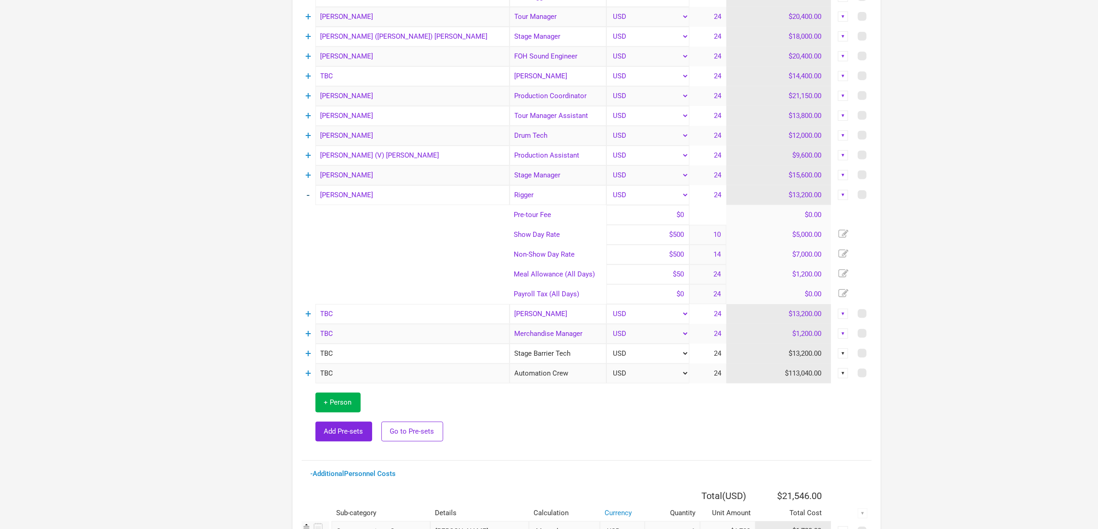
click at [308, 196] on link "-" at bounding box center [308, 195] width 3 height 12
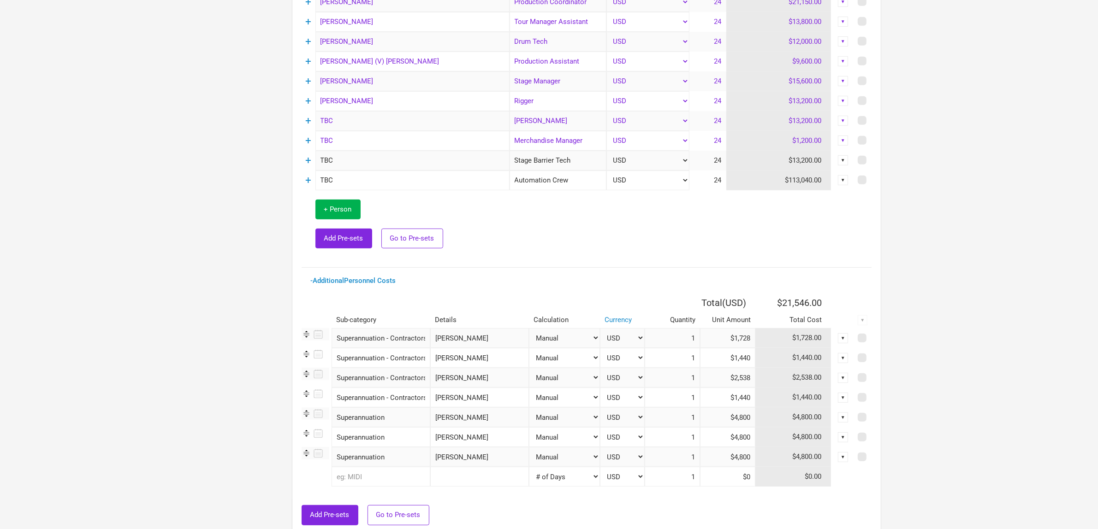
scroll to position [535, 0]
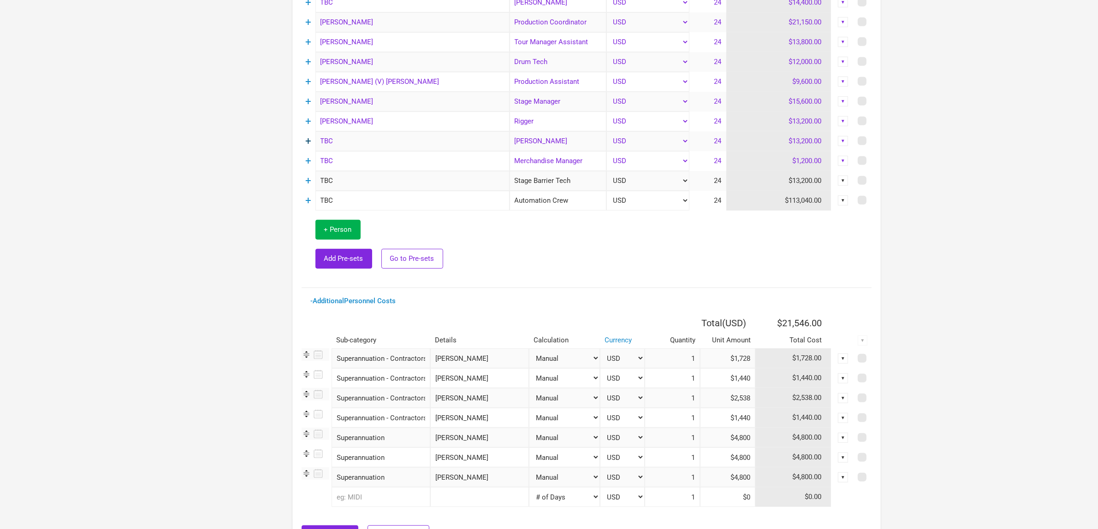
click at [308, 142] on link "+" at bounding box center [308, 141] width 6 height 12
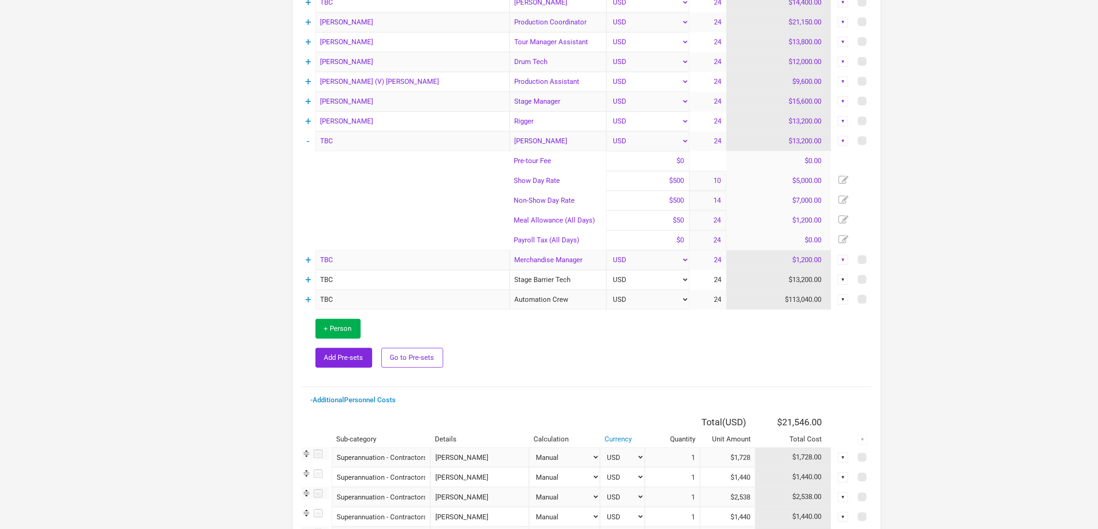
click at [310, 141] on td "-" at bounding box center [309, 141] width 14 height 20
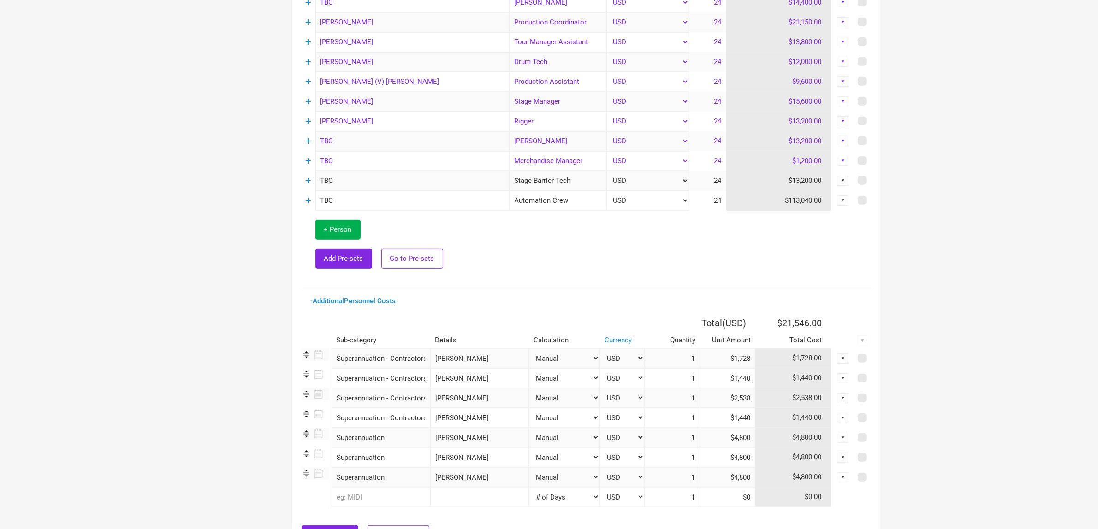
scroll to position [593, 0]
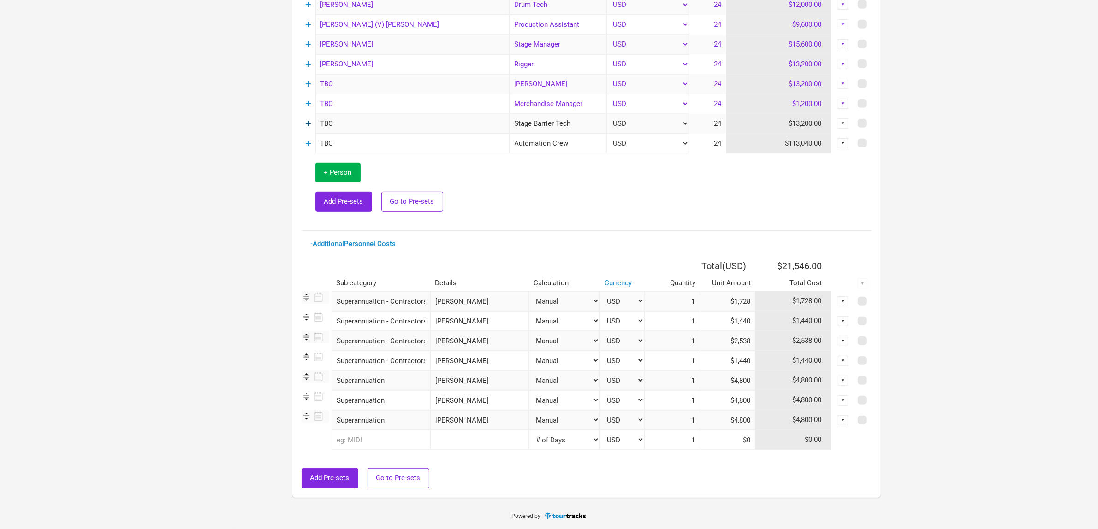
click at [307, 121] on link "+" at bounding box center [308, 124] width 6 height 12
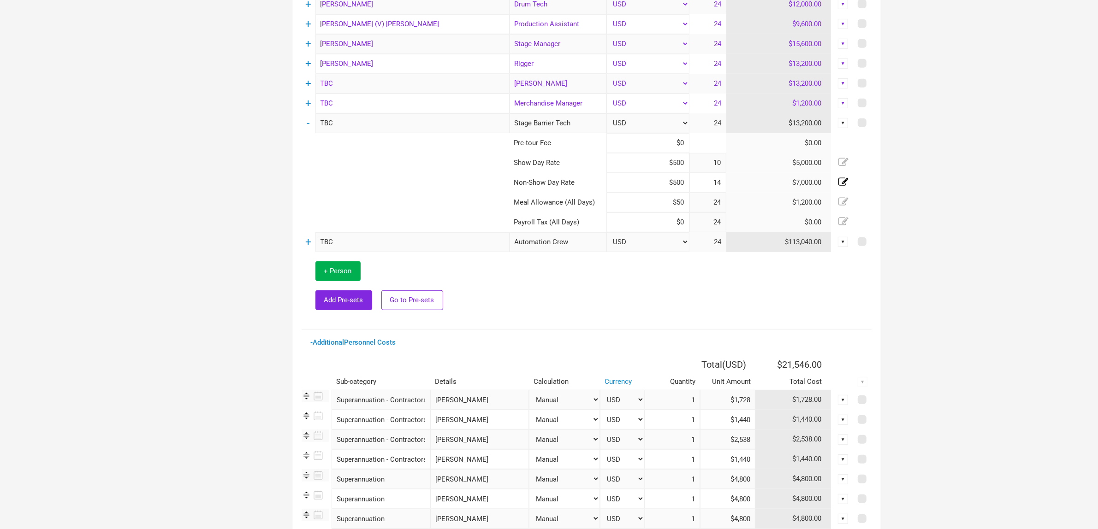
click at [744, 278] on td at bounding box center [690, 286] width 362 height 68
click at [305, 241] on link "+" at bounding box center [308, 242] width 6 height 12
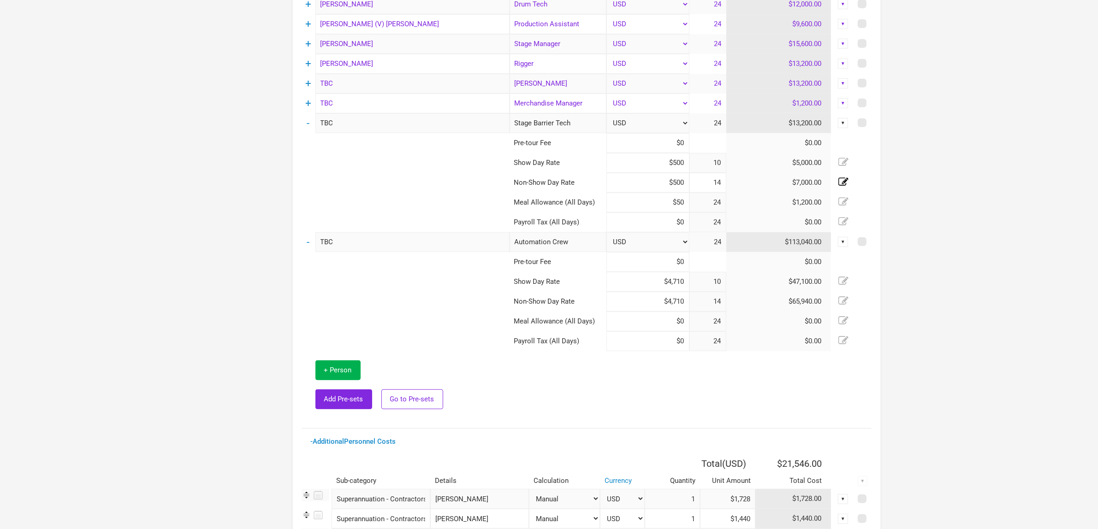
click at [738, 387] on td at bounding box center [690, 385] width 362 height 68
click at [685, 384] on td at bounding box center [690, 385] width 362 height 68
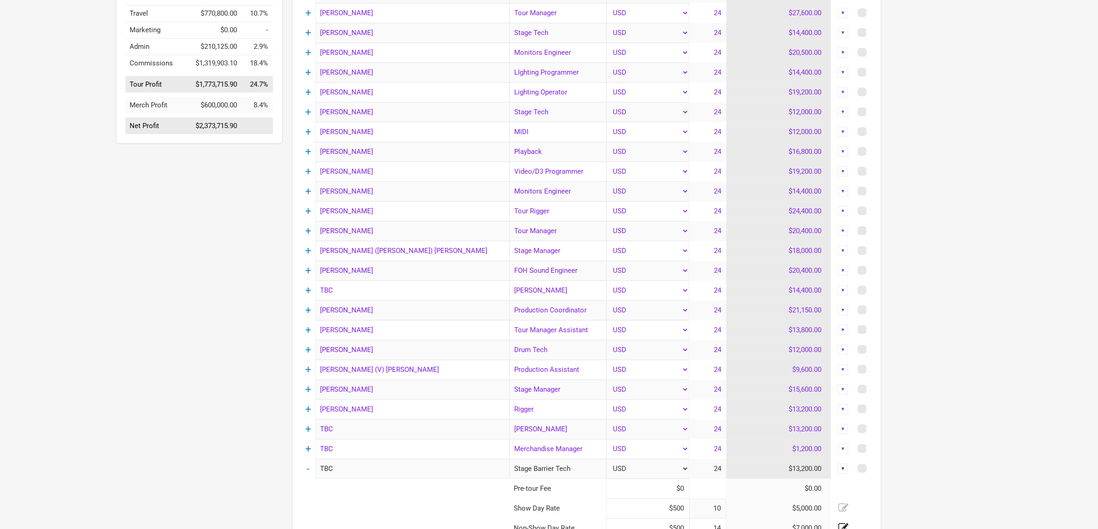
scroll to position [0, 0]
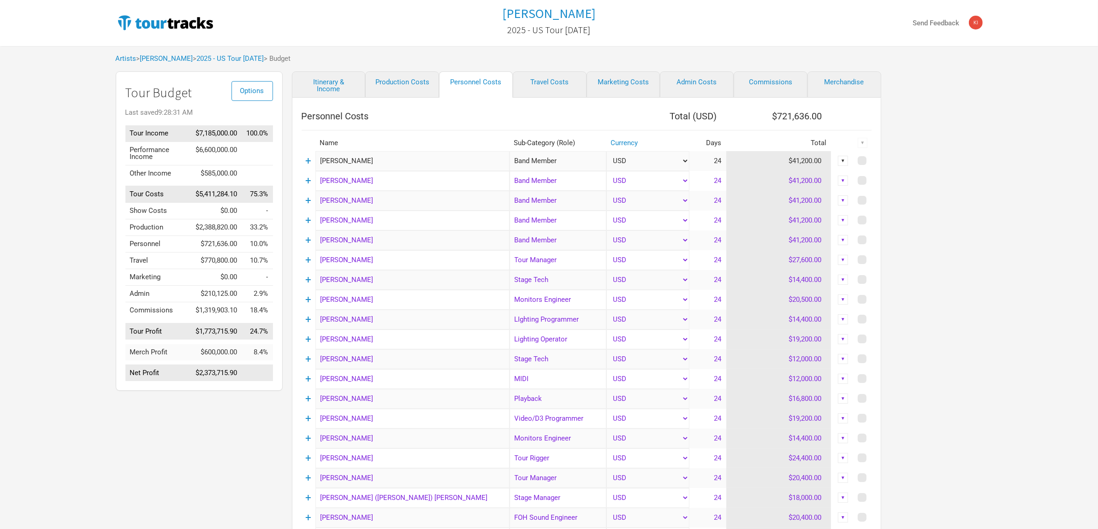
click at [307, 160] on link "+" at bounding box center [308, 161] width 6 height 12
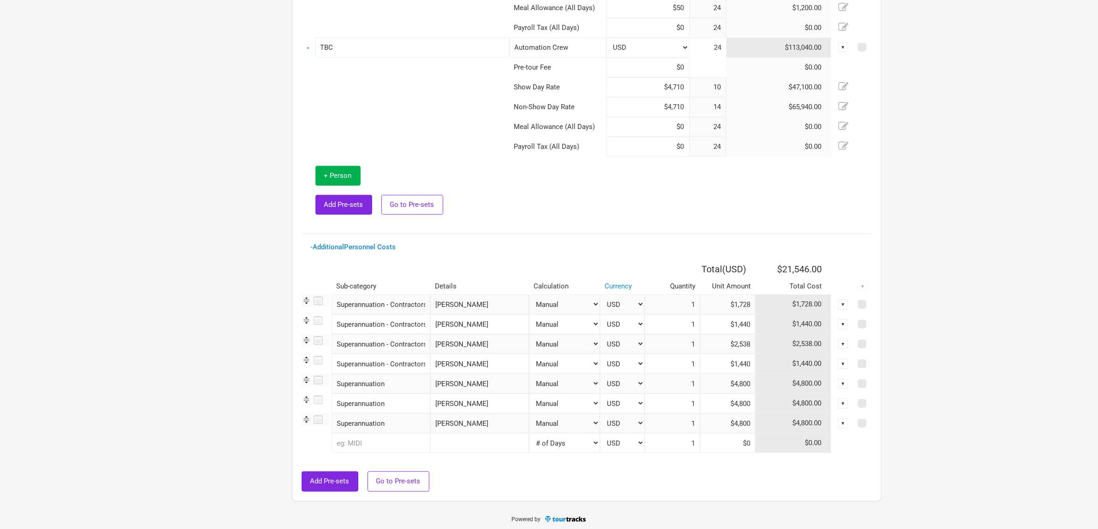
scroll to position [890, 0]
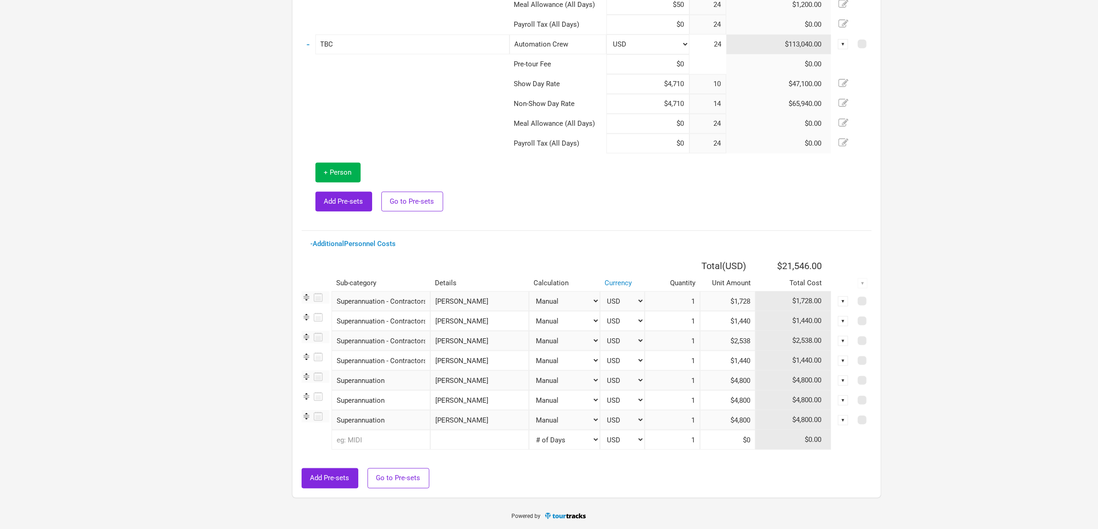
drag, startPoint x: 566, startPoint y: 486, endPoint x: 676, endPoint y: 457, distance: 113.5
click at [567, 486] on div "Add Pre-sets Go to Pre-sets" at bounding box center [587, 478] width 570 height 20
click at [584, 480] on div "Add Pre-sets Go to Pre-sets" at bounding box center [587, 478] width 570 height 20
click at [740, 301] on input "$1,728" at bounding box center [727, 301] width 55 height 20
click at [718, 305] on input "$1,728" at bounding box center [727, 301] width 55 height 20
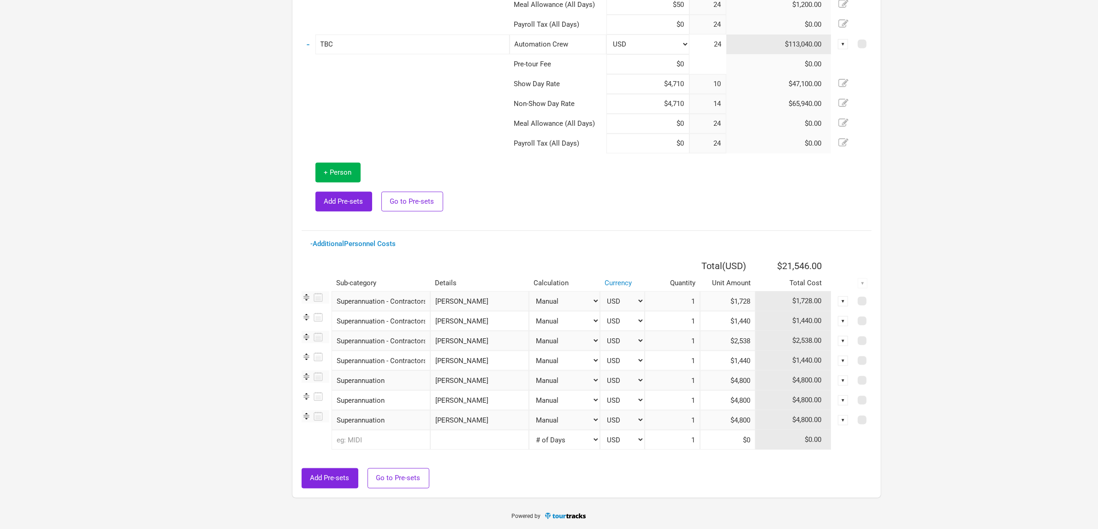
click at [664, 301] on input "1" at bounding box center [672, 301] width 55 height 20
click at [733, 301] on input "$1,728" at bounding box center [727, 301] width 55 height 20
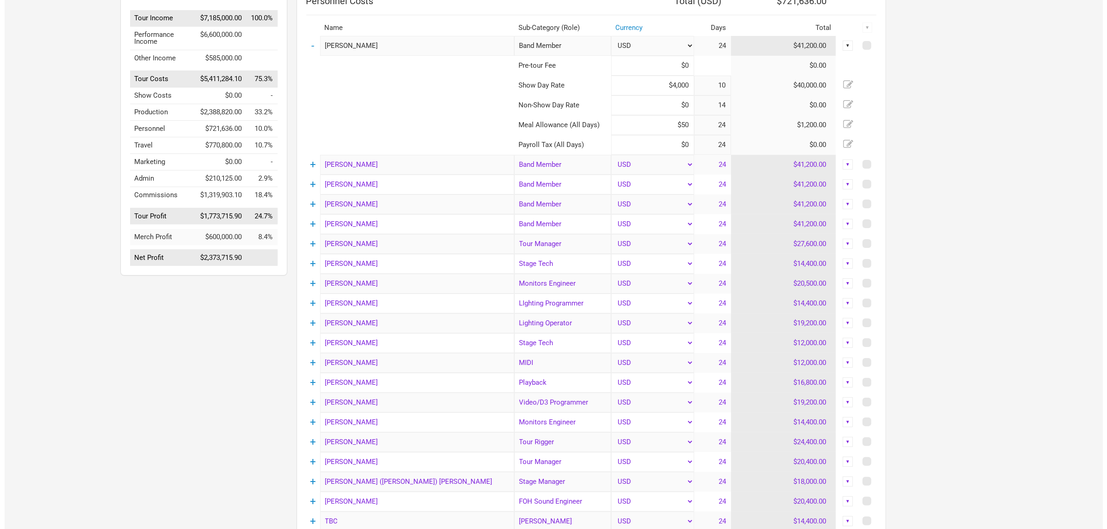
scroll to position [0, 0]
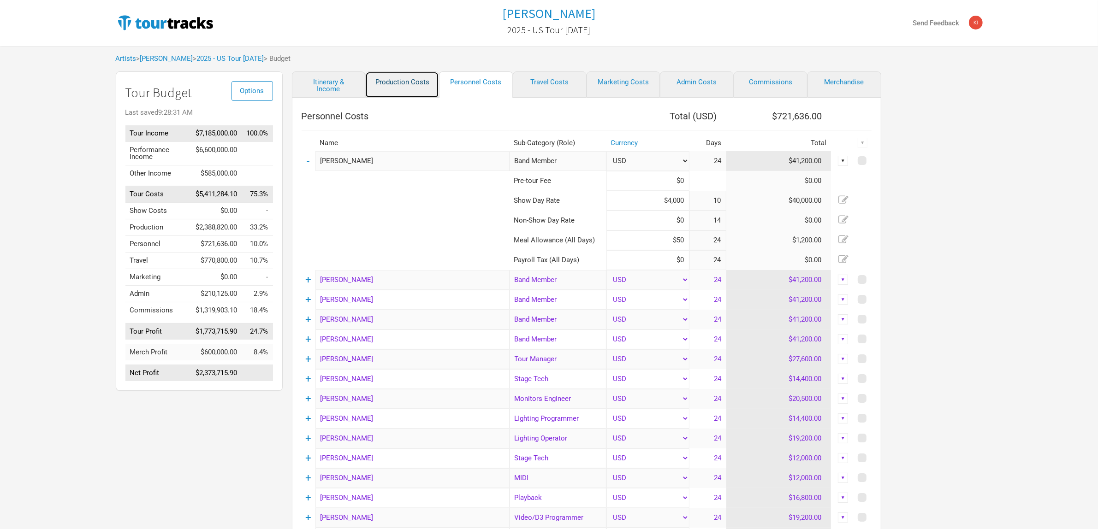
click at [415, 80] on link "Production Costs" at bounding box center [402, 84] width 74 height 26
select select "Show Days"
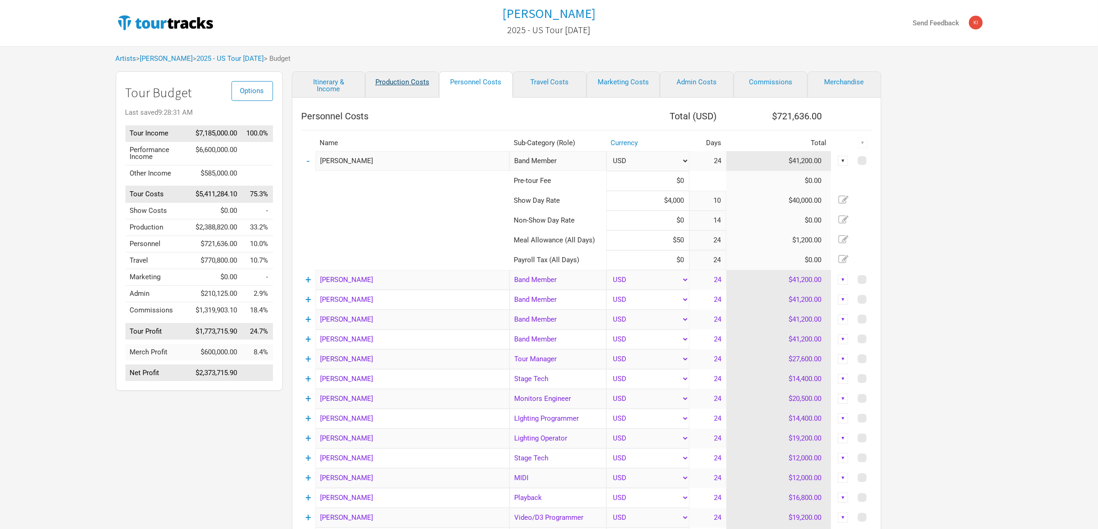
select select "Show Days"
select select "Shows"
select select "Show Days"
select select "Shows"
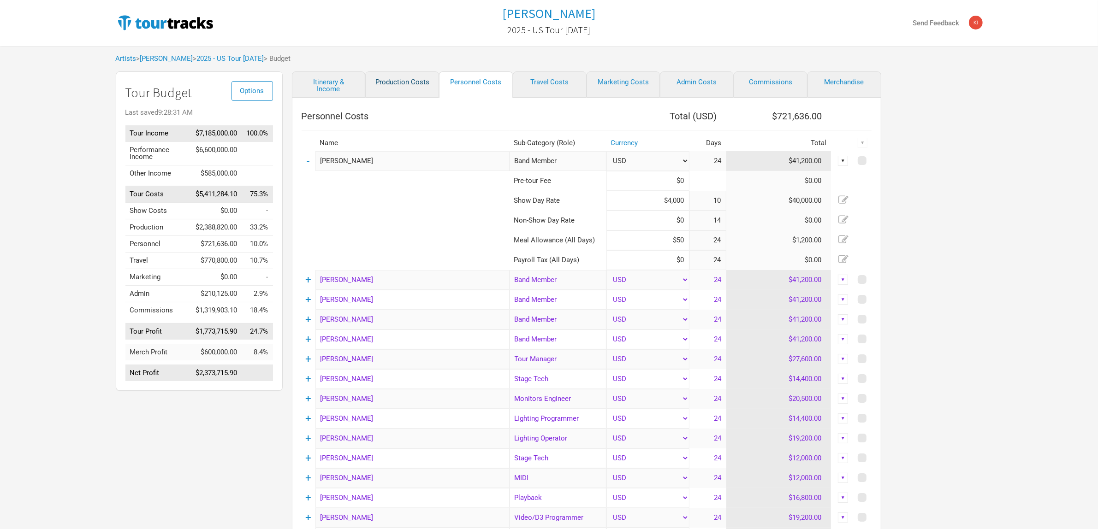
select select "Shows"
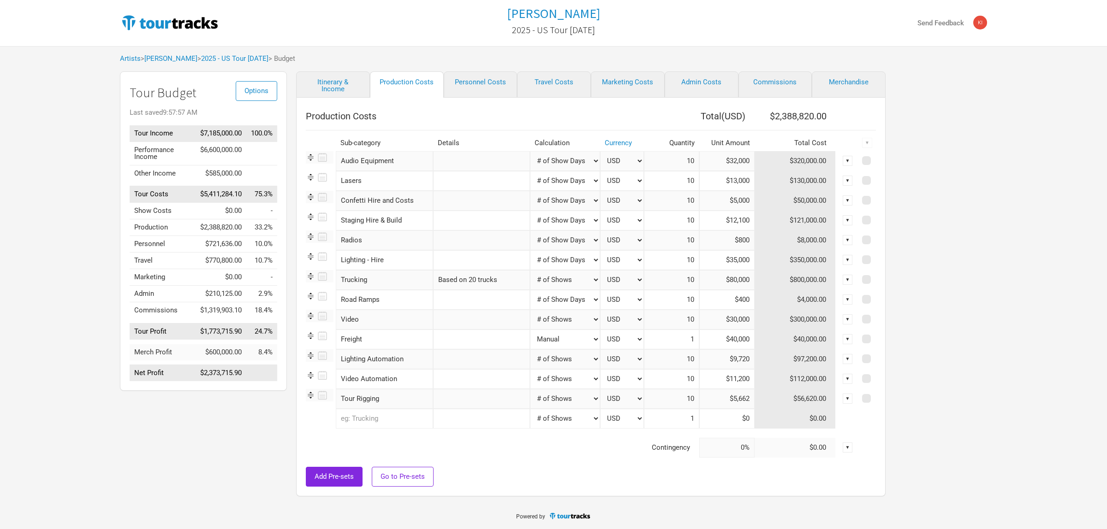
click at [478, 469] on div "Add Pre-sets Go to Pre-sets" at bounding box center [591, 477] width 570 height 20
